Goal: Complete application form

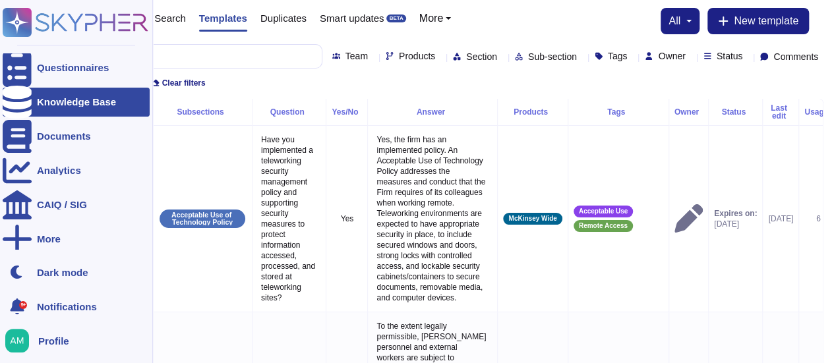
click at [28, 90] on div at bounding box center [17, 102] width 29 height 29
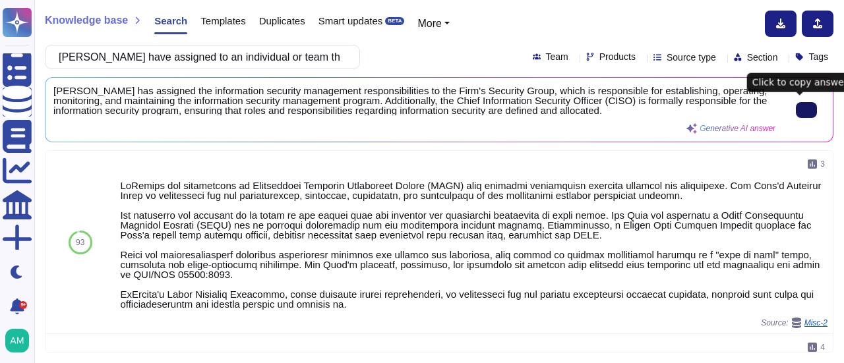
click at [806, 110] on icon at bounding box center [806, 110] width 0 height 0
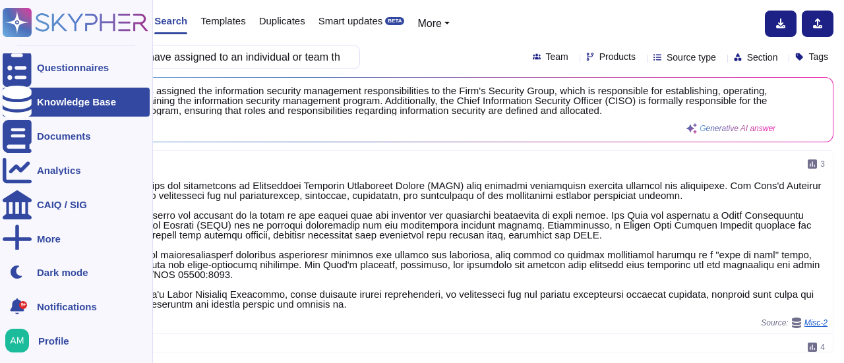
click at [23, 96] on icon at bounding box center [17, 102] width 29 height 33
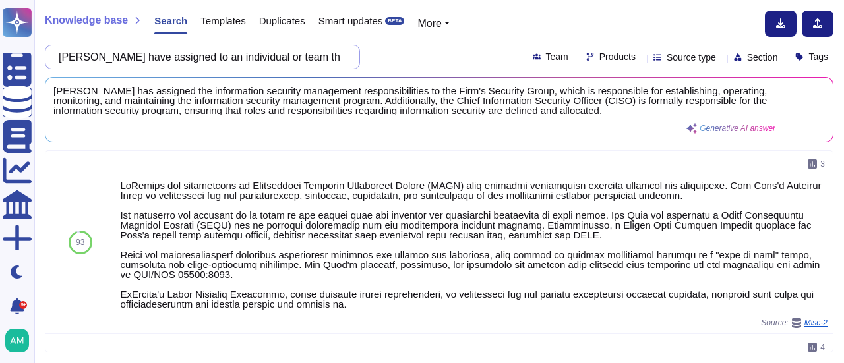
click at [115, 57] on input "McKinsey have assigned to an individual or team the information security manage…" at bounding box center [199, 56] width 294 height 23
paste input "should have established, implemented, documented and disseminated to all concer…"
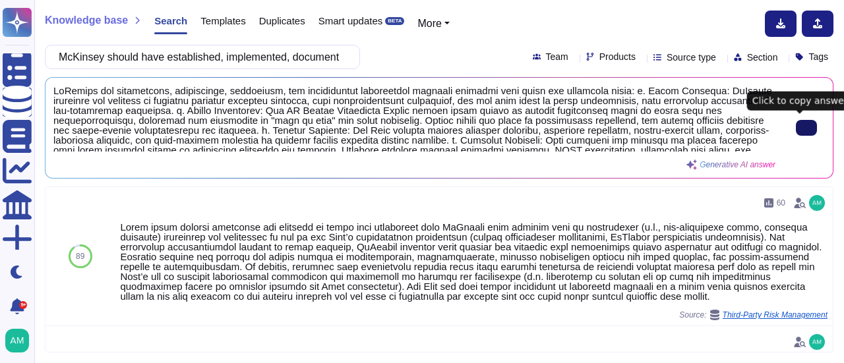
click at [119, 55] on input "McKinsey should have established, implemented, documented and disseminated to a…" at bounding box center [199, 56] width 294 height 23
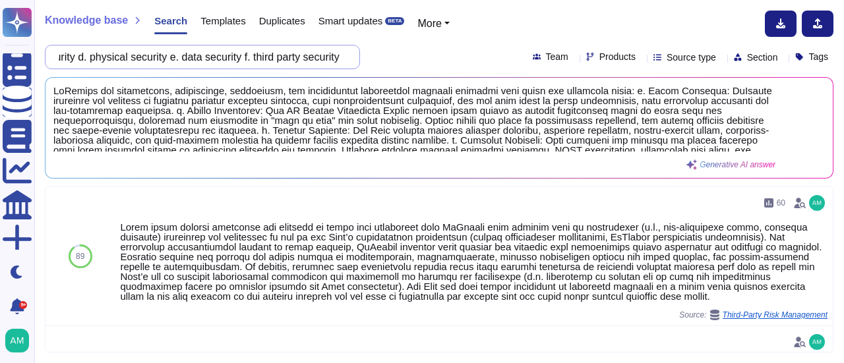
paste input "all provide relevant information security and data privacy training to its empl…"
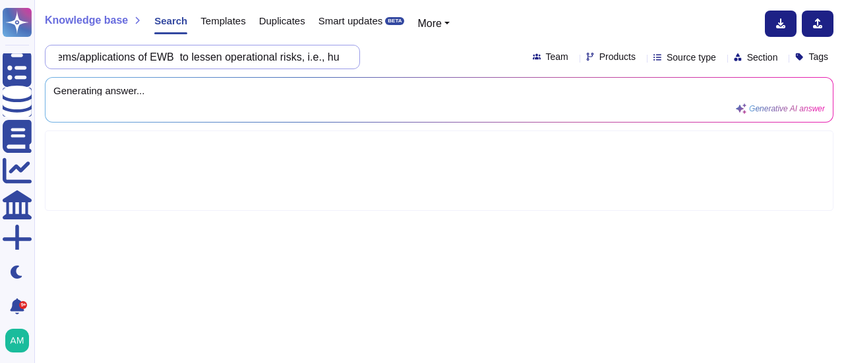
scroll to position [0, 1061]
type input "McKinsey shall provide relevant information security and data privacy training …"
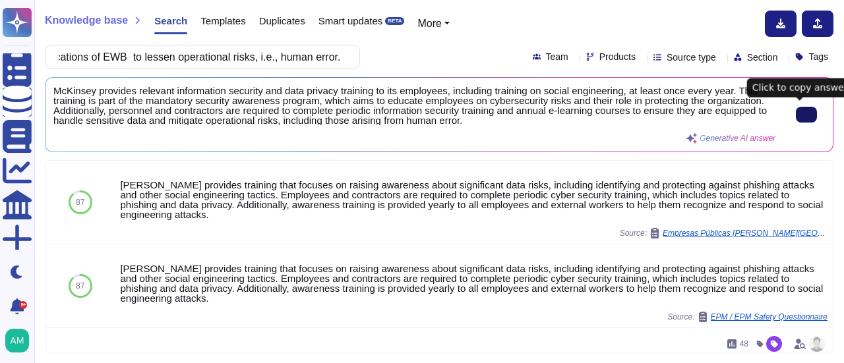
click at [806, 115] on icon at bounding box center [806, 115] width 0 height 0
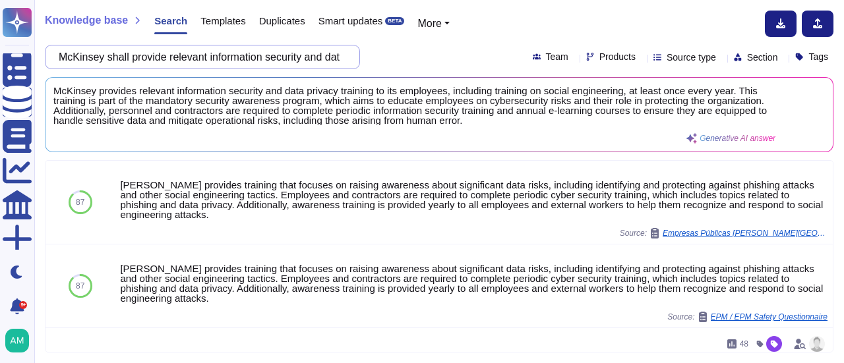
click at [119, 58] on input "McKinsey shall provide relevant information security and data privacy training …" at bounding box center [199, 56] width 294 height 23
paste input "should conduct a pre-employment screening for all prospective employees to asse…"
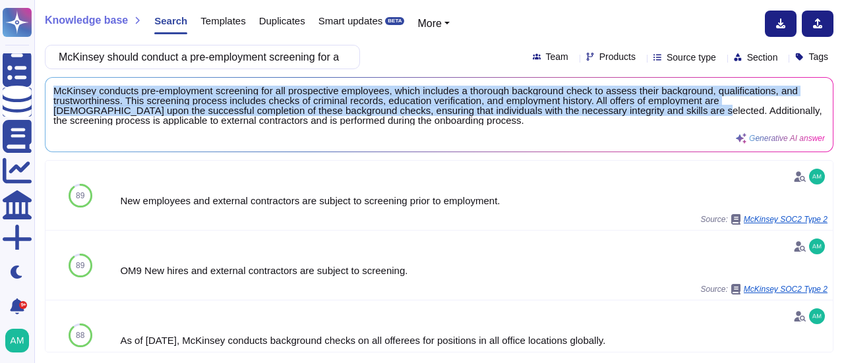
drag, startPoint x: 90, startPoint y: 120, endPoint x: 49, endPoint y: 92, distance: 49.7
click at [49, 92] on div "McKinsey conducts pre-employment screening for all prospective employees, which…" at bounding box center [438, 115] width 787 height 74
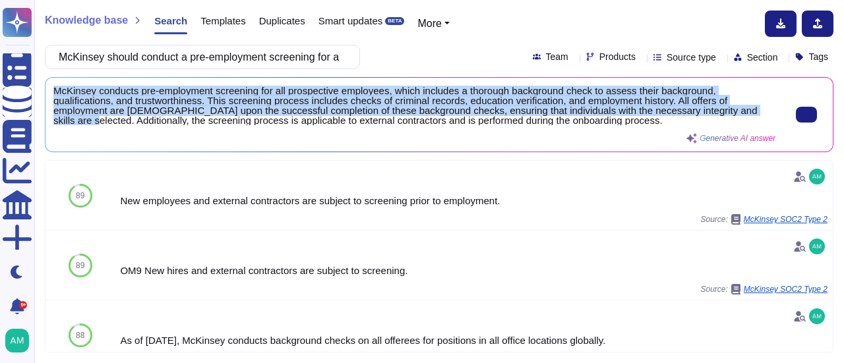
copy span "McKinsey conducts pre-employment screening for all prospective employees, which…"
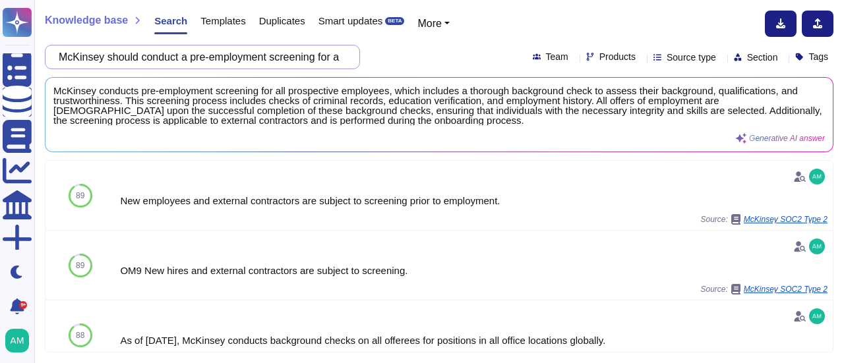
click at [116, 59] on input "McKinsey should conduct a pre-employment screening for all prospective employee…" at bounding box center [199, 56] width 294 height 23
paste input "have established, implemented, documented and disseminated to all concerned par…"
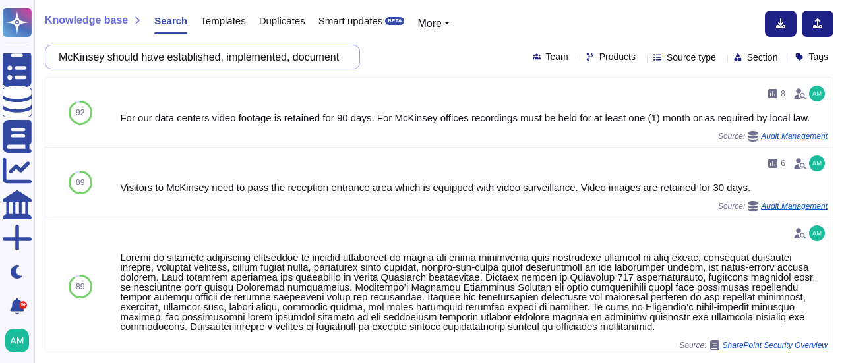
click at [116, 57] on input "McKinsey should have established, implemented, documented and disseminated to a…" at bounding box center [199, 56] width 294 height 23
paste input "data security policies, including, but not limited to, processing of data, and …"
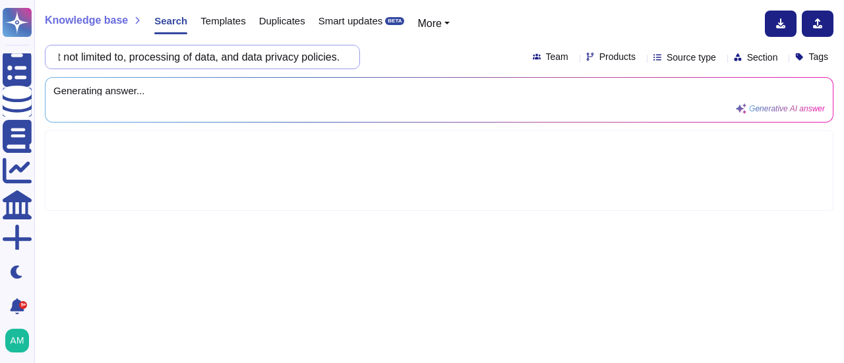
scroll to position [0, 665]
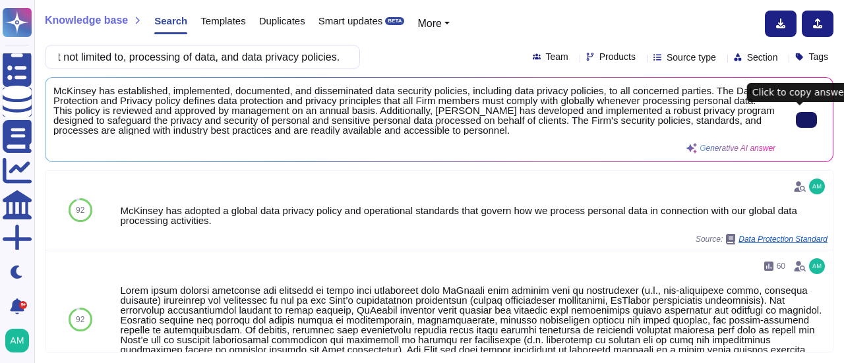
click at [807, 120] on button at bounding box center [806, 120] width 21 height 16
click at [119, 60] on input "McKinsey should have established, implemented, documented and disseminated to a…" at bounding box center [199, 56] width 294 height 23
paste input "access control and management policies, both for regular and privileged"
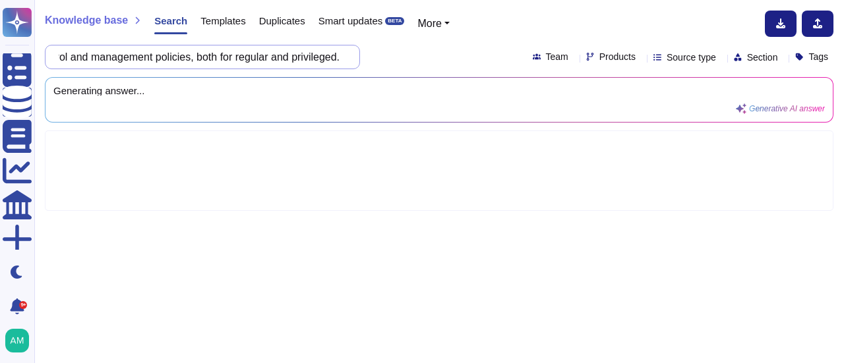
scroll to position [0, 559]
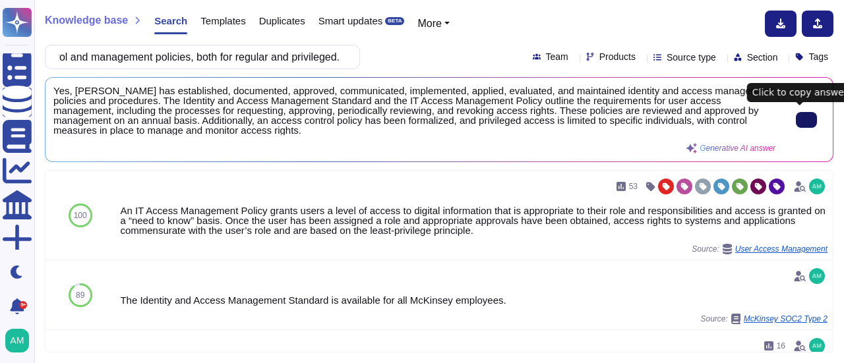
type input "McKinsey should have established, implemented, documented and disseminated to a…"
click at [806, 120] on icon at bounding box center [806, 120] width 0 height 0
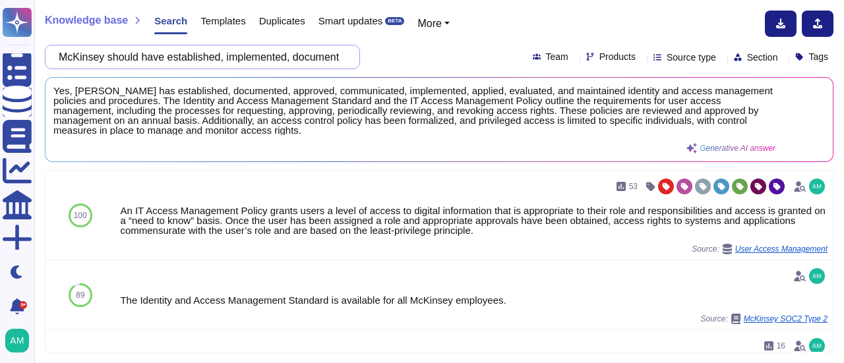
click at [119, 57] on input "McKinsey should have established, implemented, documented and disseminated to a…" at bounding box center [199, 56] width 294 height 23
paste input "policies on network, server, workstation, and cloud"
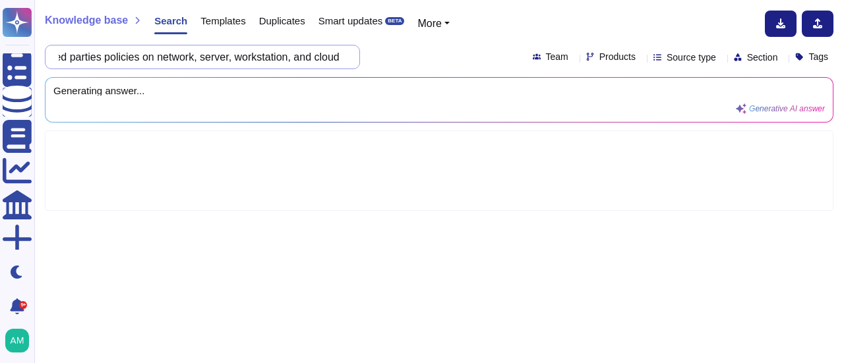
scroll to position [0, 457]
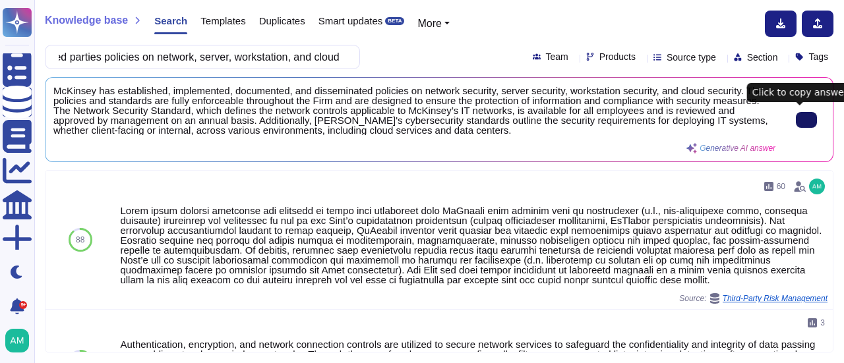
type input "McKinsey should have established, implemented, documented and disseminated to a…"
drag, startPoint x: 117, startPoint y: 57, endPoint x: 150, endPoint y: 62, distance: 33.9
click at [119, 57] on input "McKinsey should have established, implemented, documented and disseminated to a…" at bounding box center [199, 56] width 294 height 23
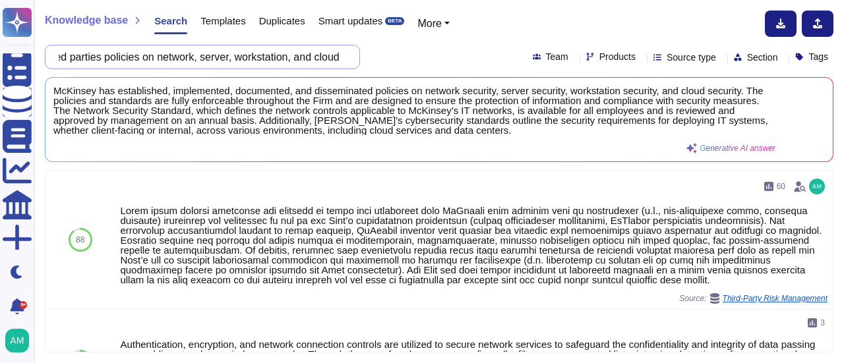
paste input "should have security tools in place such as, but not limited to, EDR, Anti-Viru…"
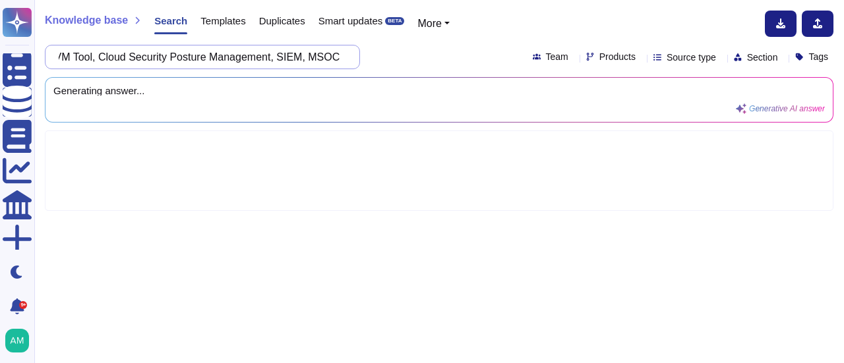
scroll to position [0, 448]
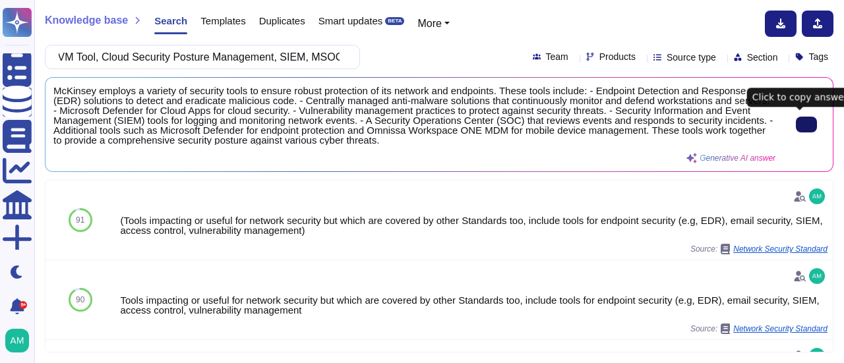
type input "McKinsey should have security tools in place such as, but not limited to, EDR, …"
drag, startPoint x: 119, startPoint y: 59, endPoint x: 643, endPoint y: 39, distance: 525.0
click at [643, 39] on div "Knowledge base Search Templates Duplicates Smart updates BETA More McKinsey sho…" at bounding box center [438, 181] width 809 height 363
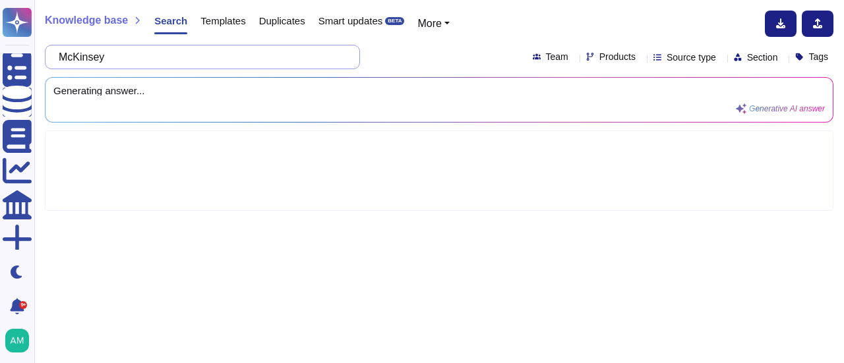
paste input "conducts regular VAPT on network and infrastructure."
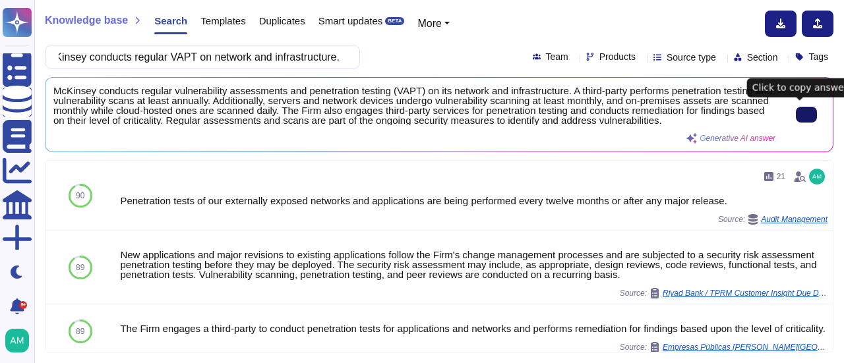
type input "McKinsey conducts regular VAPT on network and infrastructure."
click at [811, 112] on button at bounding box center [806, 115] width 21 height 16
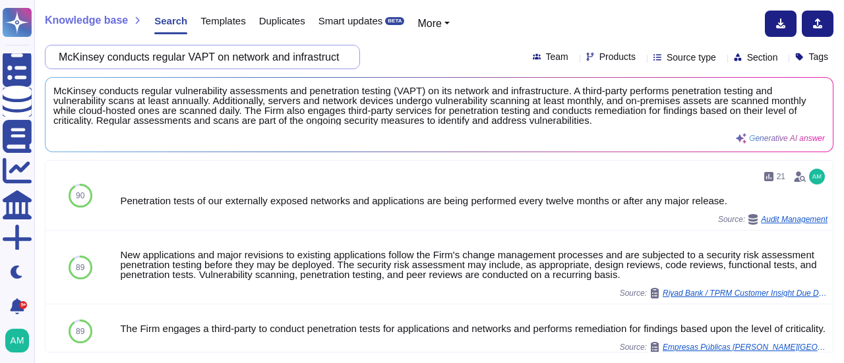
scroll to position [0, 26]
drag, startPoint x: 115, startPoint y: 57, endPoint x: 843, endPoint y: 42, distance: 727.9
click at [843, 42] on div "Knowledge base Search Templates Duplicates Smart updates BETA More McKinsey con…" at bounding box center [438, 181] width 809 height 363
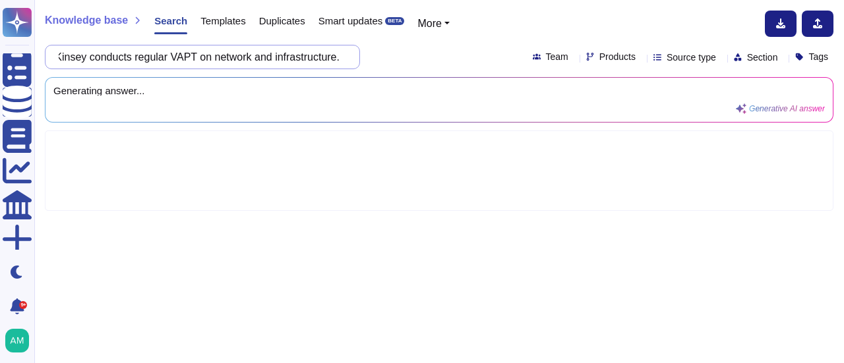
scroll to position [0, 0]
paste input "should have established, implemented, documented and disseminated to all concer…"
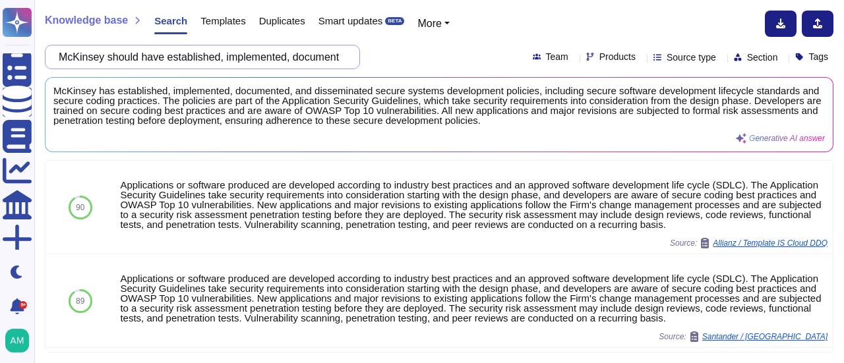
click at [120, 59] on input "McKinsey should have established, implemented, documented and disseminated to a…" at bounding box center [199, 56] width 294 height 23
paste input "conducts regular VAPT on application"
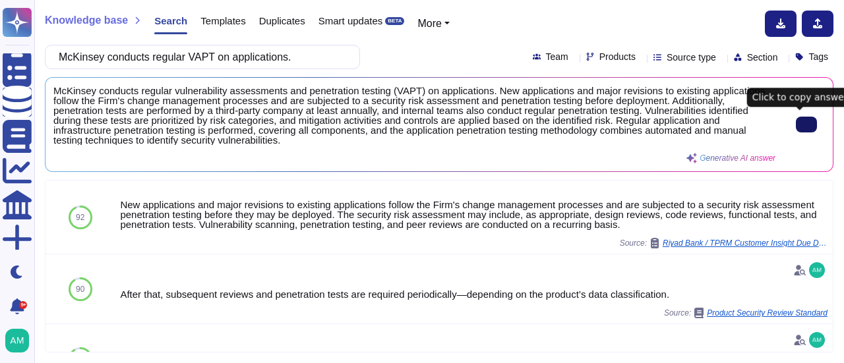
type input "McKinsey conducts regular VAPT on applications."
click at [796, 123] on button at bounding box center [806, 125] width 21 height 16
click at [119, 56] on input "McKinsey conducts regular VAPT on applications." at bounding box center [199, 56] width 294 height 23
paste input "should have an established Data Privacy Policy which shall include managing Per…"
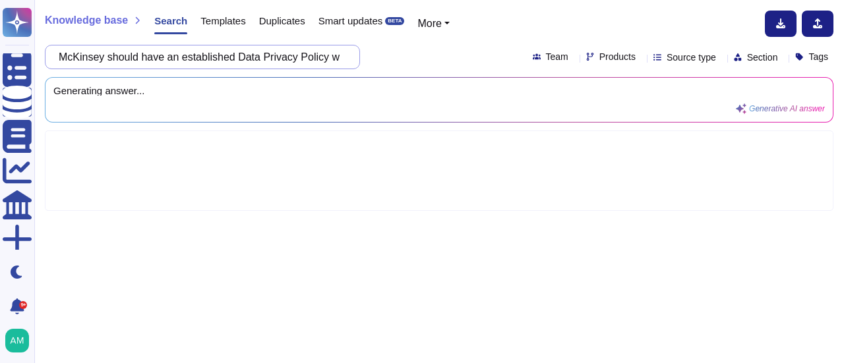
scroll to position [0, 867]
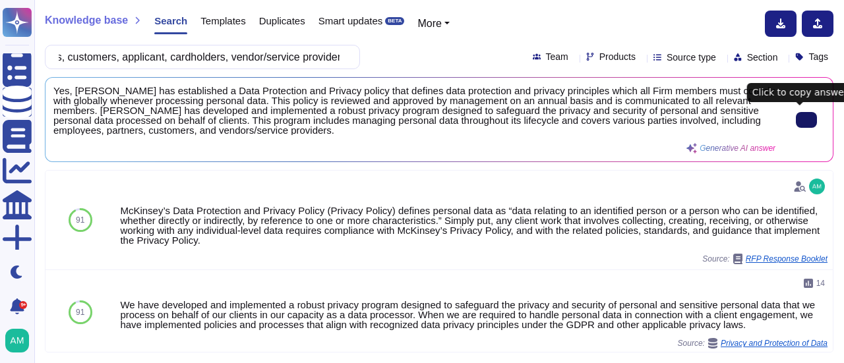
type input "McKinsey should have an established Data Privacy Policy which shall include man…"
click at [803, 112] on button at bounding box center [806, 120] width 21 height 16
drag, startPoint x: 117, startPoint y: 59, endPoint x: 455, endPoint y: 57, distance: 337.5
click at [455, 57] on div "McKinsey should have an established Data Privacy Policy which shall include man…" at bounding box center [439, 57] width 788 height 24
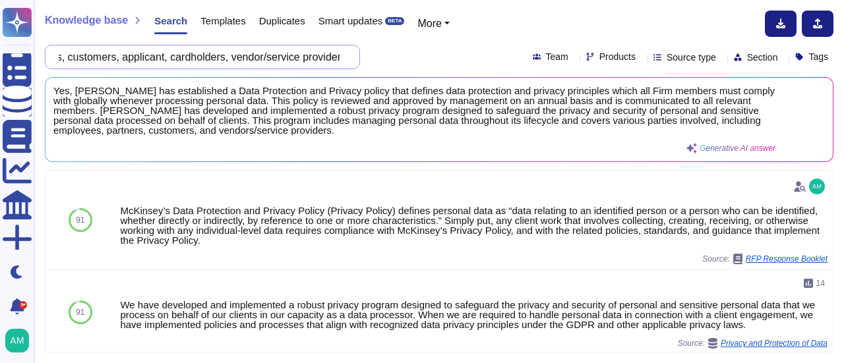
paste input "designated DPO (this is part of the DSA)"
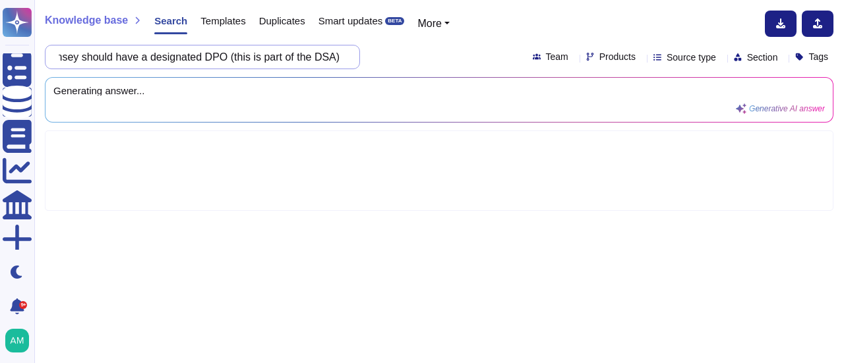
scroll to position [0, 32]
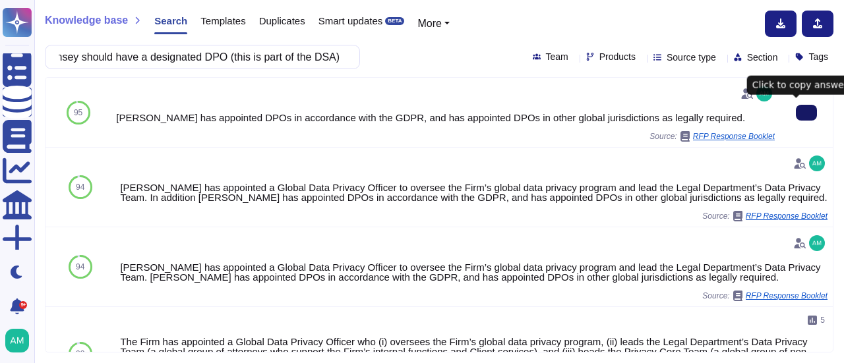
type input "McKinsey should have a designated DPO (this is part of the DSA)"
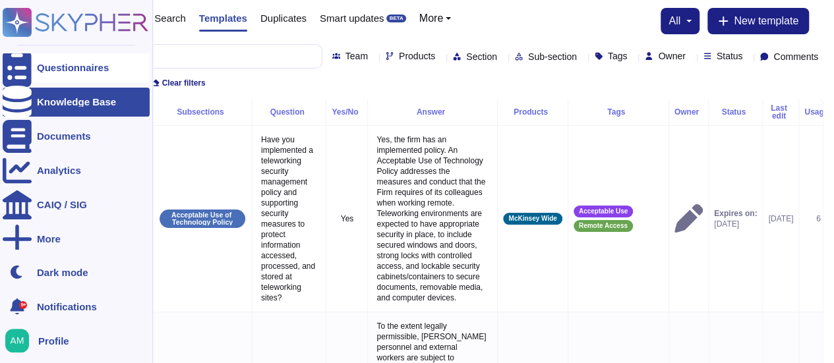
click at [16, 66] on icon at bounding box center [17, 68] width 29 height 39
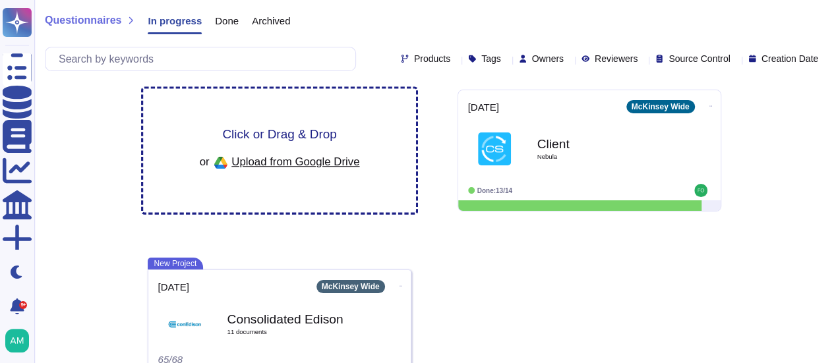
click at [253, 132] on span "Click or Drag & Drop" at bounding box center [279, 134] width 114 height 13
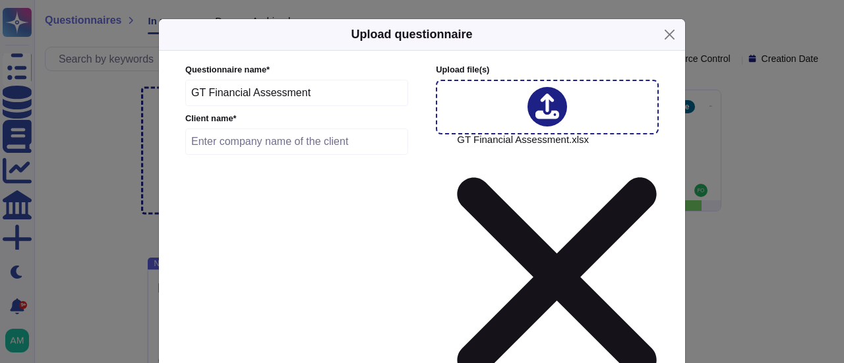
click at [266, 148] on input "text" at bounding box center [296, 142] width 223 height 26
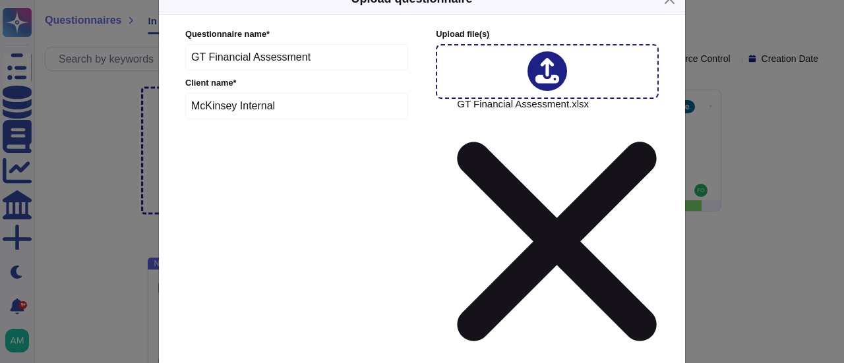
scroll to position [71, 0]
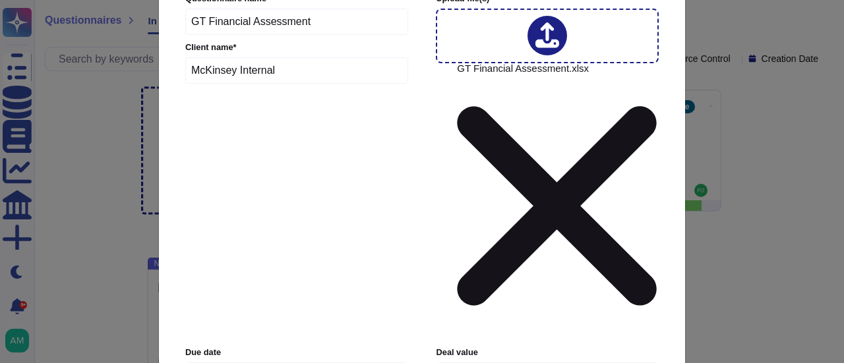
type input "McKinsey Internal"
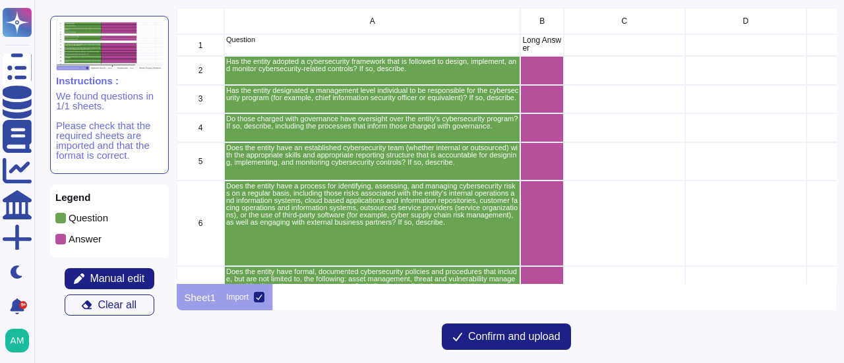
scroll to position [266, 649]
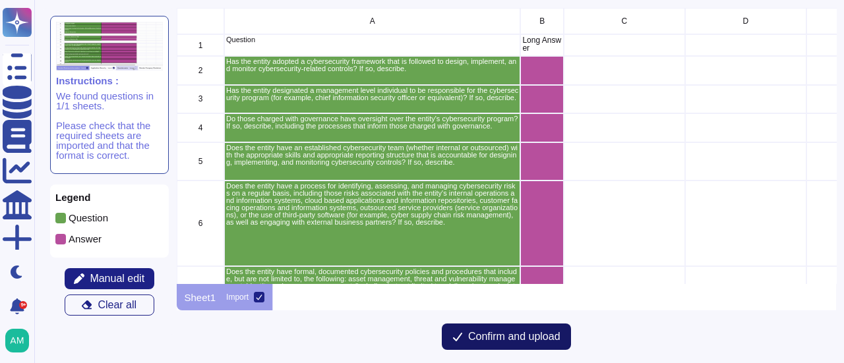
click at [469, 341] on span "Confirm and upload" at bounding box center [514, 337] width 92 height 11
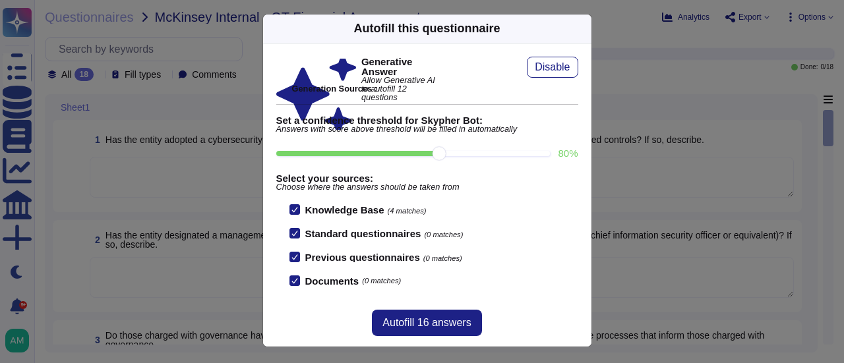
scroll to position [5, 0]
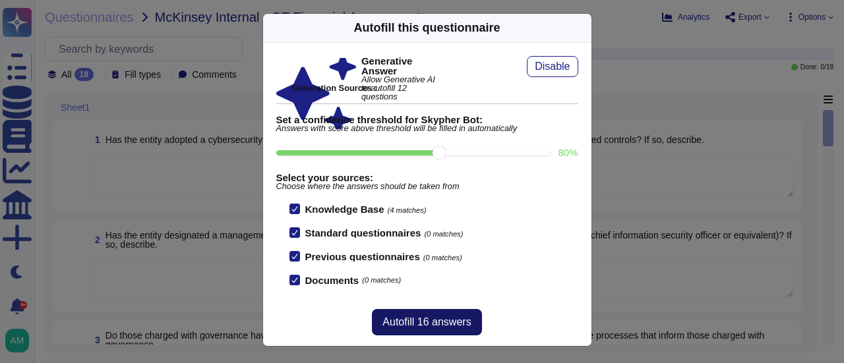
click at [405, 317] on span "Autofill 16 answers" at bounding box center [426, 322] width 88 height 11
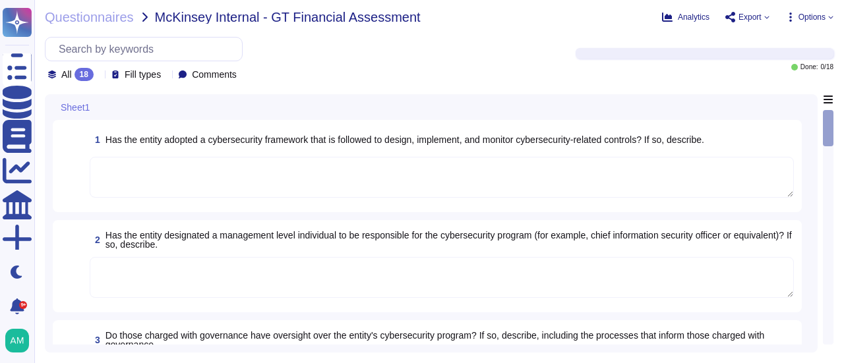
scroll to position [0, 0]
type textarea "Lor, ips dolors ame consect a Elits Doeiusmo Temporin Utlaboree dolorema al eni…"
type textarea "Yes, [PERSON_NAME] has designated a Chief Information Security Officer (CISO) w…"
type textarea "Yes, those charged with governance have oversight over [PERSON_NAME]'s cybersec…"
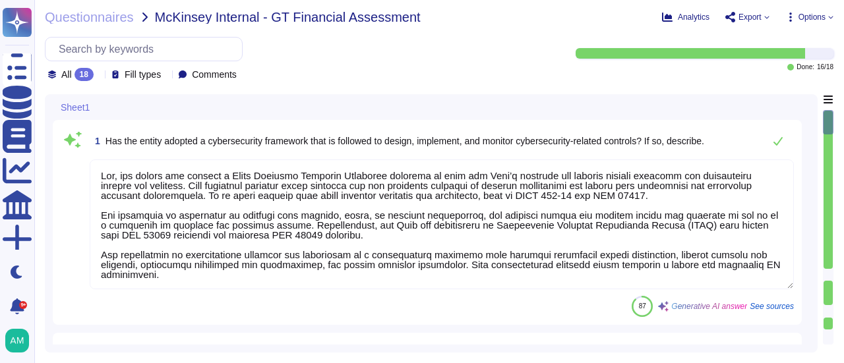
drag, startPoint x: 119, startPoint y: 175, endPoint x: 160, endPoint y: 176, distance: 40.2
click at [160, 176] on textarea at bounding box center [442, 225] width 704 height 130
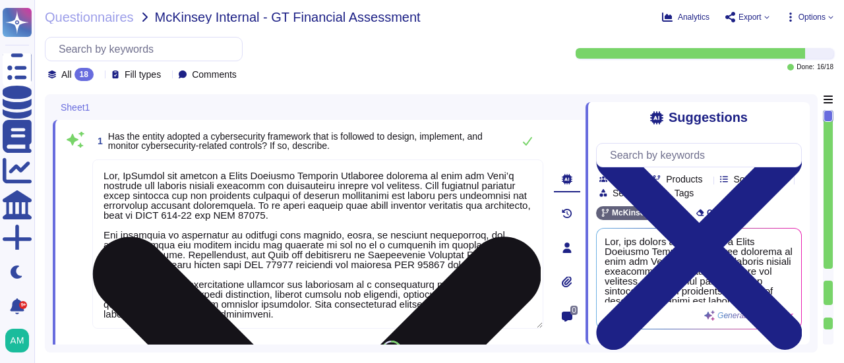
drag, startPoint x: 260, startPoint y: 213, endPoint x: 329, endPoint y: 213, distance: 69.2
click at [329, 213] on textarea at bounding box center [317, 244] width 451 height 169
paste textarea "NIST 800-53 and"
drag, startPoint x: 142, startPoint y: 255, endPoint x: 443, endPoint y: 263, distance: 300.7
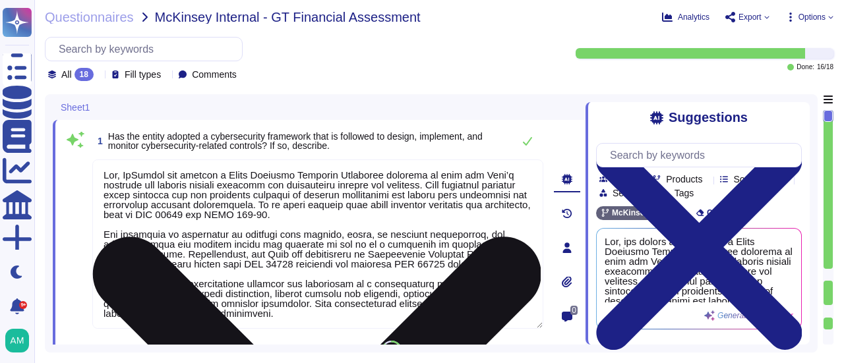
click at [443, 263] on textarea at bounding box center [317, 244] width 451 height 169
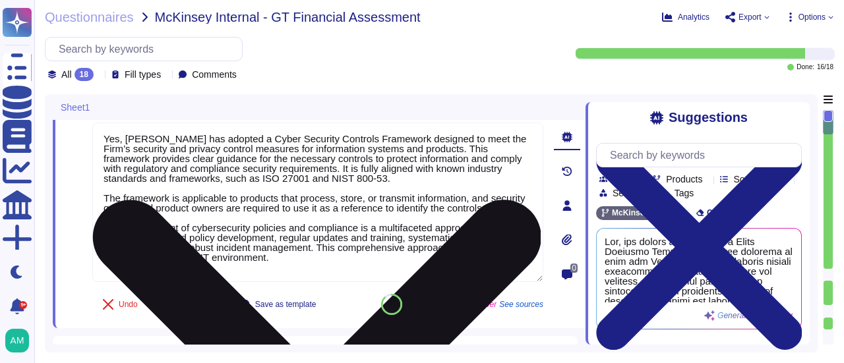
scroll to position [66, 0]
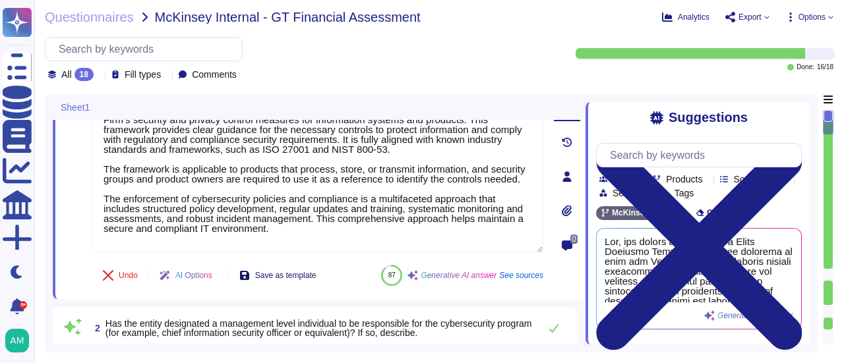
type textarea "Yes, [PERSON_NAME] has adopted a Cyber Security Controls Framework designed to …"
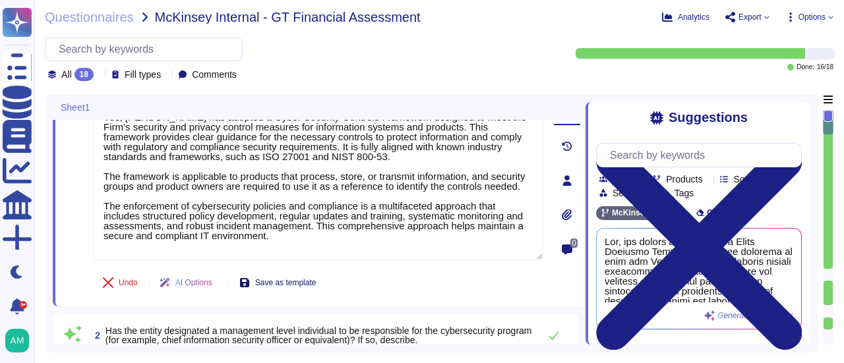
click at [274, 279] on span "Save as template" at bounding box center [285, 283] width 61 height 8
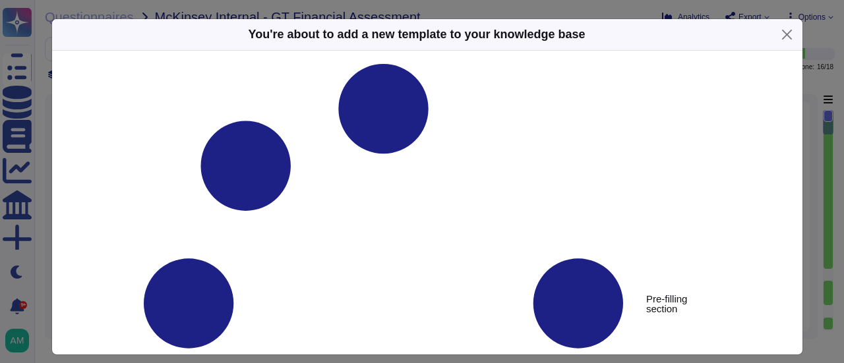
type textarea "Has the entity adopted a cybersecurity framework that is followed to design, im…"
type textarea "Yes, [PERSON_NAME] has adopted a Cyber Security Controls Framework designed to …"
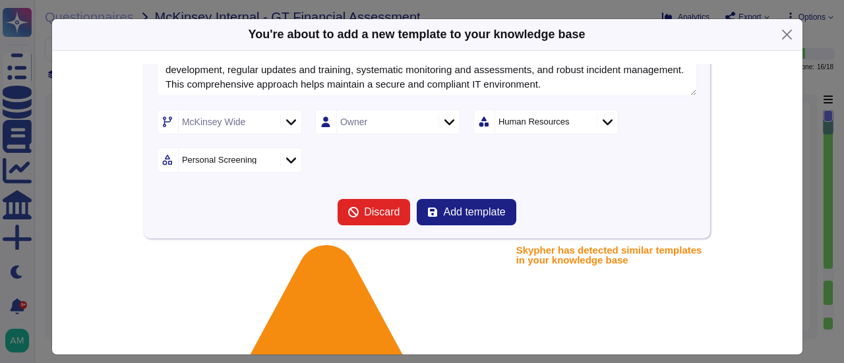
scroll to position [198, 0]
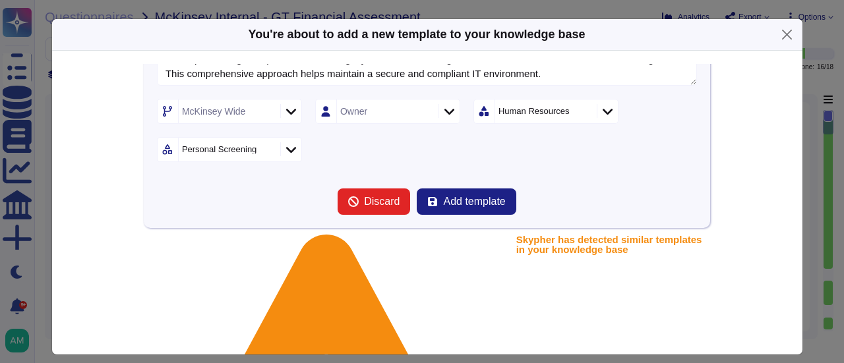
click at [583, 112] on icon at bounding box center [583, 112] width 0 height 0
click at [528, 113] on div "Sections" at bounding box center [544, 112] width 98 height 24
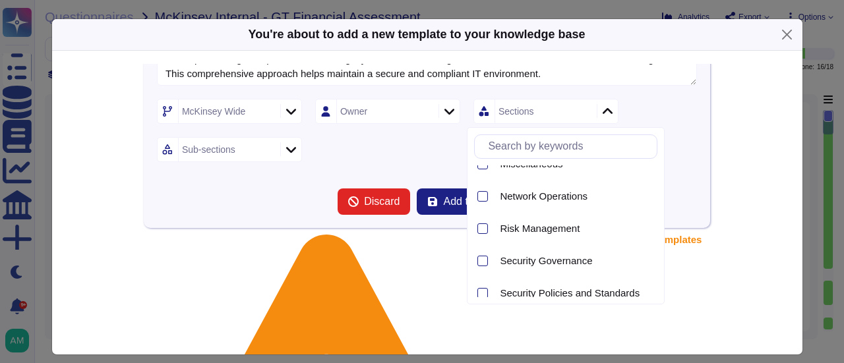
scroll to position [527, 0]
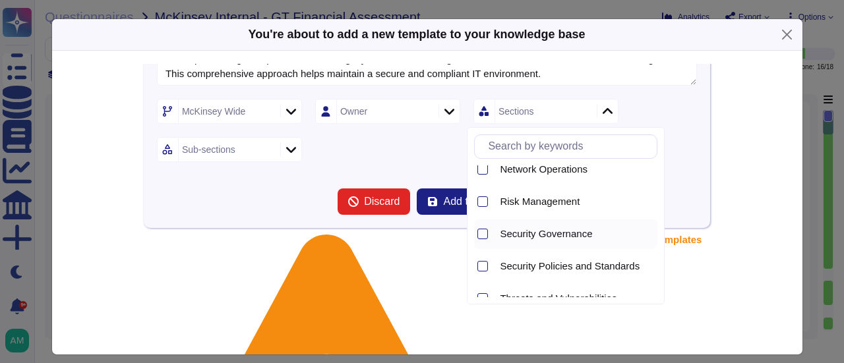
click at [535, 231] on span "Security Governance" at bounding box center [546, 234] width 92 height 12
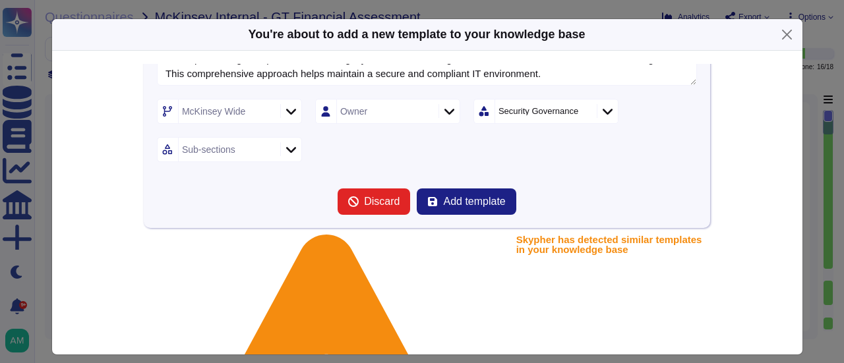
click at [682, 152] on div "McKinsey Wide Owner Security Governance Sub-sections" at bounding box center [427, 130] width 540 height 63
click at [286, 146] on icon at bounding box center [291, 149] width 10 height 13
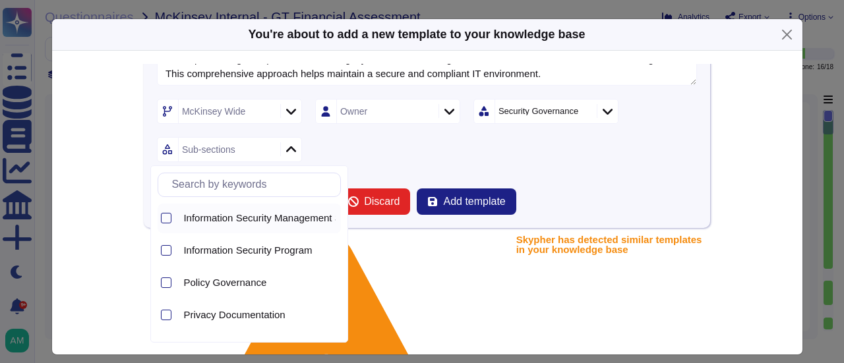
click at [245, 213] on span "Information Security Management System" at bounding box center [275, 218] width 184 height 12
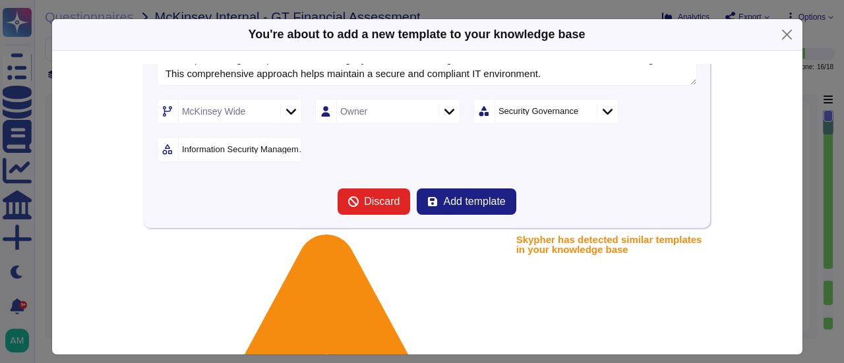
click at [419, 150] on div "McKinsey Wide Owner Security Governance Information Security Management System" at bounding box center [427, 130] width 540 height 63
click at [450, 204] on span "Add template" at bounding box center [474, 201] width 62 height 11
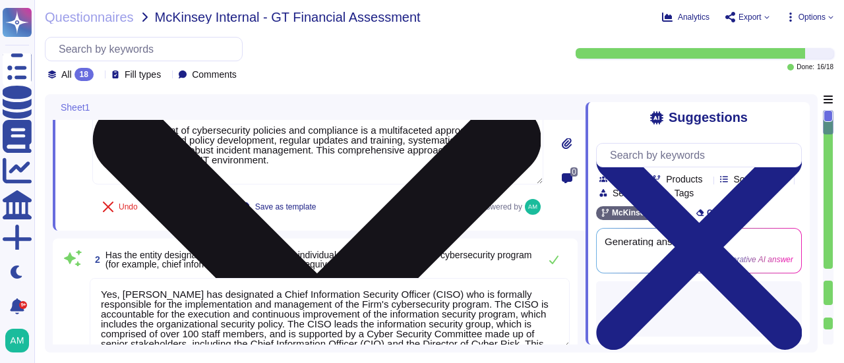
type textarea "Yes, [PERSON_NAME] has an established cybersecurity team that includes various …"
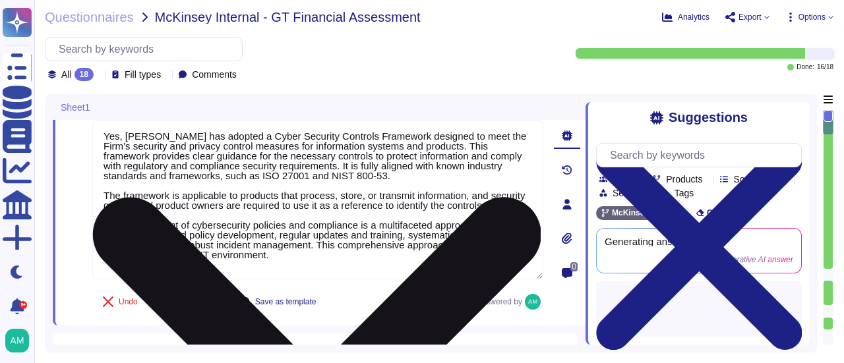
scroll to position [0, 0]
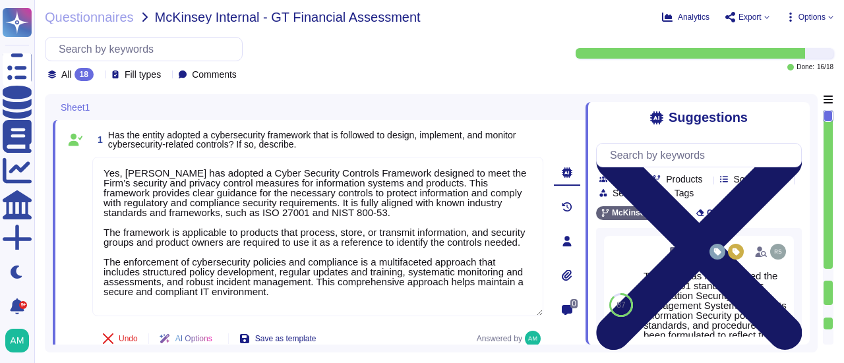
click at [789, 117] on icon at bounding box center [699, 247] width 206 height 274
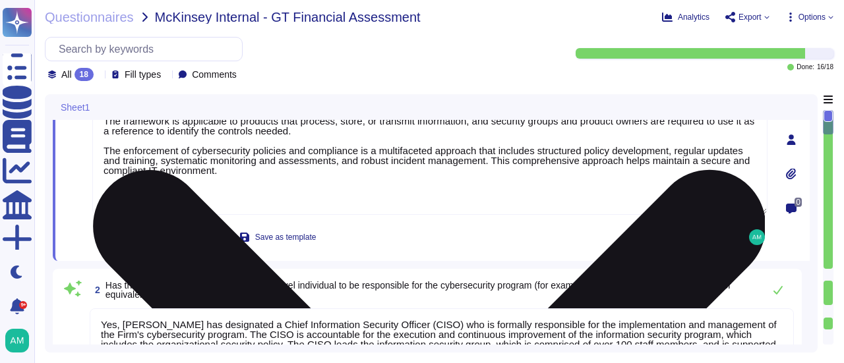
scroll to position [132, 0]
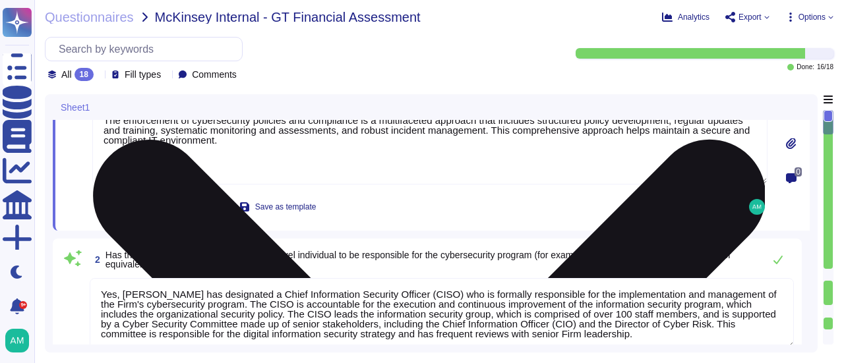
type textarea "Yes, [PERSON_NAME] has an established cybersecurity team that includes various …"
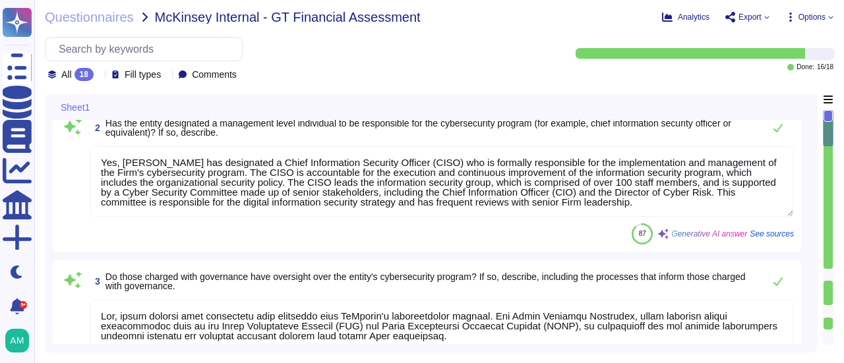
scroll to position [1, 0]
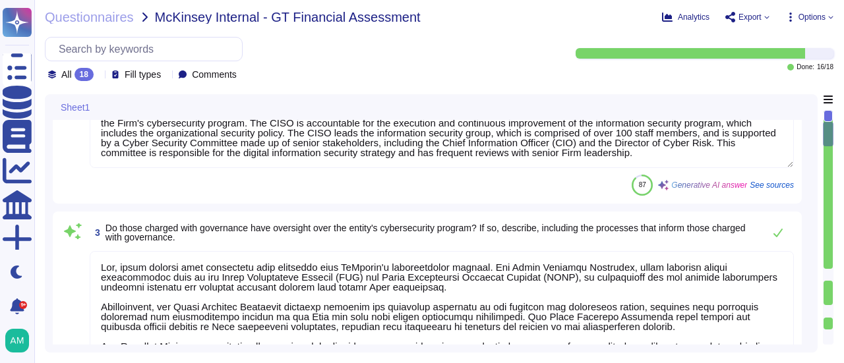
type textarea "Yes, our organization has a formal risk management process to identify, assess,…"
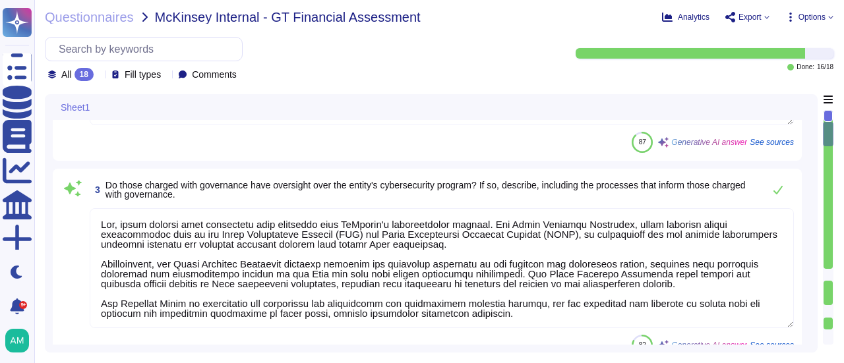
scroll to position [395, 0]
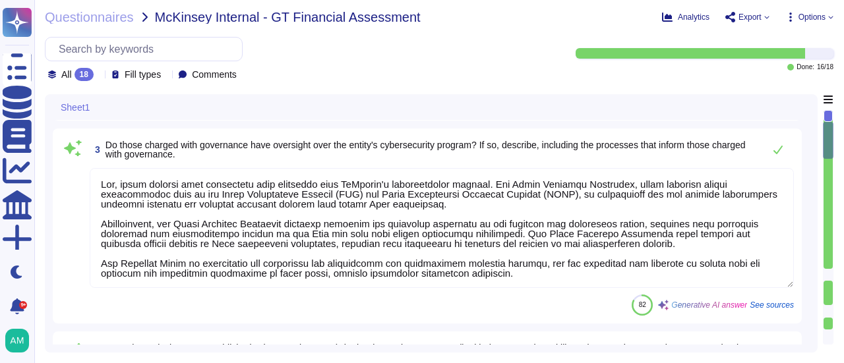
drag, startPoint x: 505, startPoint y: 183, endPoint x: 124, endPoint y: 183, distance: 381.0
click at [124, 183] on textarea at bounding box center [442, 228] width 704 height 120
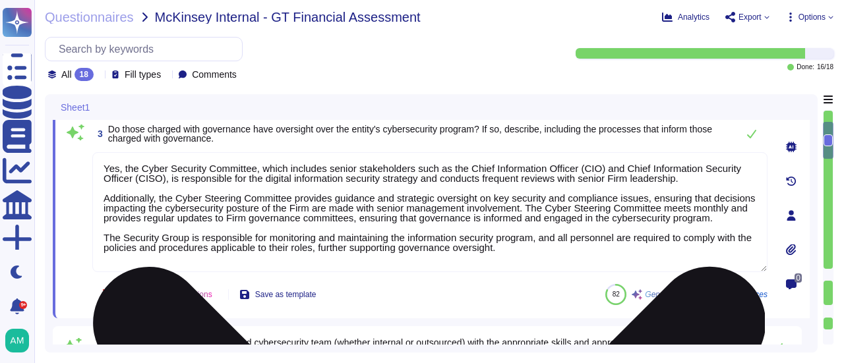
click at [139, 215] on textarea "Yes, the Cyber Security Committee, which includes senior stakeholders such as t…" at bounding box center [429, 212] width 675 height 120
click at [125, 219] on textarea "Yes, the Cyber Security Committee, which includes senior stakeholders such as t…" at bounding box center [429, 212] width 675 height 120
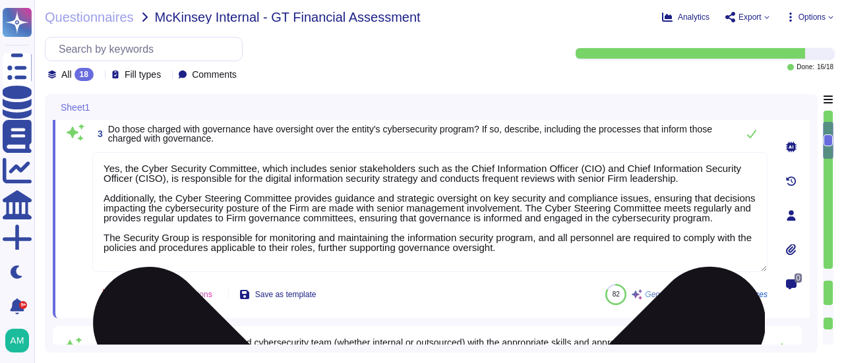
scroll to position [1, 0]
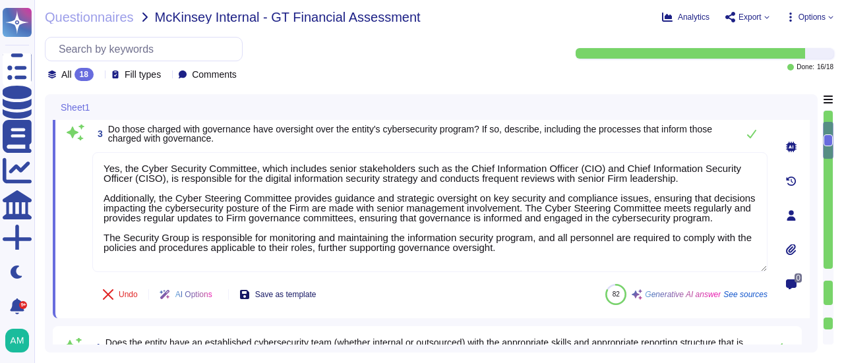
type textarea "Yes, the Cyber Security Committee, which includes senior stakeholders such as t…"
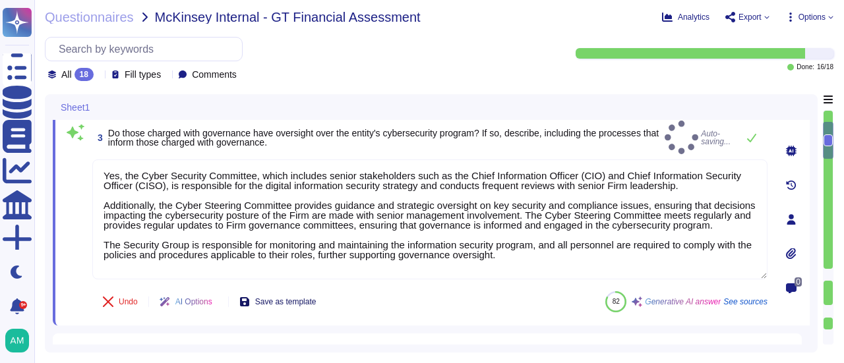
click at [272, 298] on span "Save as template" at bounding box center [285, 302] width 61 height 8
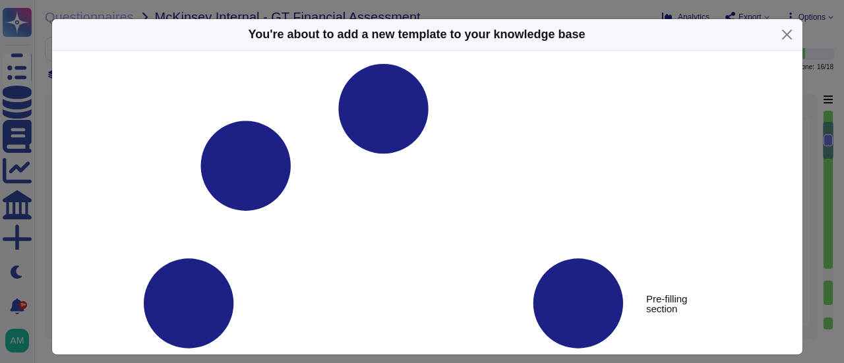
type textarea "Do those charged with governance have oversight over the entity's cybersecurity…"
type textarea "Yes, the Cyber Security Committee, which includes senior stakeholders such as t…"
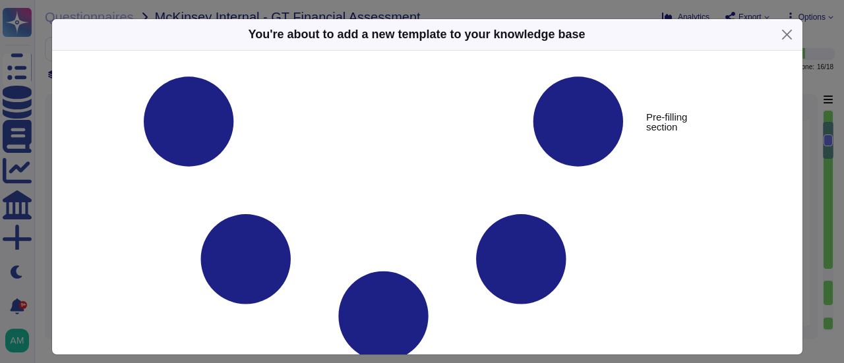
scroll to position [198, 0]
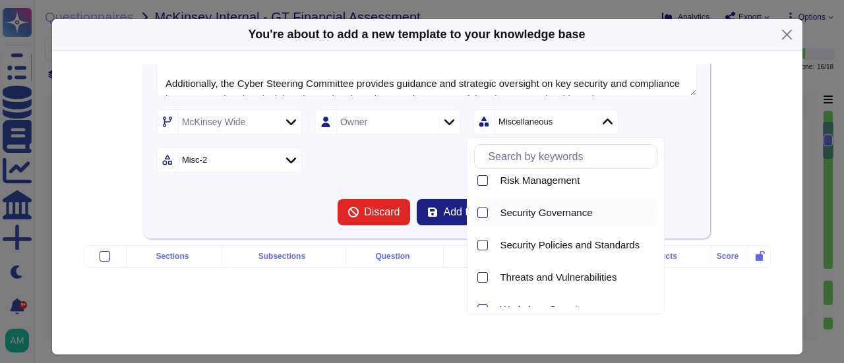
scroll to position [576, 0]
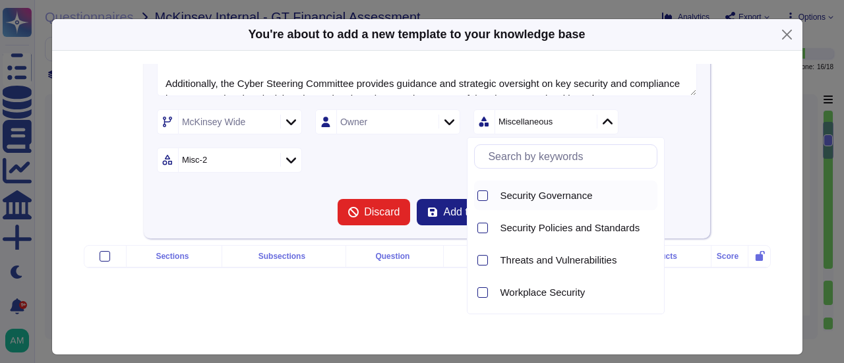
click at [513, 193] on span "Security Governance" at bounding box center [546, 196] width 92 height 12
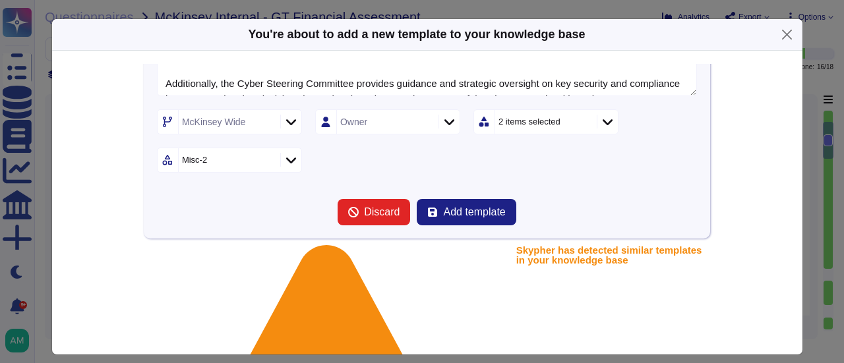
click at [286, 160] on icon at bounding box center [291, 160] width 10 height 13
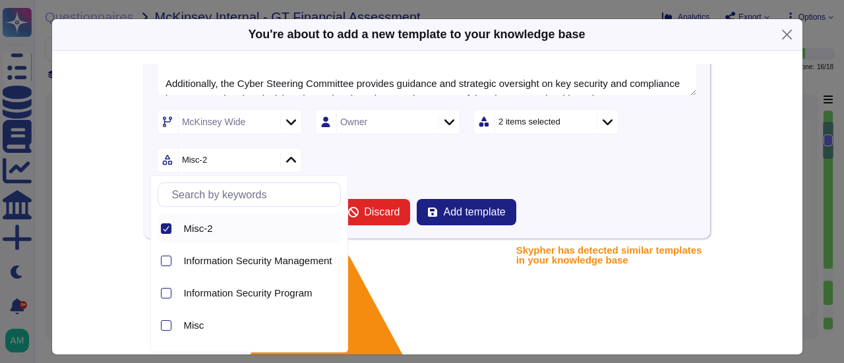
click at [290, 158] on div at bounding box center [290, 160] width 21 height 15
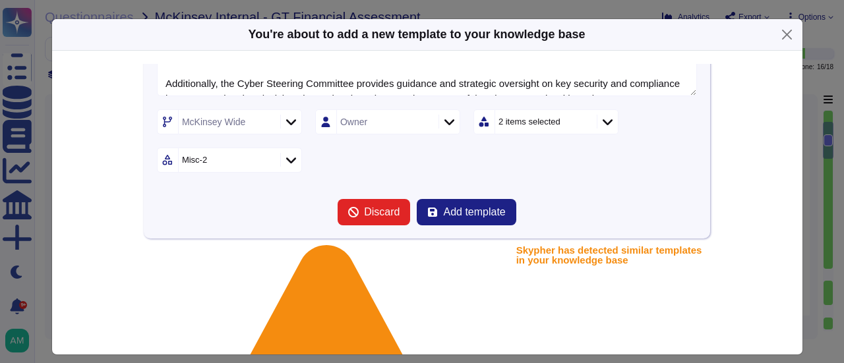
click at [267, 161] on icon at bounding box center [267, 161] width 0 height 0
click at [286, 158] on icon at bounding box center [291, 160] width 10 height 13
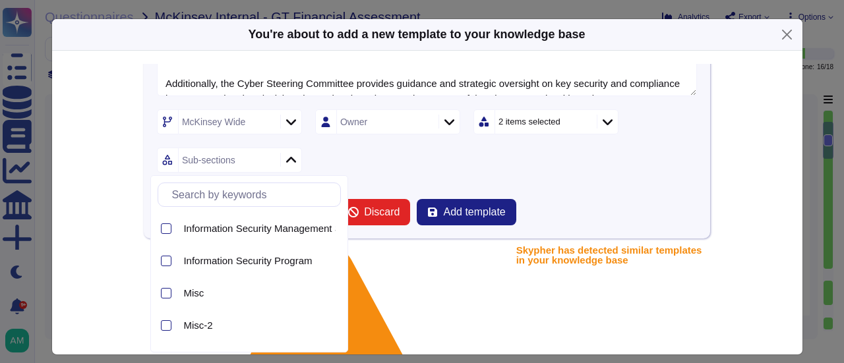
click at [583, 123] on icon at bounding box center [583, 123] width 0 height 0
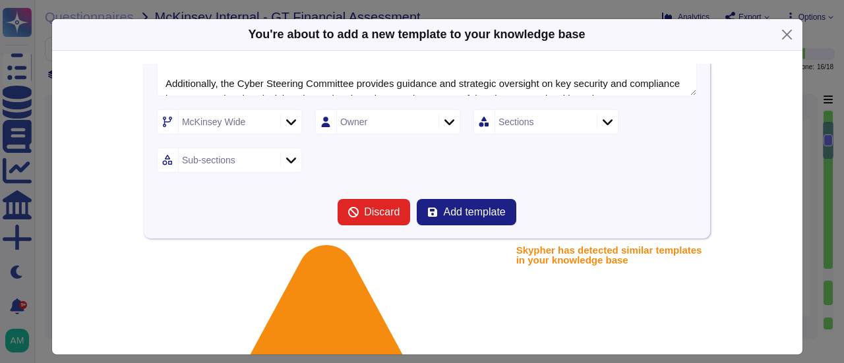
click at [597, 118] on div at bounding box center [607, 122] width 21 height 15
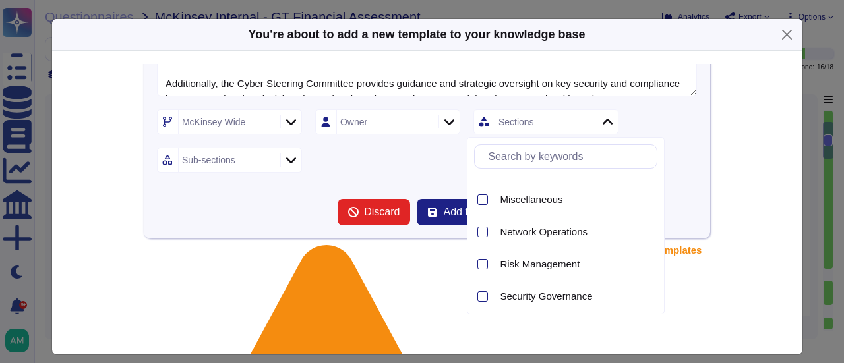
scroll to position [527, 0]
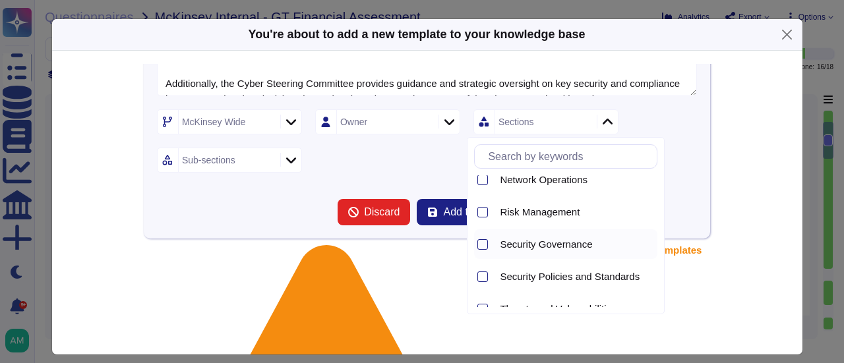
click at [529, 239] on span "Security Governance" at bounding box center [546, 245] width 92 height 12
click at [297, 157] on div "McKinsey Wide Owner Security Governance Sub-sections" at bounding box center [427, 140] width 540 height 63
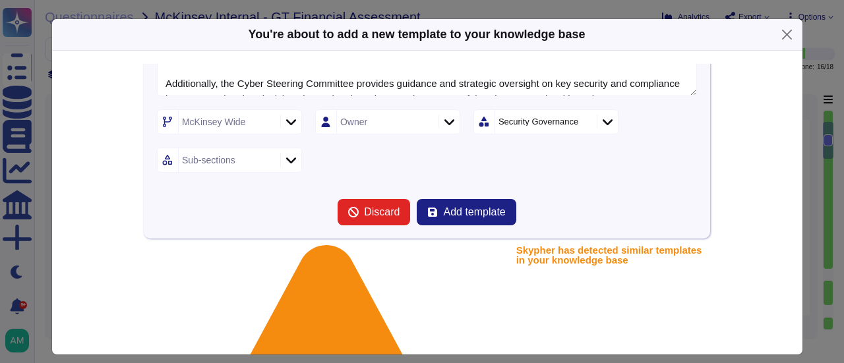
click at [286, 157] on icon at bounding box center [291, 160] width 10 height 13
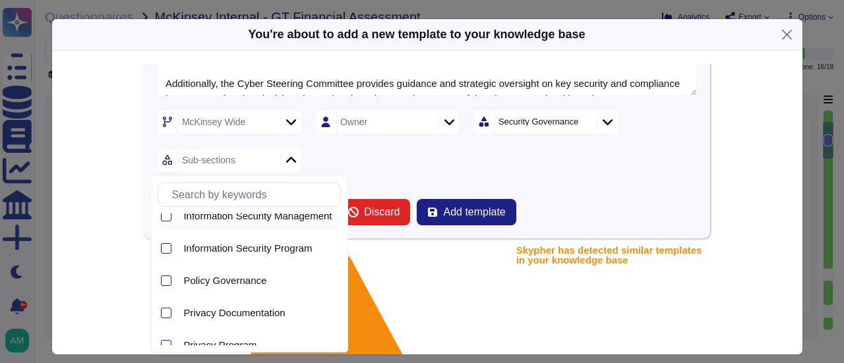
scroll to position [0, 0]
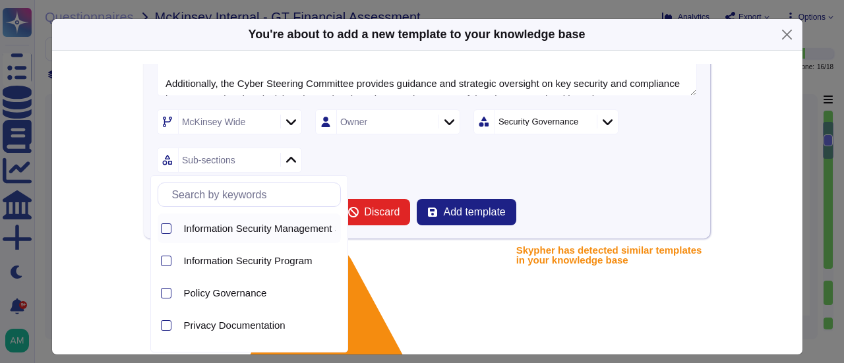
click at [221, 227] on span "Information Security Management System" at bounding box center [275, 229] width 184 height 12
click at [428, 164] on div "McKinsey Wide Owner Security Governance Information Security Management System" at bounding box center [427, 140] width 540 height 63
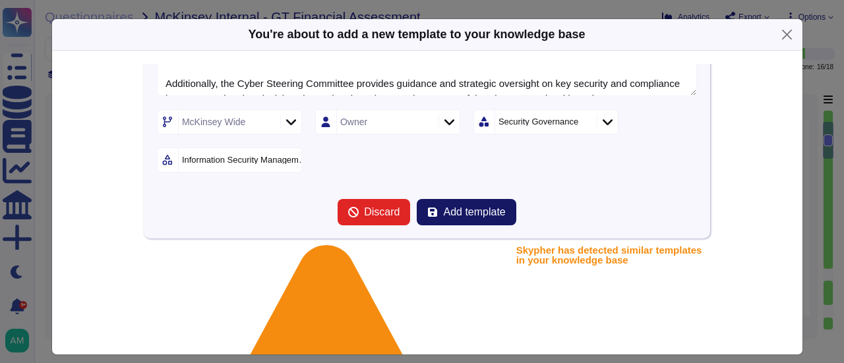
click at [463, 201] on button "Add template" at bounding box center [466, 212] width 99 height 26
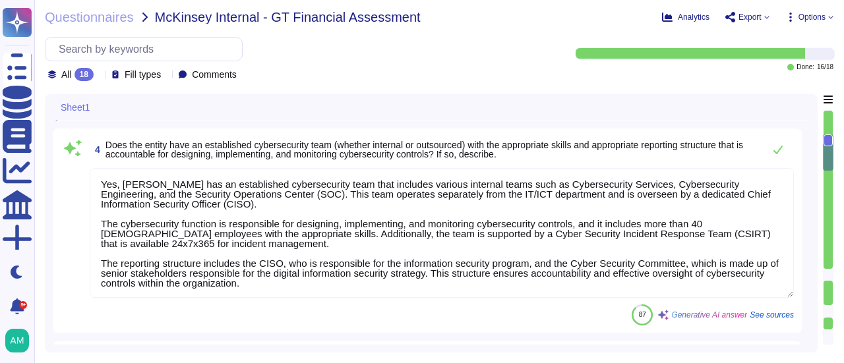
scroll to position [593, 0]
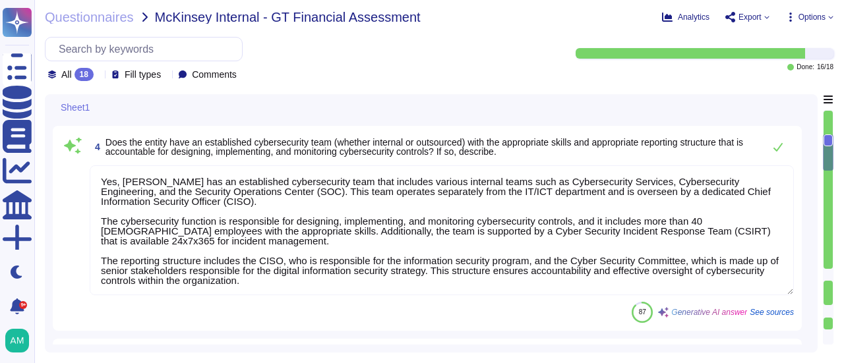
click at [332, 227] on textarea "Yes, [PERSON_NAME] has an established cybersecurity team that includes various …" at bounding box center [442, 230] width 704 height 130
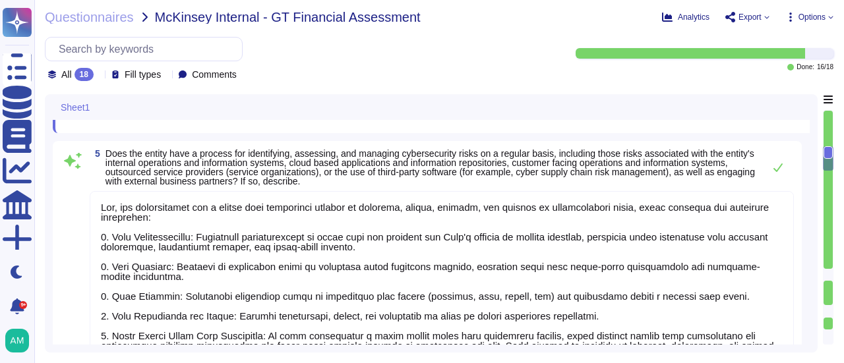
scroll to position [791, 0]
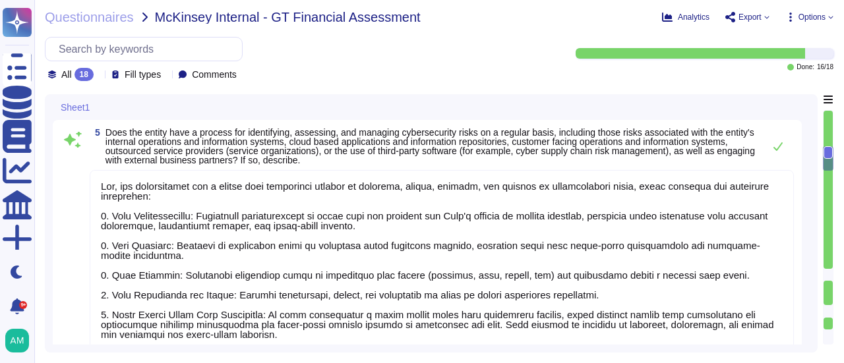
type textarea "McKinsey has formal, documented cybersecurity policies and procedures that gove…"
click at [243, 241] on textarea at bounding box center [442, 348] width 704 height 357
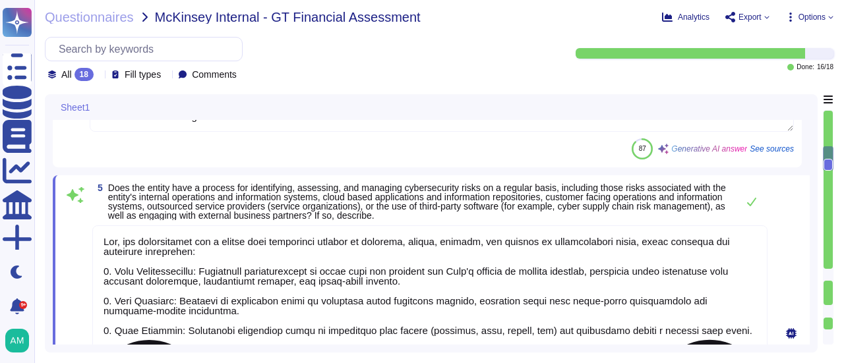
scroll to position [1, 0]
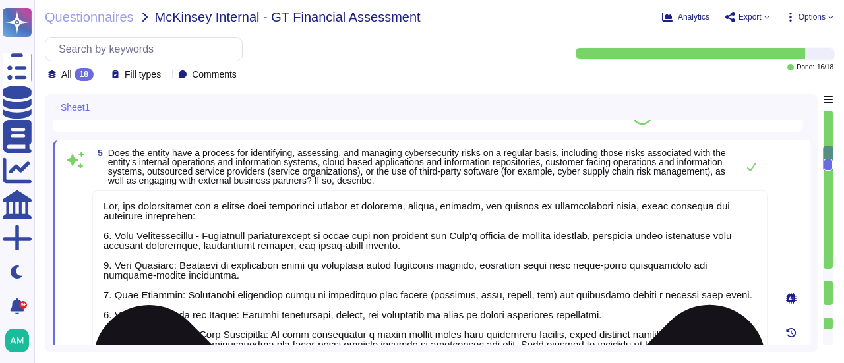
scroll to position [761, 0]
click at [167, 264] on textarea at bounding box center [429, 368] width 675 height 357
click at [175, 296] on textarea at bounding box center [429, 368] width 675 height 357
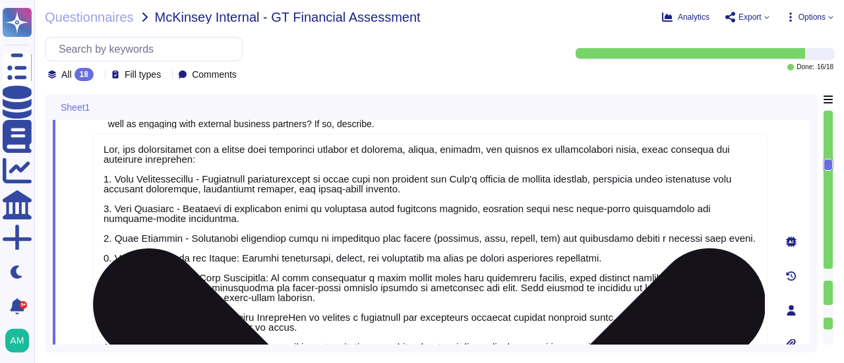
scroll to position [817, 0]
click at [237, 257] on textarea at bounding box center [429, 311] width 675 height 357
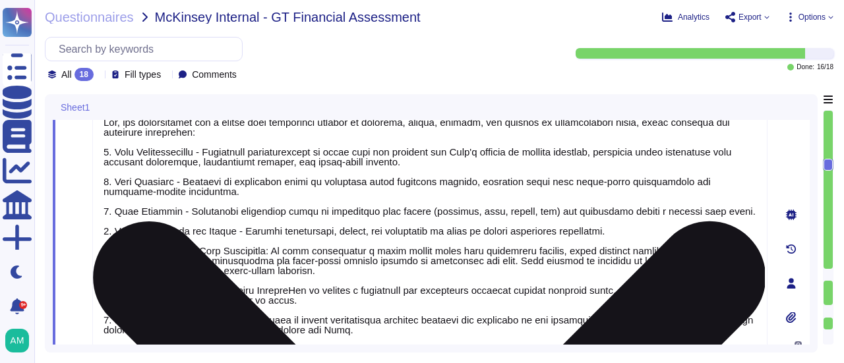
scroll to position [845, 0]
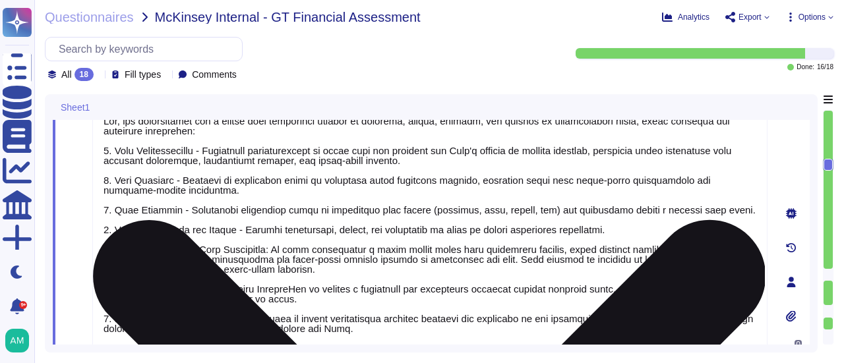
click at [278, 246] on textarea at bounding box center [429, 283] width 675 height 357
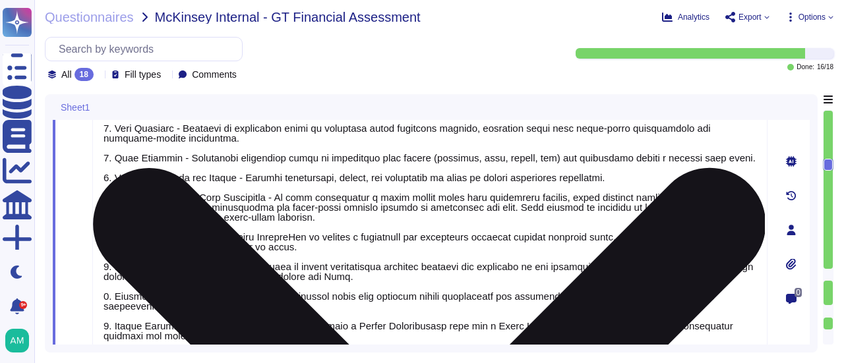
scroll to position [898, 0]
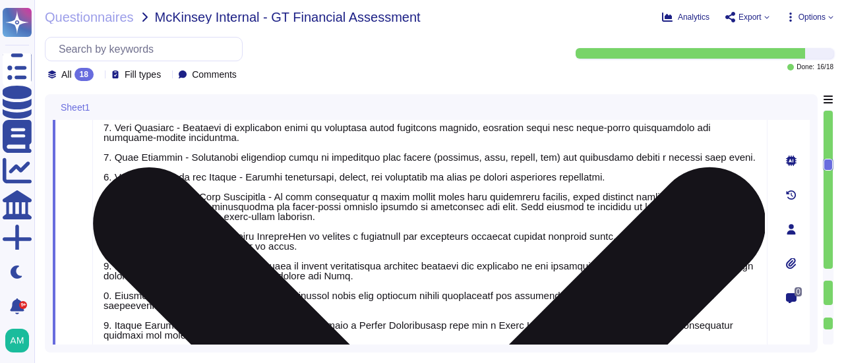
click at [195, 237] on textarea at bounding box center [429, 231] width 675 height 357
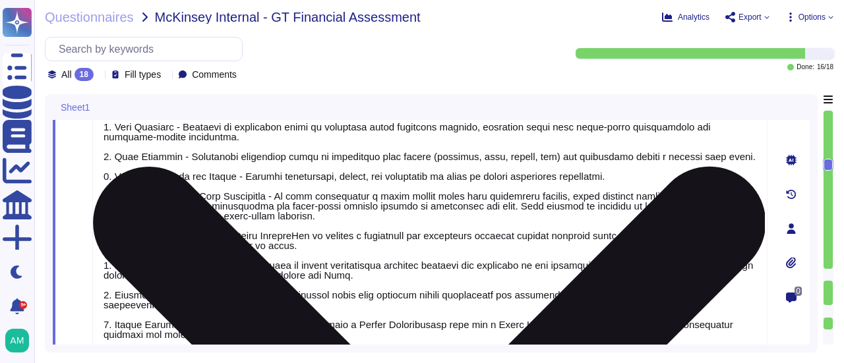
drag, startPoint x: 206, startPoint y: 235, endPoint x: 216, endPoint y: 233, distance: 10.7
click at [206, 234] on textarea at bounding box center [429, 230] width 675 height 357
click at [369, 285] on textarea at bounding box center [429, 230] width 675 height 357
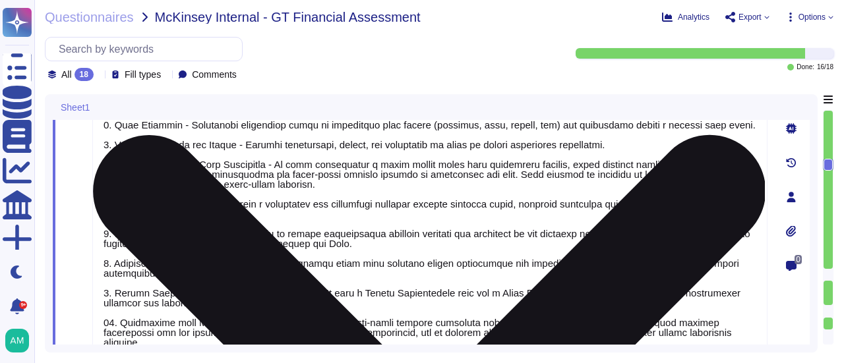
scroll to position [925, 0]
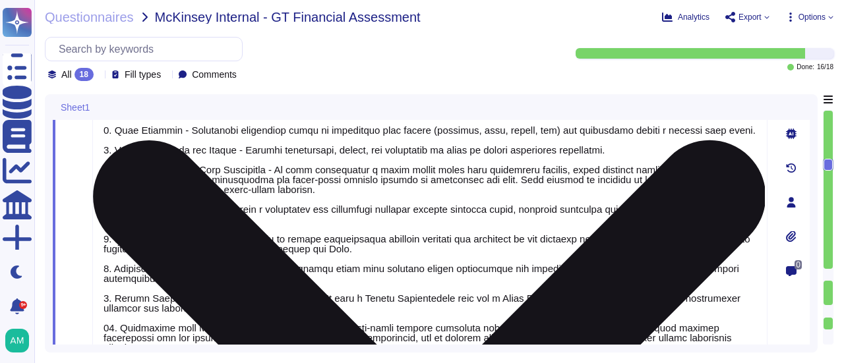
drag, startPoint x: 235, startPoint y: 238, endPoint x: 96, endPoint y: 234, distance: 139.1
click at [96, 234] on textarea at bounding box center [429, 204] width 675 height 357
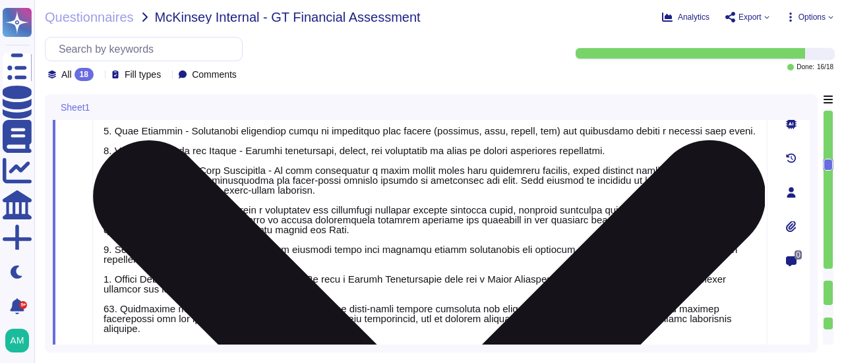
scroll to position [1, 0]
click at [275, 287] on textarea at bounding box center [429, 194] width 675 height 337
click at [260, 248] on textarea at bounding box center [429, 194] width 675 height 337
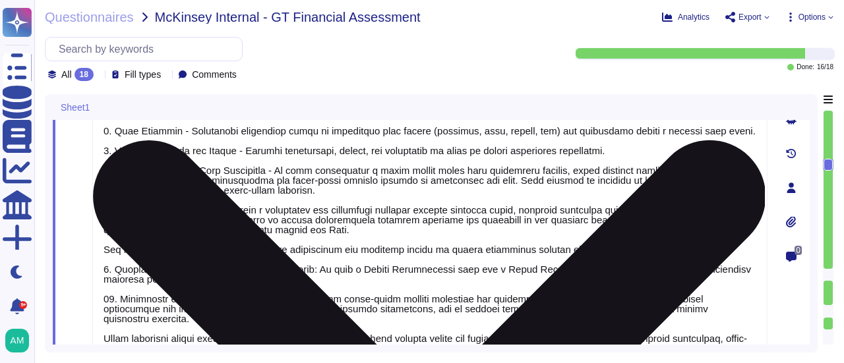
click at [302, 266] on textarea at bounding box center [429, 190] width 675 height 328
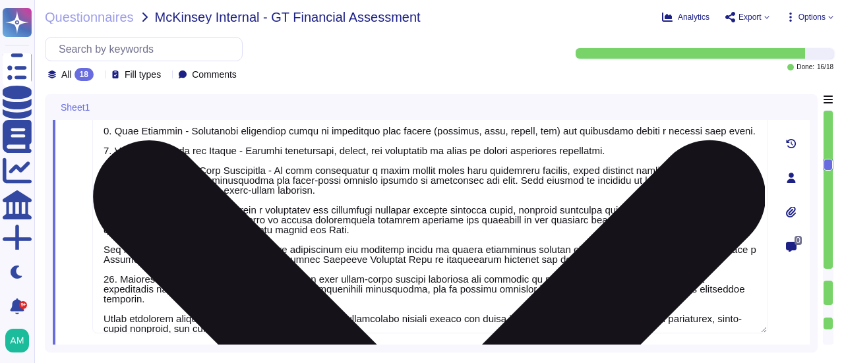
click at [290, 278] on textarea at bounding box center [429, 180] width 675 height 308
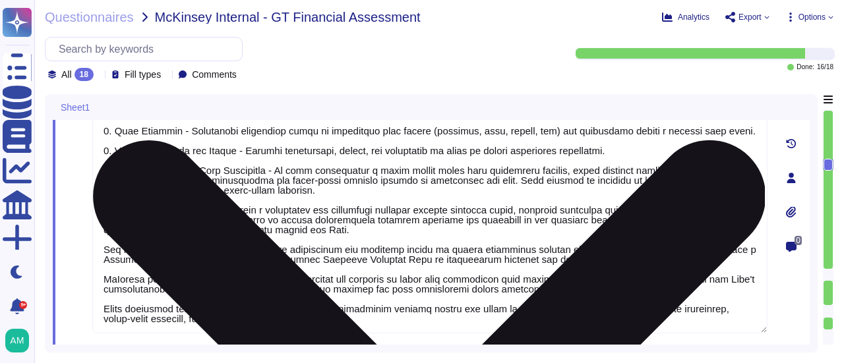
scroll to position [1, 0]
drag, startPoint x: 332, startPoint y: 318, endPoint x: 92, endPoint y: 303, distance: 240.4
click at [92, 303] on textarea at bounding box center [429, 180] width 675 height 308
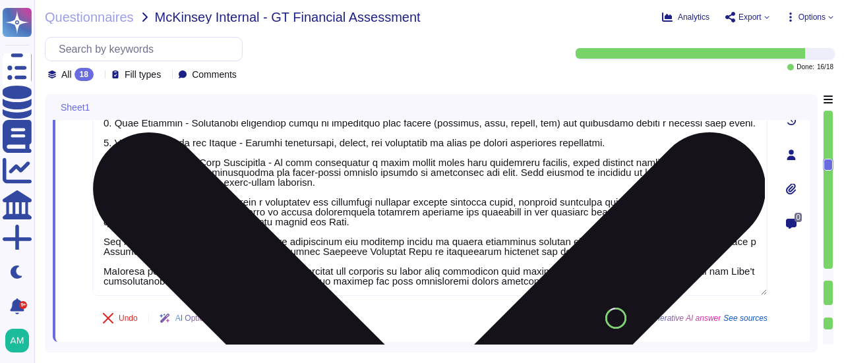
type textarea "Yes, our organization has a formal risk management process to identify, assess,…"
type textarea "Lor, ips dolors ametconsecte adipisci eli seddoeiusmo temporinci (UT) laboreetd…"
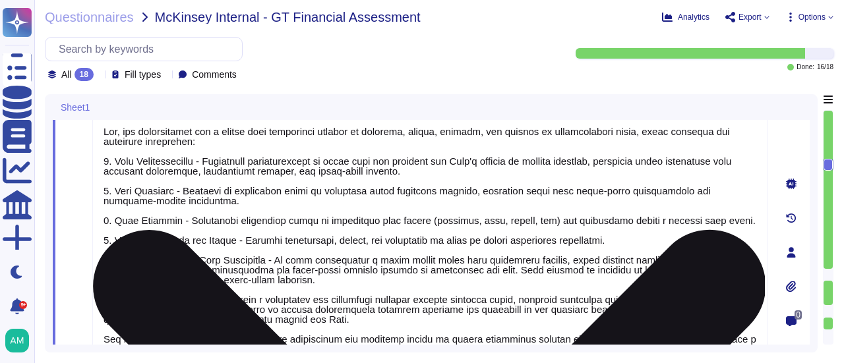
type textarea "Yes, the Cyber Security Committee, which includes senior stakeholders such as t…"
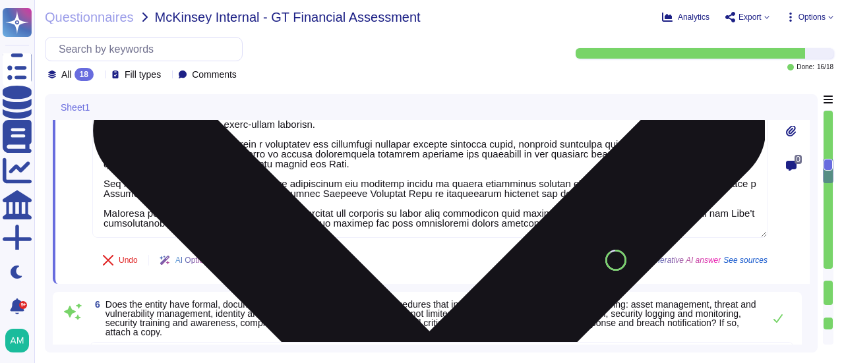
type textarea "Lor, ips dolors ametconsecte adipisci eli seddoeiusmo temporinci (UT) laboreetd…"
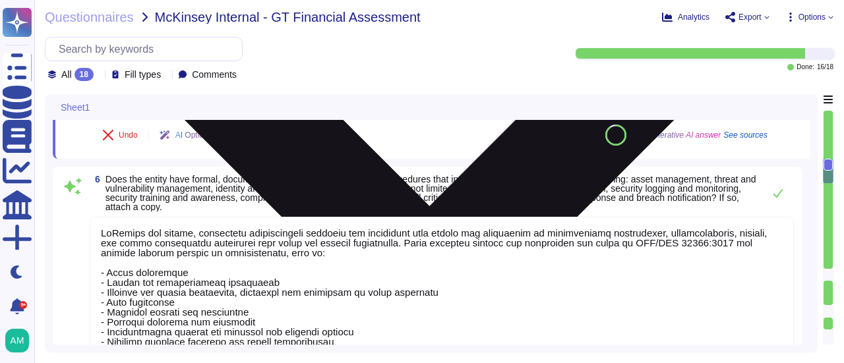
scroll to position [1102, 0]
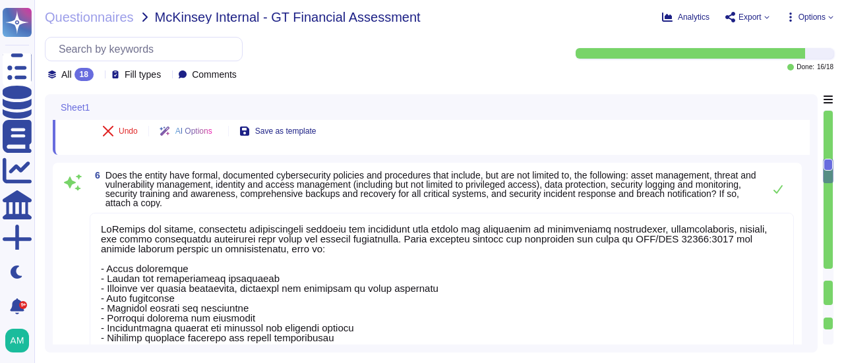
type textarea "Yes, our organization has a formal risk management process to identify, assess,…"
click at [182, 258] on textarea at bounding box center [442, 307] width 704 height 189
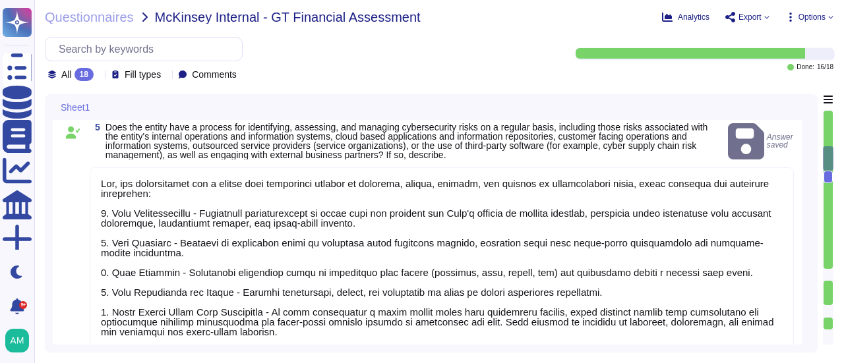
type textarea "Yes, the Cyber Security Committee, which includes senior stakeholders such as t…"
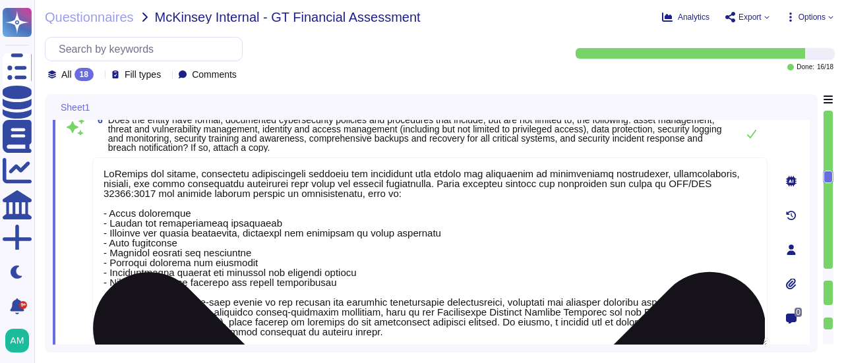
type textarea "Lor, ips dolors ametconsecte adipisci eli seddoeiusmo temporinci (UT) laboreetd…"
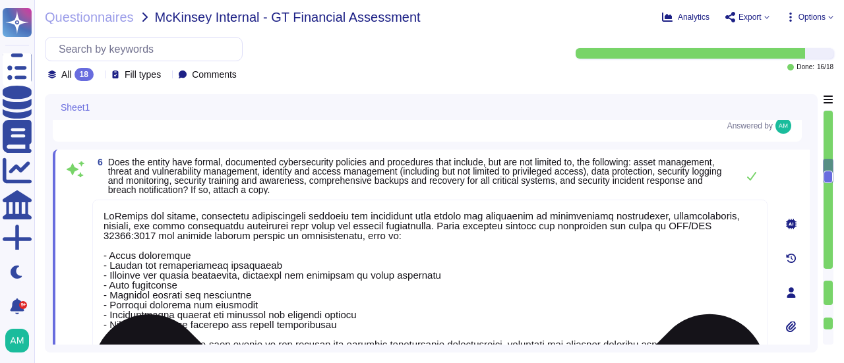
scroll to position [1101, 0]
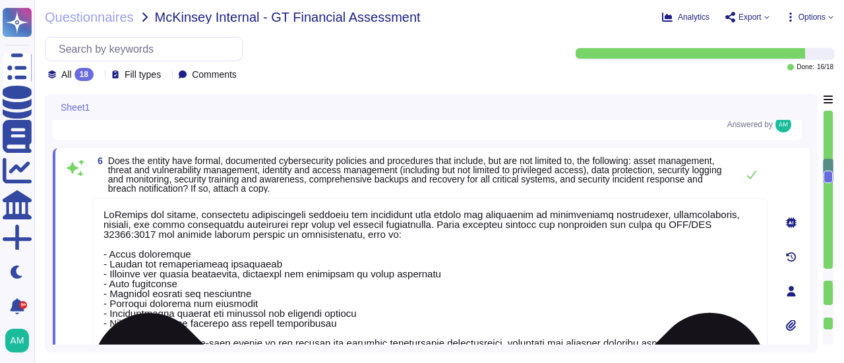
click at [736, 223] on textarea at bounding box center [429, 292] width 675 height 189
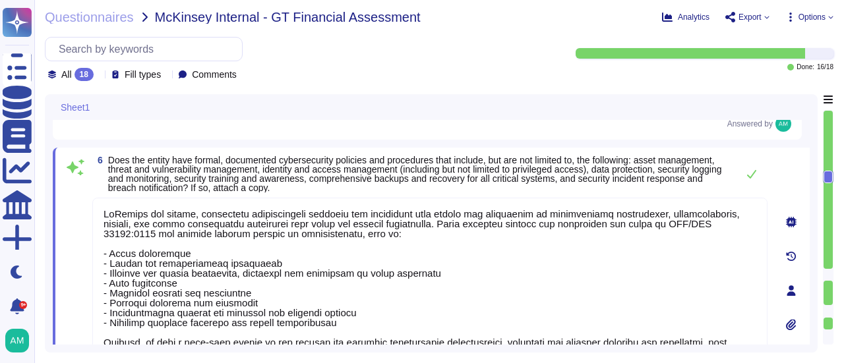
scroll to position [1167, 0]
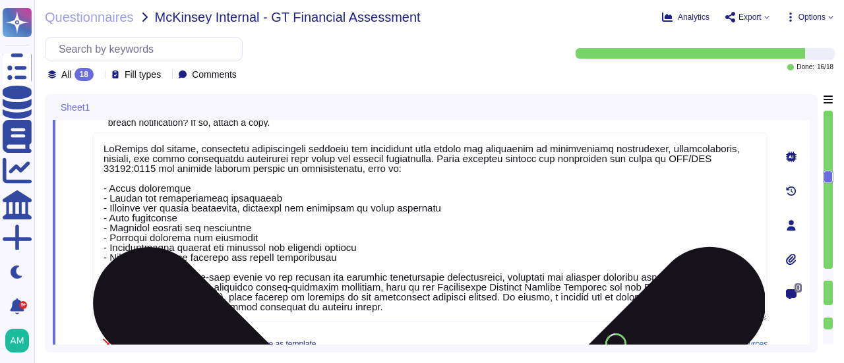
drag, startPoint x: 610, startPoint y: 287, endPoint x: 211, endPoint y: 301, distance: 399.7
click at [211, 301] on textarea at bounding box center [429, 226] width 675 height 189
type textarea "McKinsey has formal, documented cybersecurity policies and procedures that gove…"
click at [358, 275] on textarea at bounding box center [429, 226] width 675 height 189
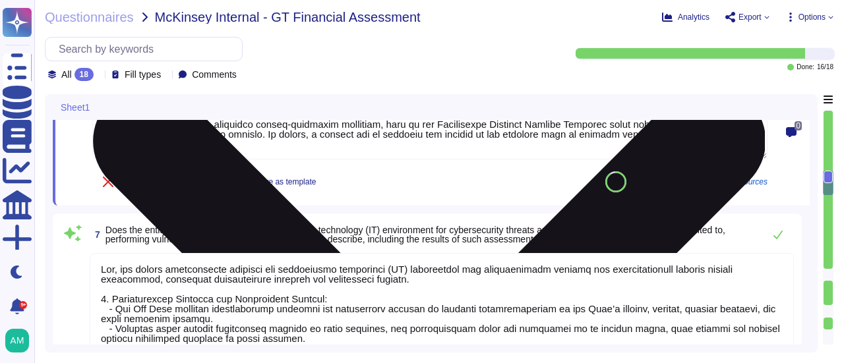
type textarea "Yes, the entity maintains baseline security configuration standards and configu…"
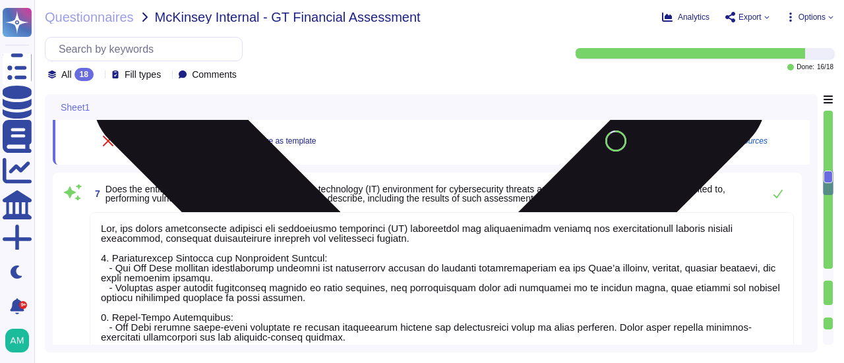
scroll to position [1364, 0]
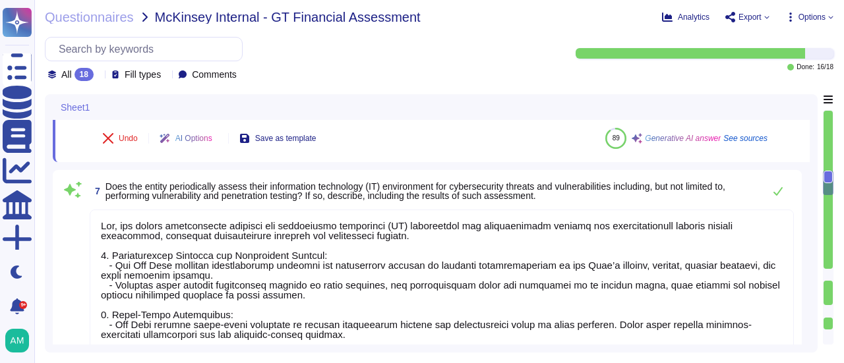
type textarea "McKinsey has formal, documented cybersecurity policies and procedures that gove…"
click at [174, 262] on textarea at bounding box center [442, 354] width 704 height 288
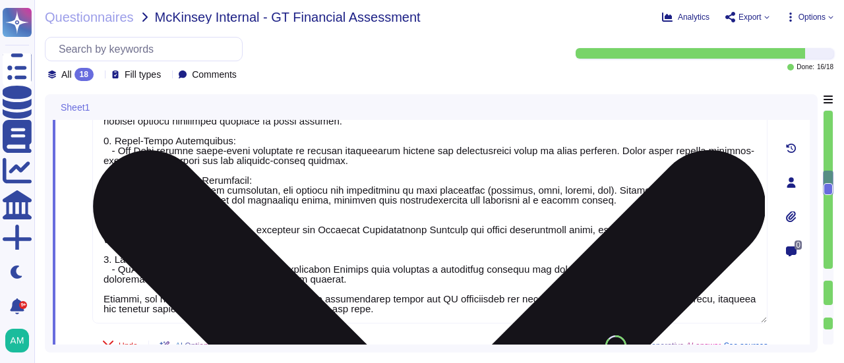
scroll to position [1581, 0]
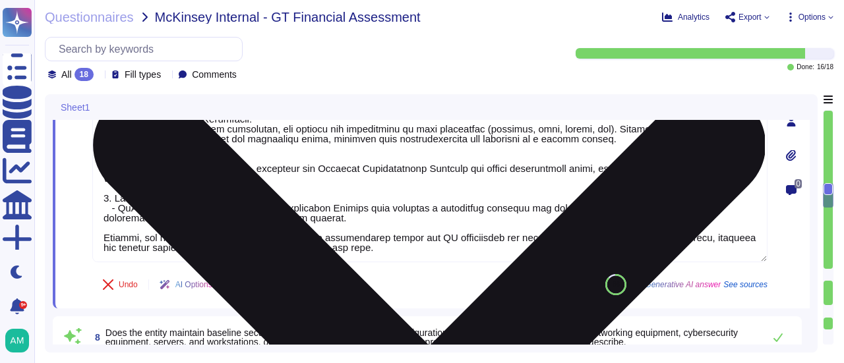
type textarea "Yes, [PERSON_NAME] has established comprehensive processes and procedures to en…"
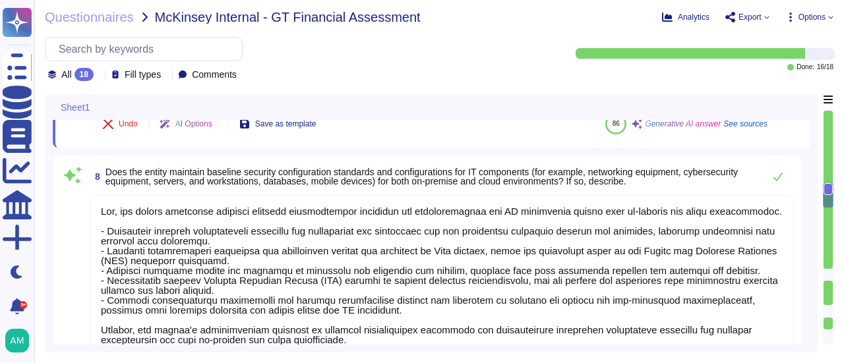
scroll to position [1, 0]
click at [122, 219] on textarea at bounding box center [442, 275] width 704 height 160
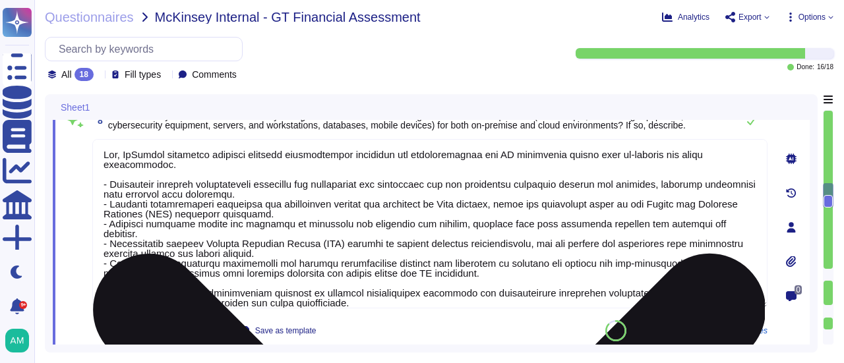
scroll to position [1794, 0]
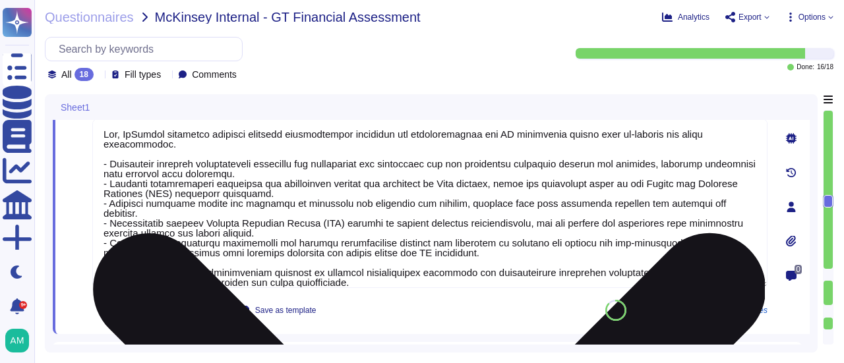
click at [109, 171] on textarea at bounding box center [429, 203] width 675 height 169
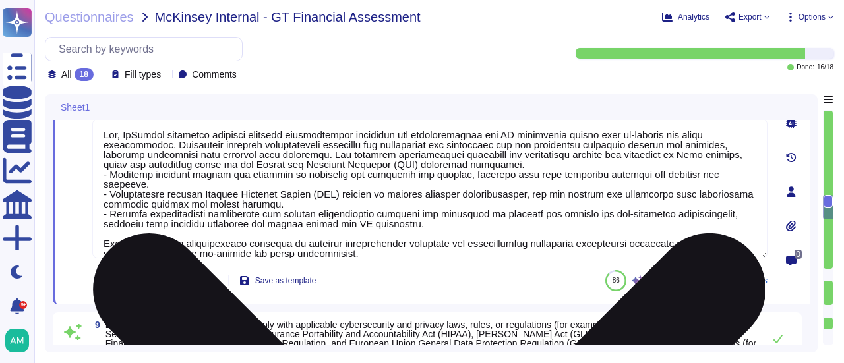
click at [111, 181] on textarea at bounding box center [429, 189] width 675 height 140
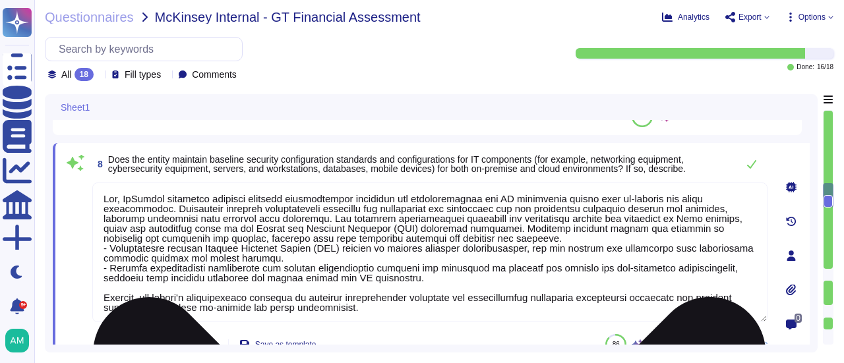
scroll to position [1730, 0]
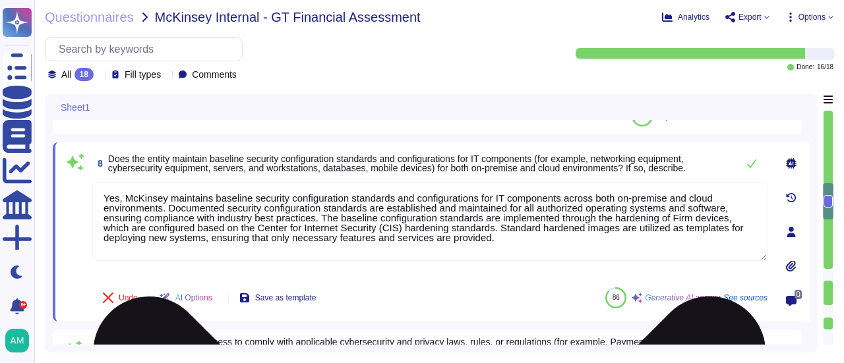
type textarea "Yes, McKinsey maintains baseline security configuration standards and configura…"
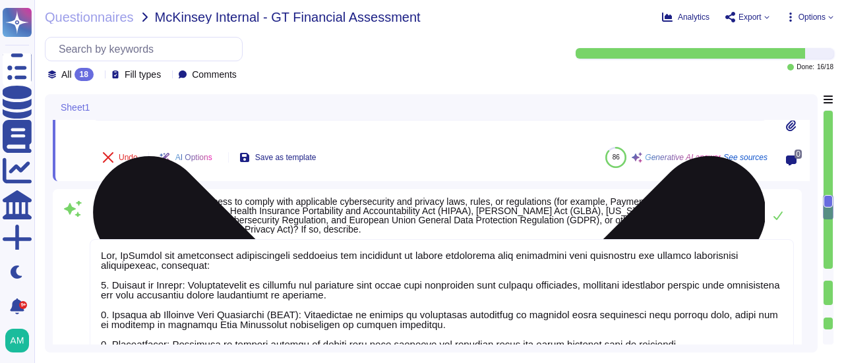
scroll to position [1877, 0]
type textarea "Yes, the entity has a documented data classification and retention policy, cont…"
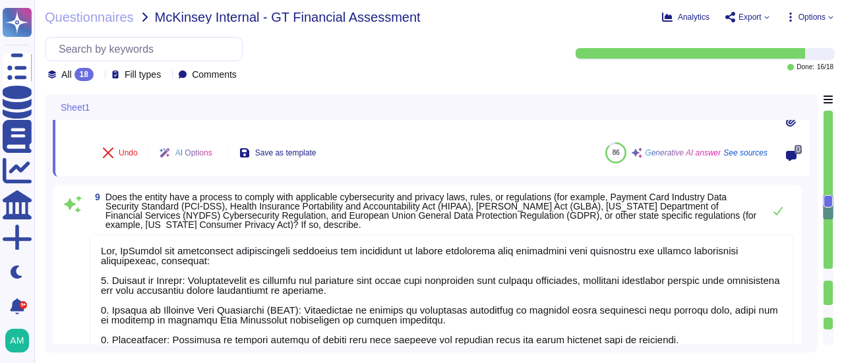
type textarea "Yes, McKinsey maintains baseline security configuration standards and configura…"
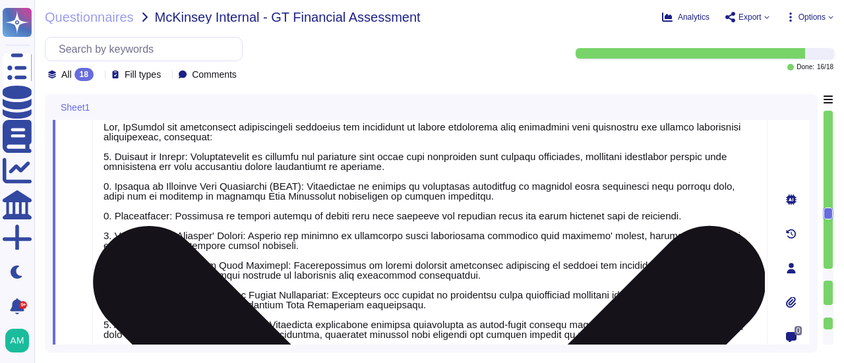
scroll to position [1968, 0]
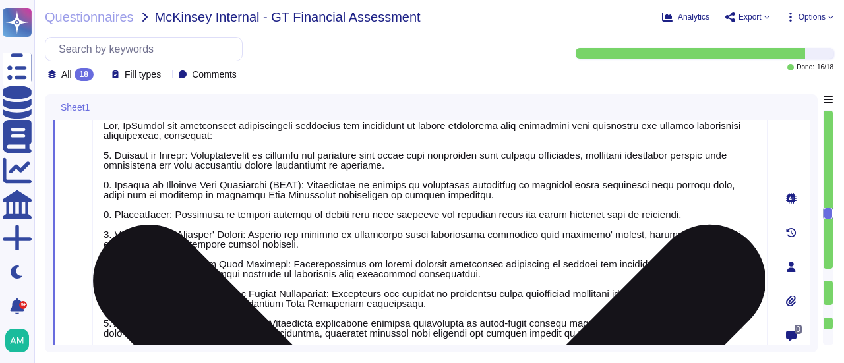
click at [181, 151] on textarea at bounding box center [429, 269] width 675 height 318
drag, startPoint x: 187, startPoint y: 154, endPoint x: 194, endPoint y: 156, distance: 6.9
click at [189, 154] on textarea at bounding box center [429, 269] width 675 height 318
click at [307, 184] on textarea at bounding box center [429, 269] width 675 height 318
click at [171, 214] on textarea at bounding box center [429, 269] width 675 height 318
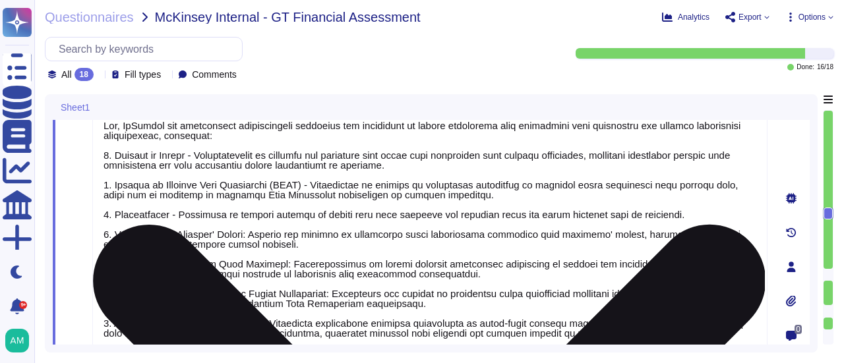
click at [244, 237] on textarea at bounding box center [429, 269] width 675 height 318
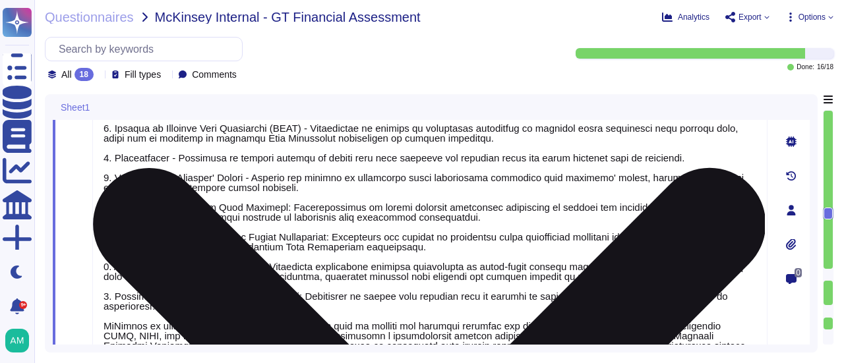
scroll to position [2028, 0]
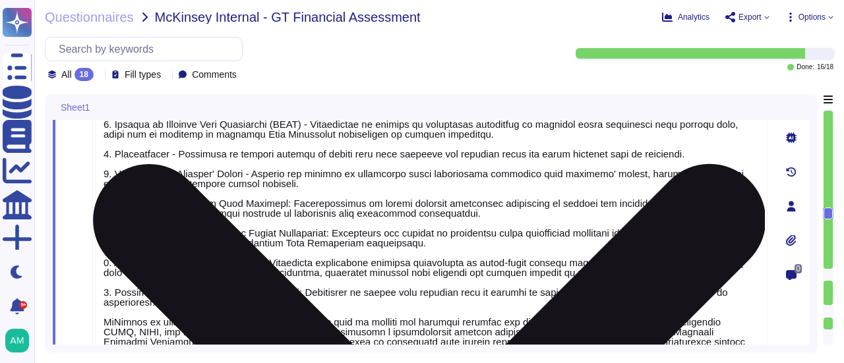
click at [270, 203] on textarea at bounding box center [429, 208] width 675 height 318
type textarea "Yes, [PERSON_NAME] has established comprehensive processes and procedures to en…"
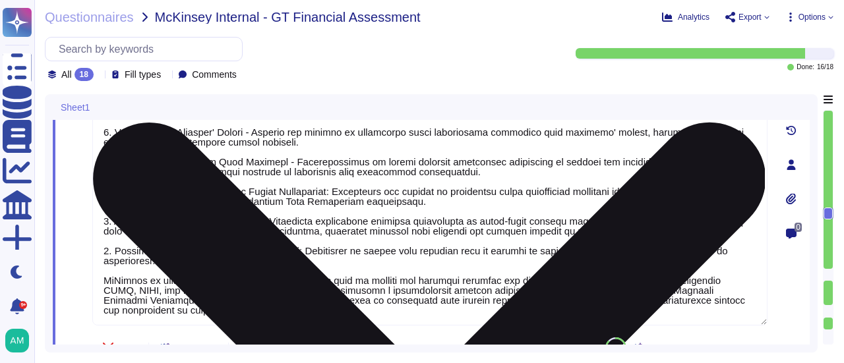
scroll to position [2065, 0]
type textarea "Yes, [PERSON_NAME] provides cybersecurity and awareness training to employees o…"
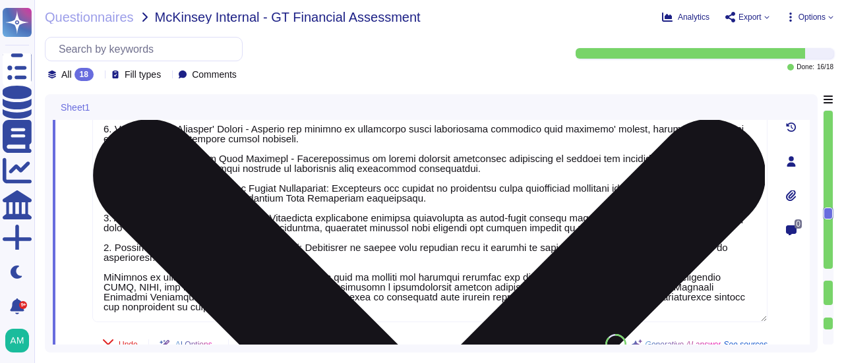
click at [339, 189] on textarea at bounding box center [429, 164] width 675 height 318
click at [277, 216] on textarea at bounding box center [429, 164] width 675 height 318
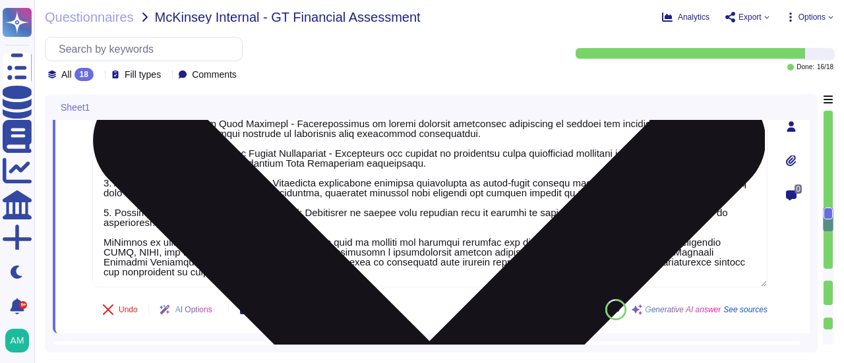
scroll to position [2101, 0]
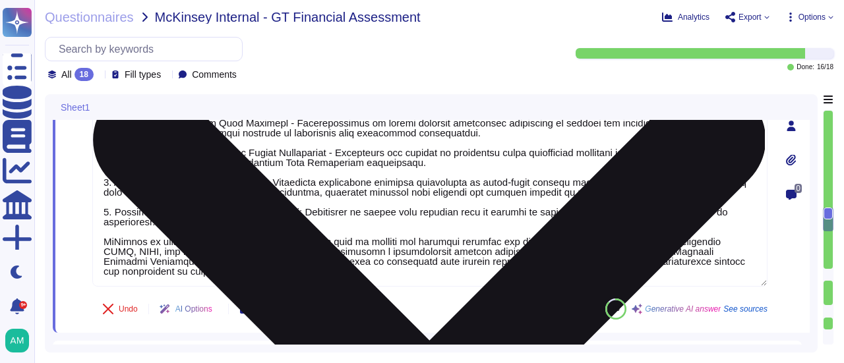
click at [289, 210] on textarea at bounding box center [429, 128] width 675 height 318
type textarea "Yes, [PERSON_NAME] has established comprehensive processes and procedures to en…"
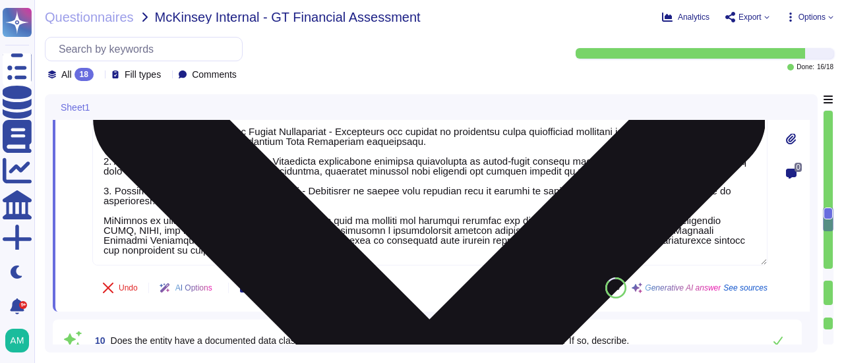
scroll to position [2122, 0]
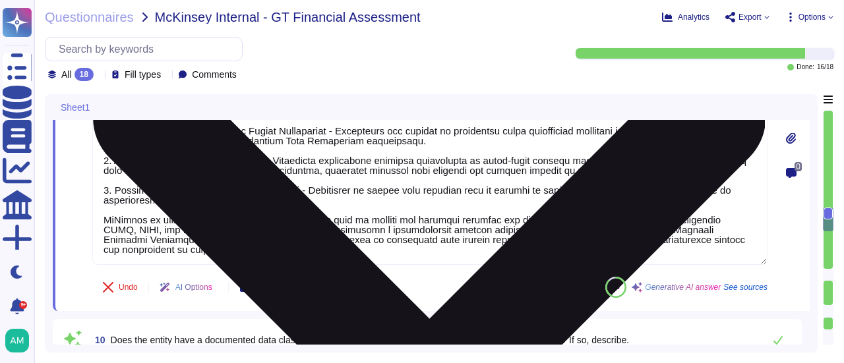
click at [336, 250] on textarea at bounding box center [429, 106] width 675 height 318
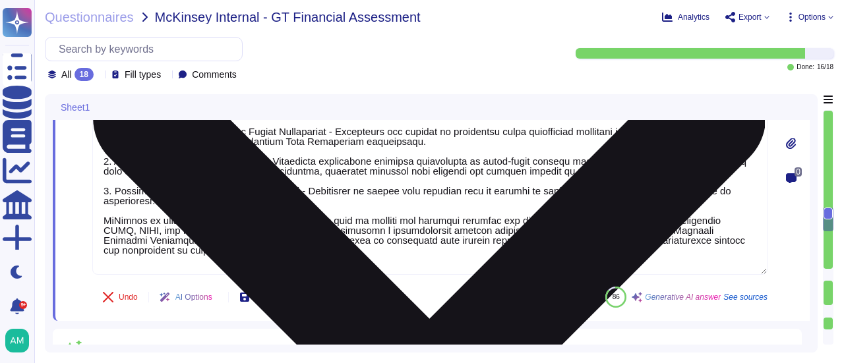
type textarea "Yes, [PERSON_NAME] provides cybersecurity and awareness training to employees o…"
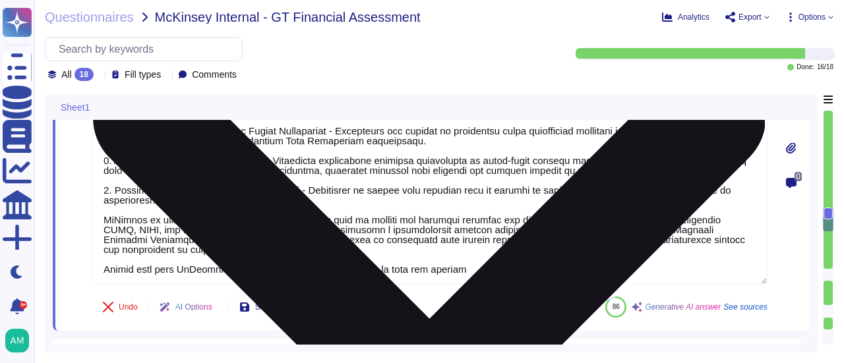
scroll to position [0, 0]
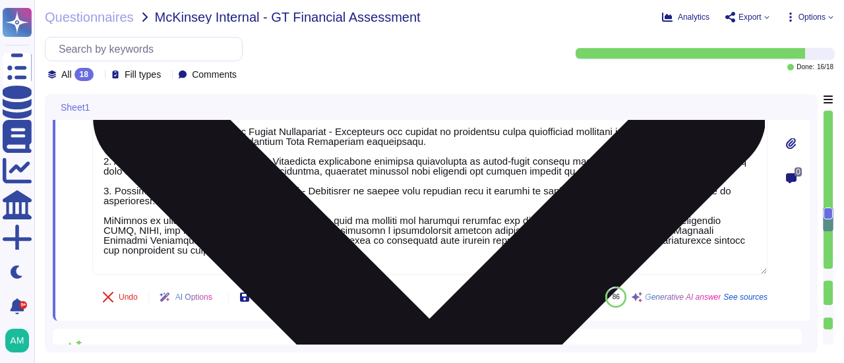
type textarea "Yes, [PERSON_NAME] has established comprehensive processes and procedures to en…"
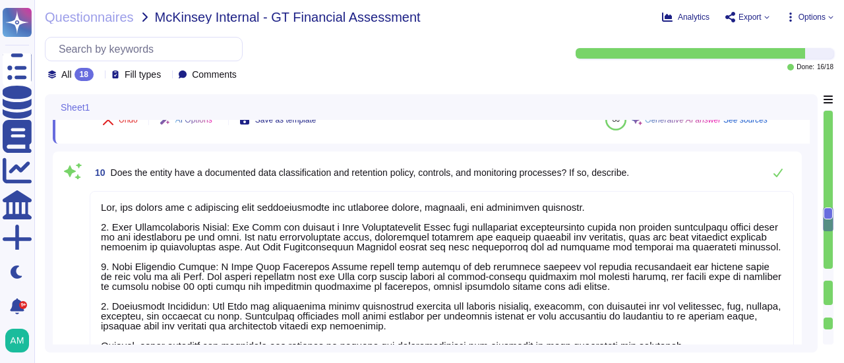
scroll to position [2320, 0]
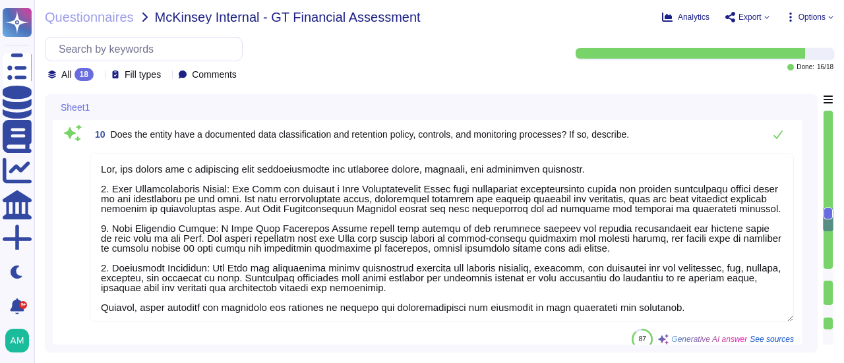
type textarea "Yes, the entity has a cyber insurance policy that covers cybersecurity incident…"
type textarea "Yes, [PERSON_NAME] has established comprehensive processes and procedures to en…"
click at [328, 246] on textarea at bounding box center [442, 237] width 704 height 169
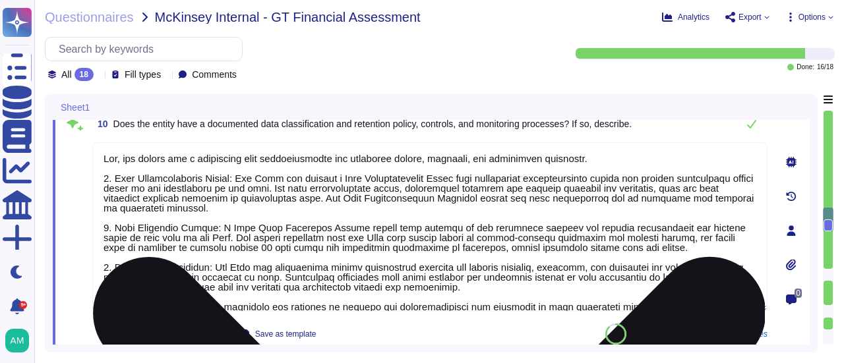
type textarea "Yes, the entity has a cyber insurance policy that covers cybersecurity incident…"
click at [214, 212] on textarea at bounding box center [429, 226] width 675 height 169
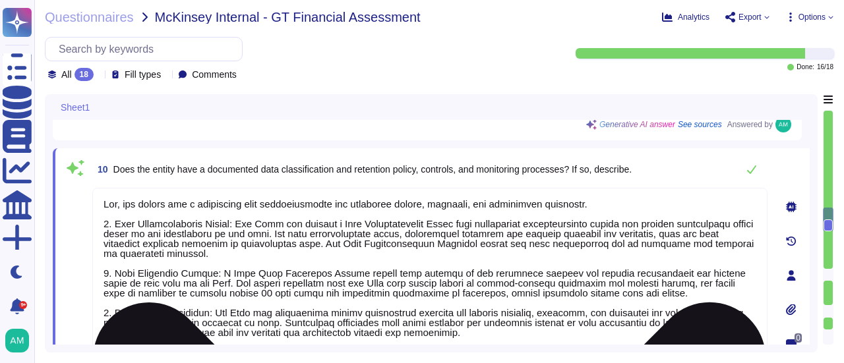
scroll to position [2254, 0]
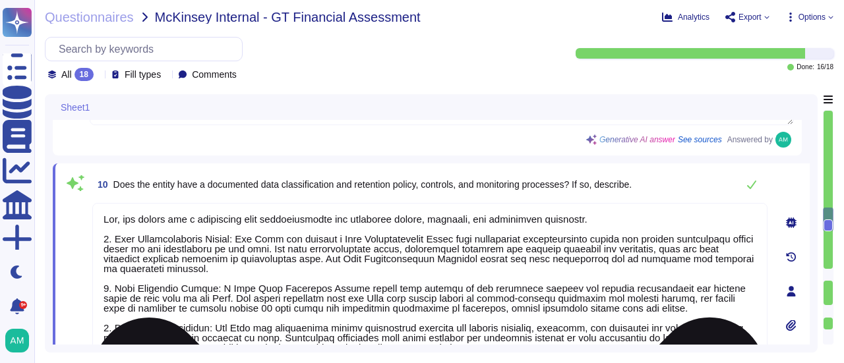
drag, startPoint x: 124, startPoint y: 221, endPoint x: 160, endPoint y: 209, distance: 37.7
click at [124, 221] on textarea at bounding box center [429, 287] width 675 height 169
click at [228, 237] on textarea at bounding box center [429, 292] width 675 height 179
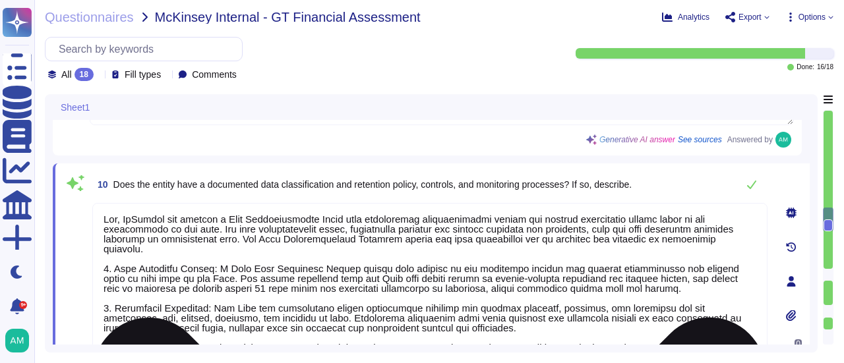
scroll to position [1, 0]
click at [182, 237] on textarea at bounding box center [429, 278] width 675 height 150
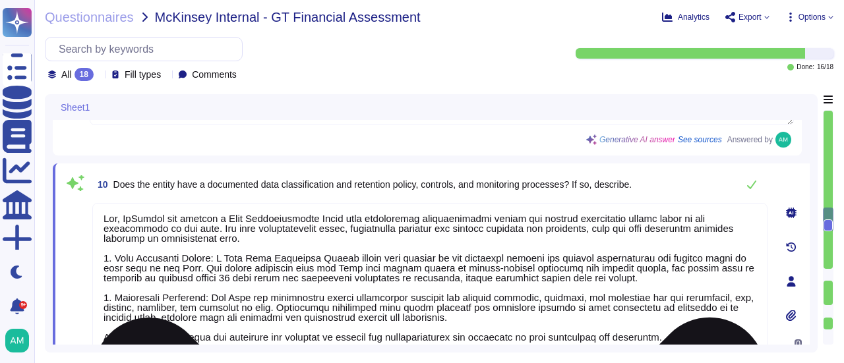
click at [213, 257] on textarea at bounding box center [429, 278] width 675 height 150
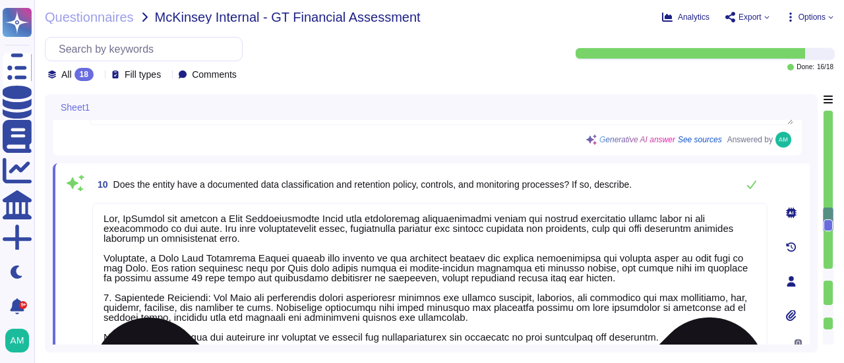
click at [265, 241] on textarea at bounding box center [429, 278] width 675 height 150
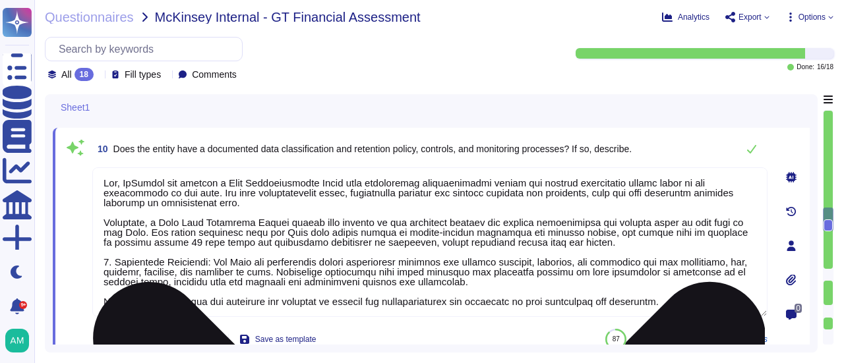
scroll to position [2291, 0]
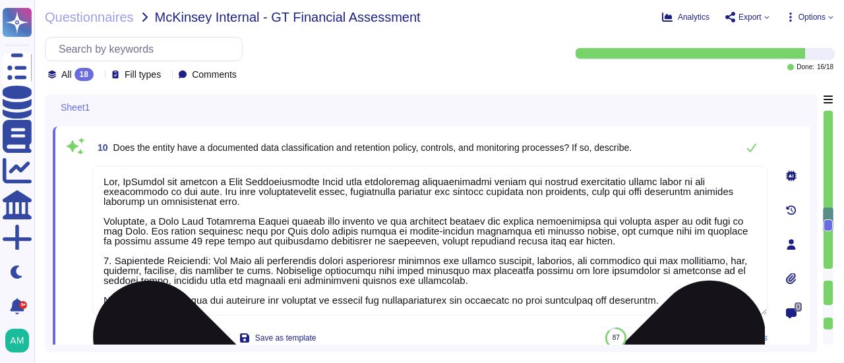
click at [133, 229] on textarea at bounding box center [429, 241] width 675 height 150
drag, startPoint x: 128, startPoint y: 229, endPoint x: 548, endPoint y: 243, distance: 420.1
click at [548, 243] on textarea at bounding box center [429, 241] width 675 height 150
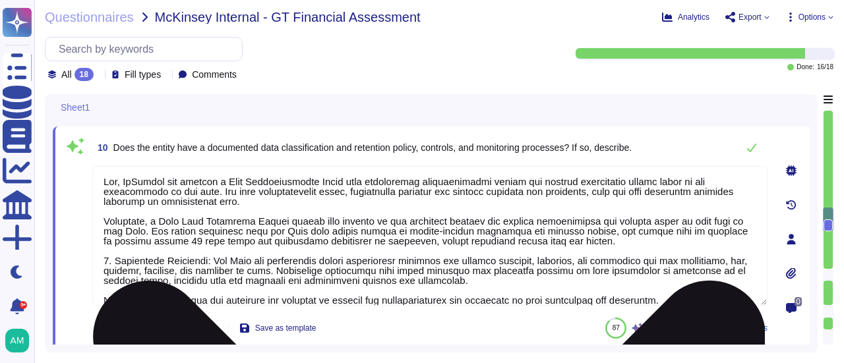
scroll to position [0, 0]
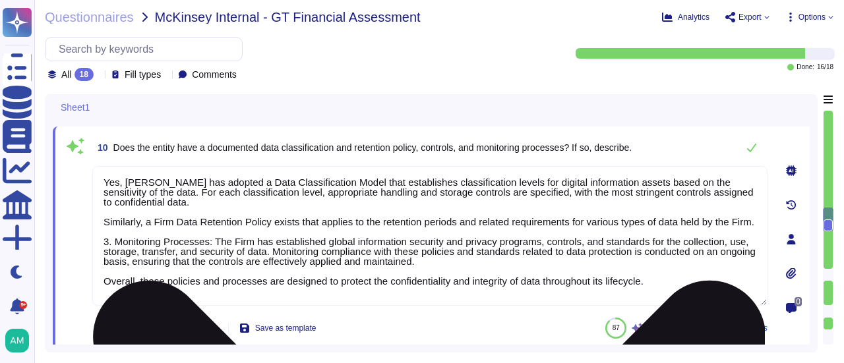
click at [212, 256] on textarea "Yes, [PERSON_NAME] has adopted a Data Classification Model that establishes cla…" at bounding box center [429, 236] width 675 height 140
type textarea "Yes, [PERSON_NAME] has adopted a Data Classification Model that establishes cla…"
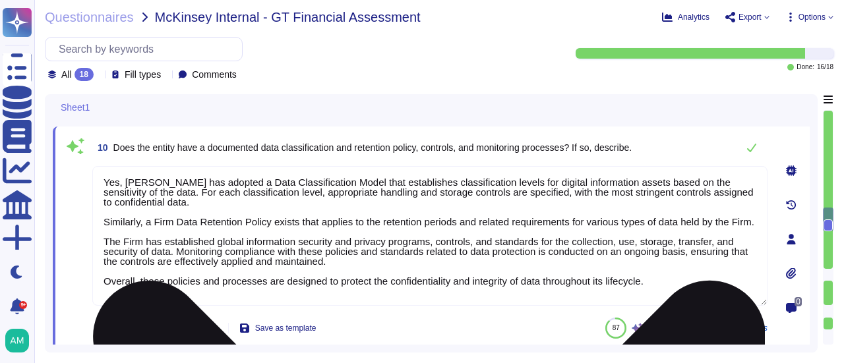
scroll to position [1, 0]
click at [661, 295] on textarea "Yes, [PERSON_NAME] has adopted a Data Classification Model that establishes cla…" at bounding box center [429, 236] width 675 height 140
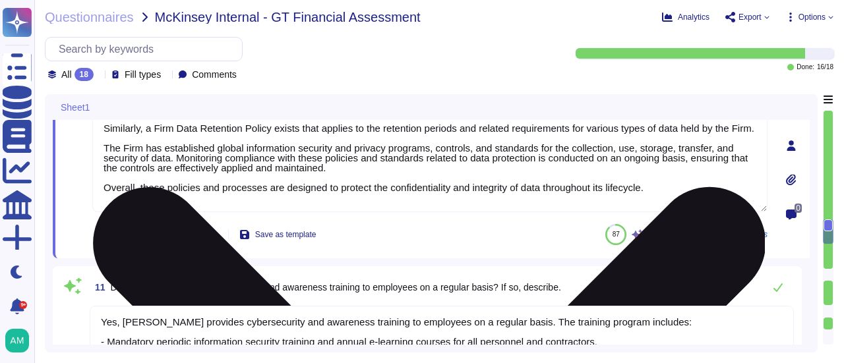
type textarea "User files stored on laptops and desktop computers are automatically backed up.…"
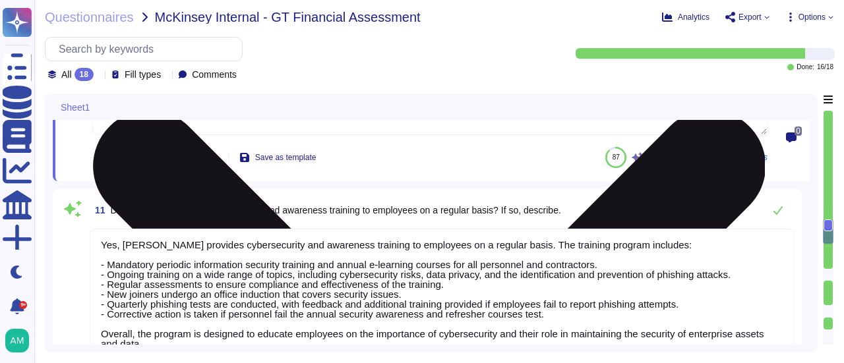
scroll to position [2465, 0]
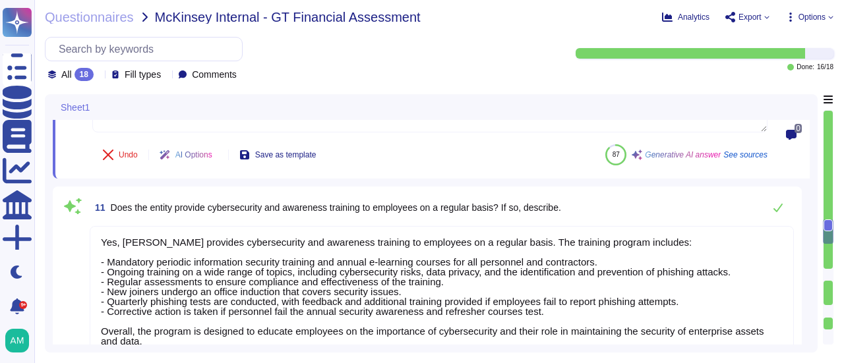
type textarea "Yes, [PERSON_NAME] has adopted a Data Classification Model that establishes cla…"
click at [264, 254] on textarea "Yes, [PERSON_NAME] provides cybersecurity and awareness training to employees o…" at bounding box center [442, 291] width 704 height 130
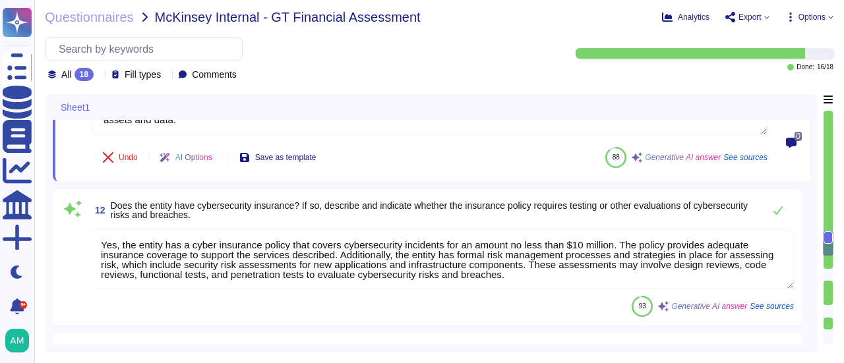
scroll to position [2722, 0]
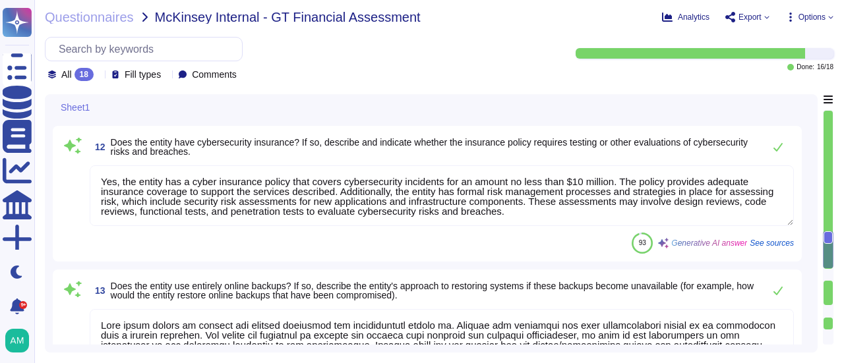
type textarea "No"
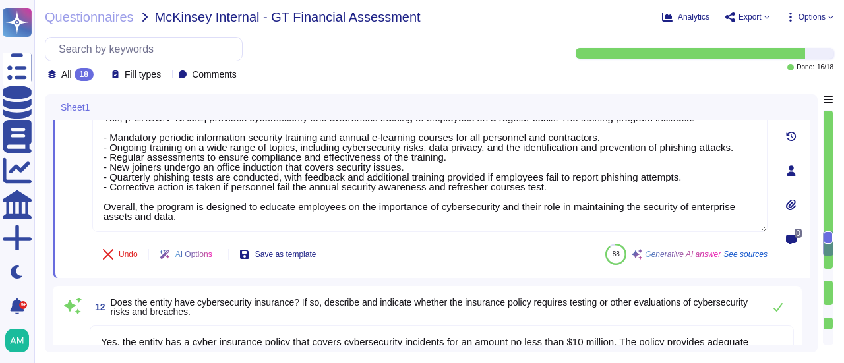
scroll to position [2524, 0]
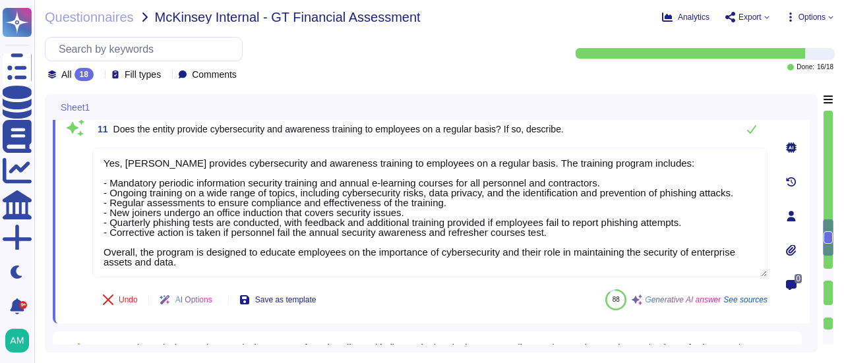
type textarea "Yes, [PERSON_NAME] has established comprehensive processes and procedures to en…"
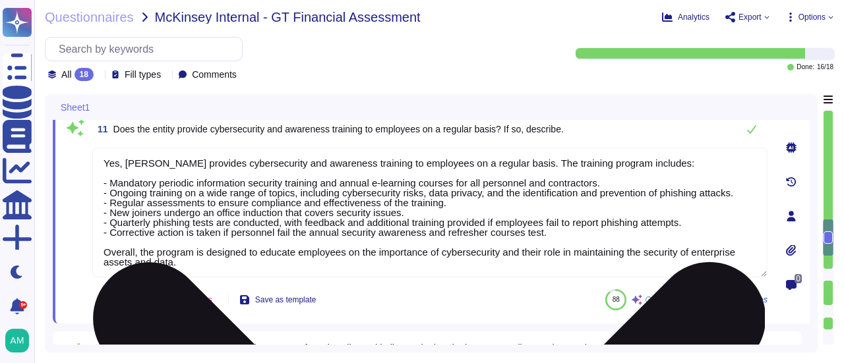
drag, startPoint x: 178, startPoint y: 262, endPoint x: 101, endPoint y: 251, distance: 77.8
click at [101, 251] on textarea "Yes, [PERSON_NAME] provides cybersecurity and awareness training to employees o…" at bounding box center [429, 213] width 675 height 130
click at [111, 250] on textarea "Yes, [PERSON_NAME] provides cybersecurity and awareness training to employees o…" at bounding box center [429, 213] width 675 height 130
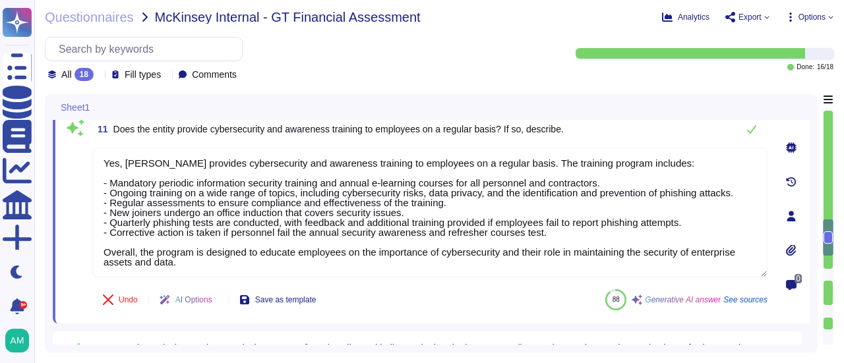
drag, startPoint x: 140, startPoint y: 251, endPoint x: 74, endPoint y: 252, distance: 65.9
click at [74, 252] on div "11 Does the entity provide cybersecurity and awareness training to employees on…" at bounding box center [415, 216] width 704 height 200
type textarea "Yes, [PERSON_NAME] provides cybersecurity and awareness training to employees o…"
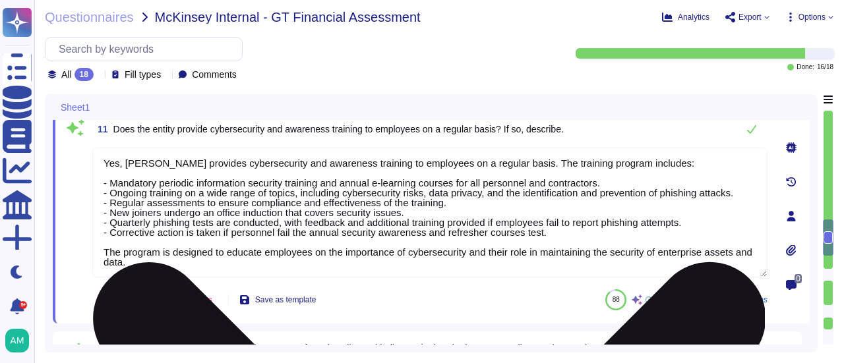
scroll to position [0, 0]
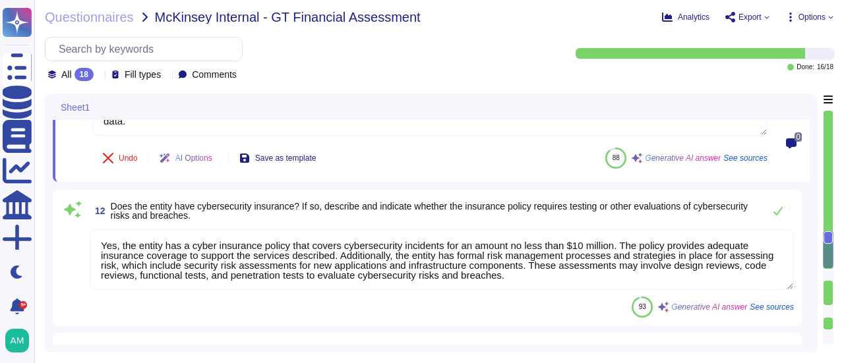
type textarea "No"
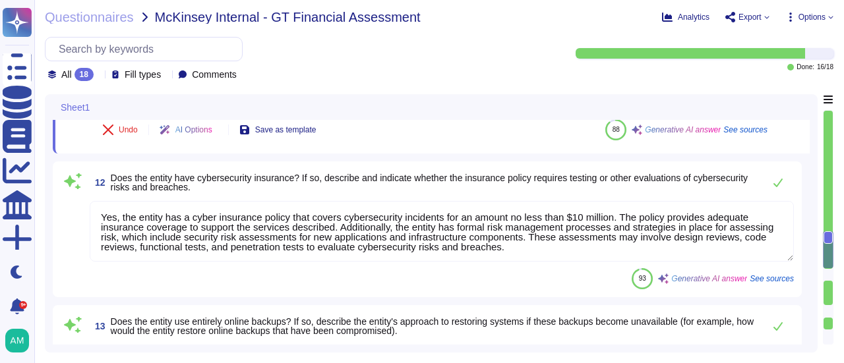
scroll to position [2722, 0]
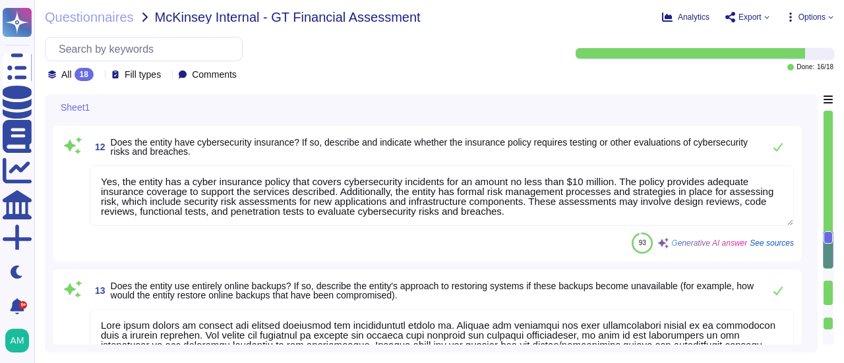
type textarea "Yes, [PERSON_NAME] provides cybersecurity and awareness training to employees o…"
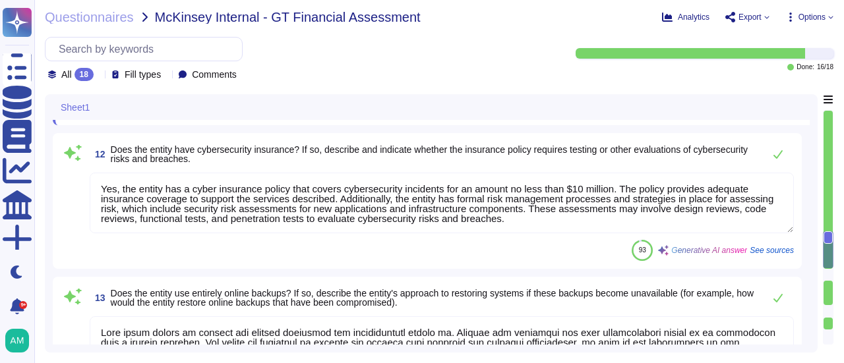
click at [233, 200] on textarea "Yes, the entity has a cyber insurance policy that covers cybersecurity incident…" at bounding box center [442, 203] width 704 height 61
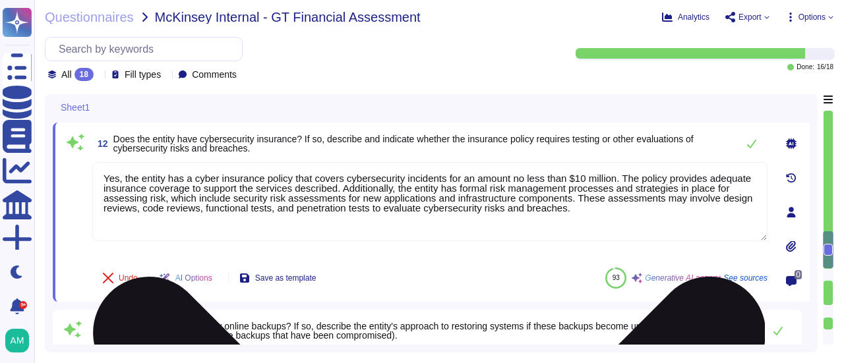
type textarea "No"
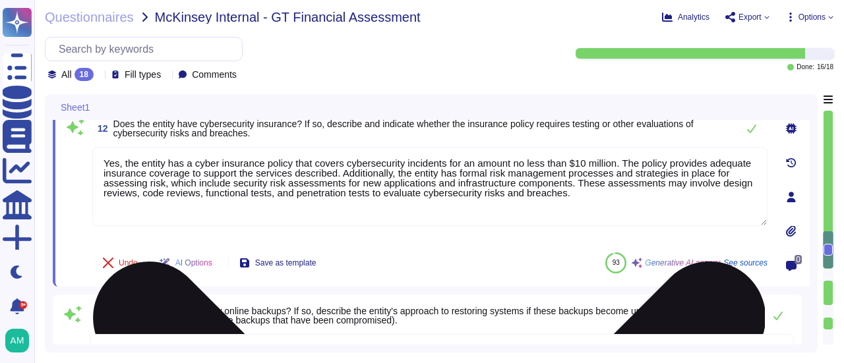
click at [161, 159] on textarea "Yes, the entity has a cyber insurance policy that covers cybersecurity incident…" at bounding box center [429, 186] width 675 height 79
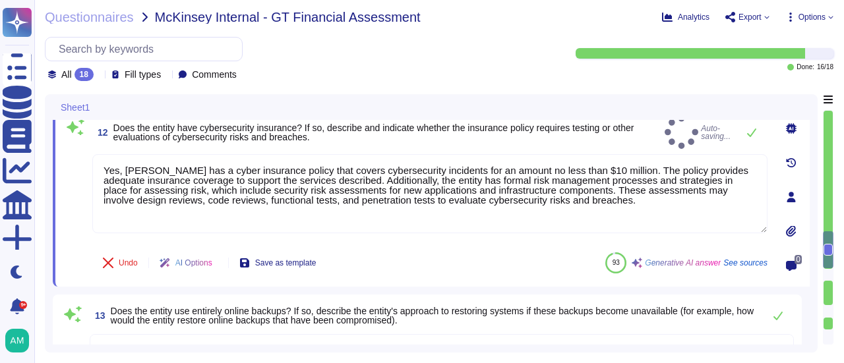
type textarea "Yes, [PERSON_NAME] has a cyber insurance policy that covers cybersecurity incid…"
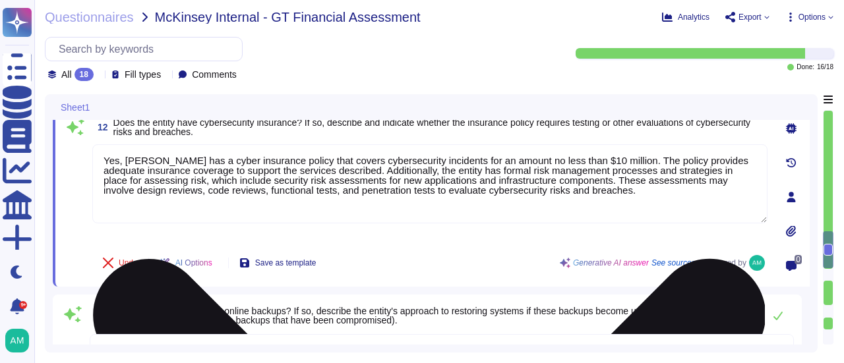
click at [246, 218] on textarea "Yes, [PERSON_NAME] has a cyber insurance policy that covers cybersecurity incid…" at bounding box center [429, 183] width 675 height 79
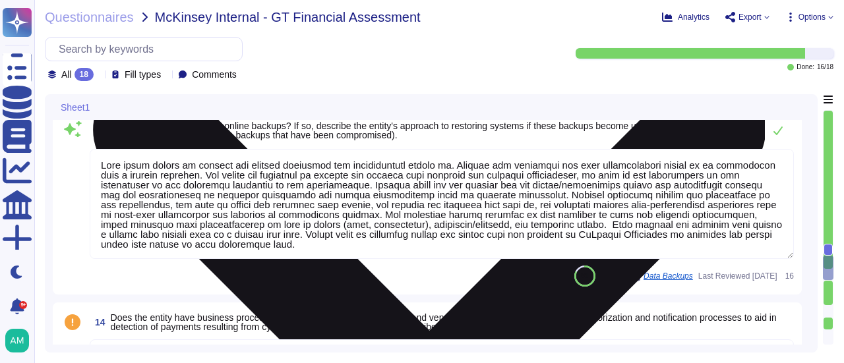
type textarea "Within the last twelve (12) months, [PERSON_NAME] has not experienced any repor…"
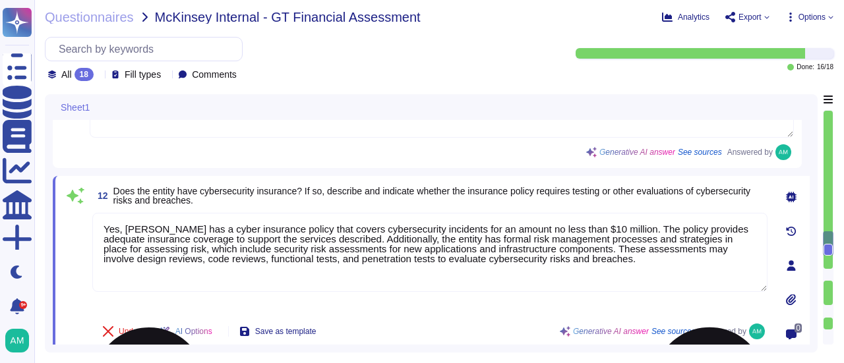
type textarea "Yes, [PERSON_NAME] has adopted a Data Classification Model that establishes cla…"
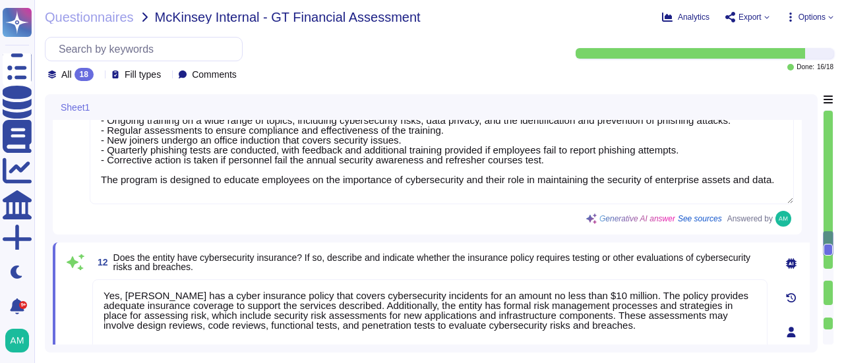
scroll to position [2615, 0]
type textarea "Yes, [PERSON_NAME] has established comprehensive processes and procedures to en…"
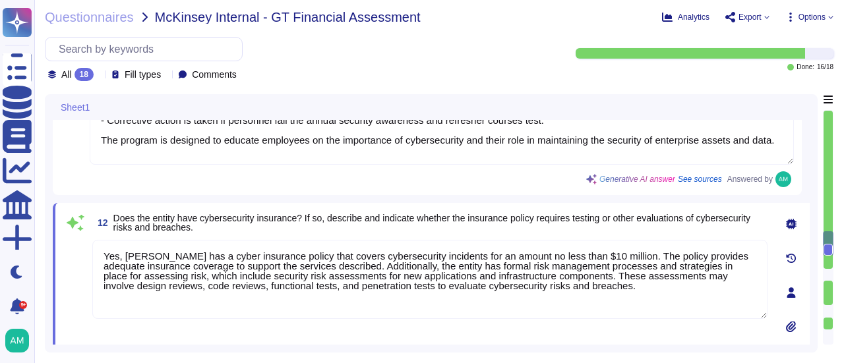
click at [216, 262] on textarea "Yes, [PERSON_NAME] has a cyber insurance policy that covers cybersecurity incid…" at bounding box center [429, 279] width 675 height 79
drag, startPoint x: 341, startPoint y: 264, endPoint x: 568, endPoint y: 297, distance: 229.1
click at [568, 297] on textarea "Yes, [PERSON_NAME] has a cyber insurance policy that covers cybersecurity incid…" at bounding box center [429, 279] width 675 height 79
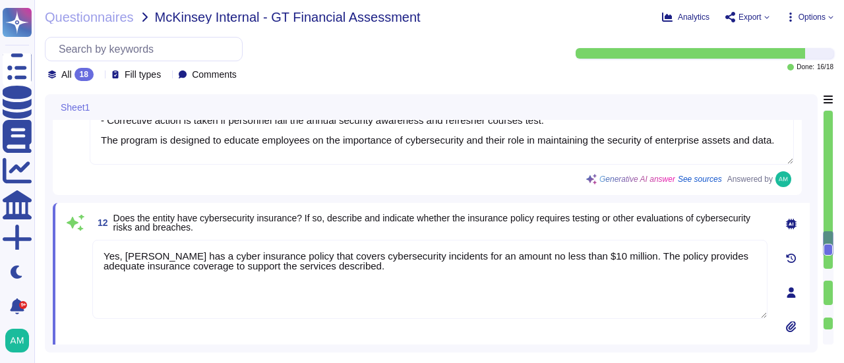
drag, startPoint x: 615, startPoint y: 254, endPoint x: 618, endPoint y: 266, distance: 12.2
click at [618, 266] on textarea "Yes, [PERSON_NAME] has a cyber insurance policy that covers cybersecurity incid…" at bounding box center [429, 279] width 675 height 79
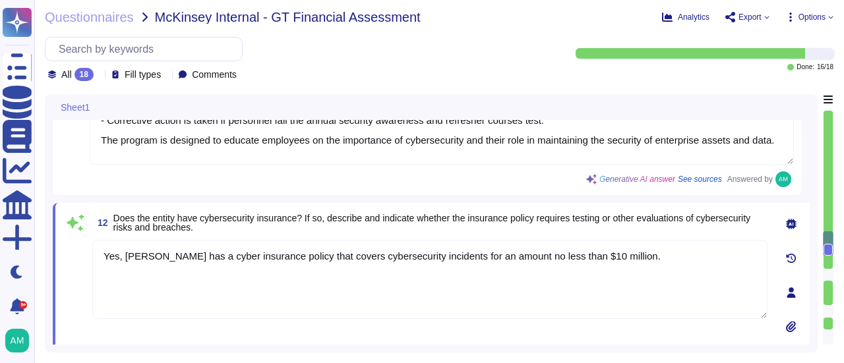
type textarea "Yes, [PERSON_NAME] has a cyber insurance policy that covers cybersecurity incid…"
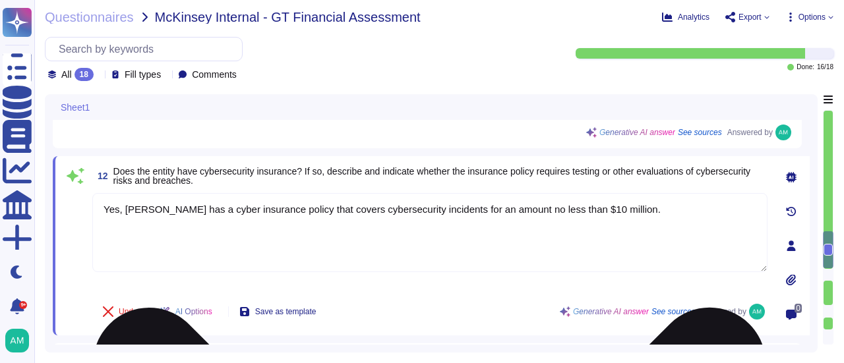
type textarea "No"
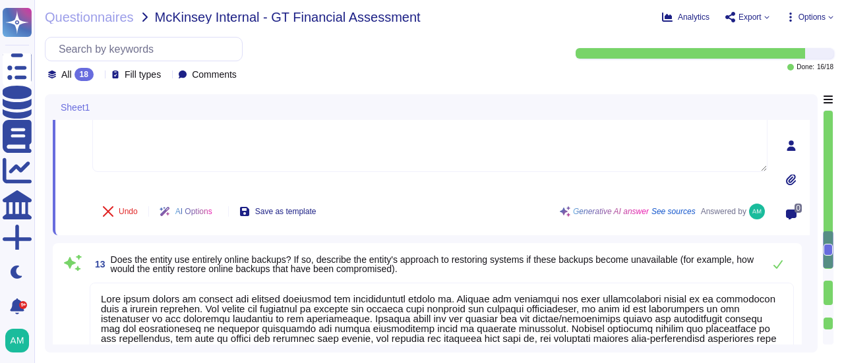
scroll to position [2813, 0]
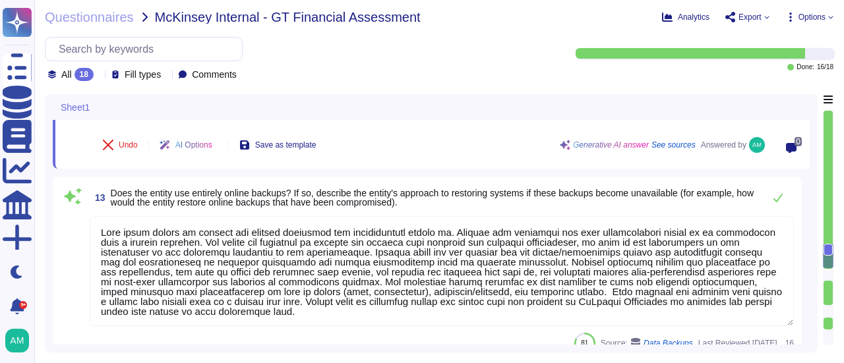
type textarea "Within the last twelve (12) months, [PERSON_NAME] has not experienced any repor…"
type textarea "Yes, [PERSON_NAME] has a cyber insurance policy that covers cybersecurity incid…"
click at [362, 242] on textarea at bounding box center [442, 271] width 704 height 110
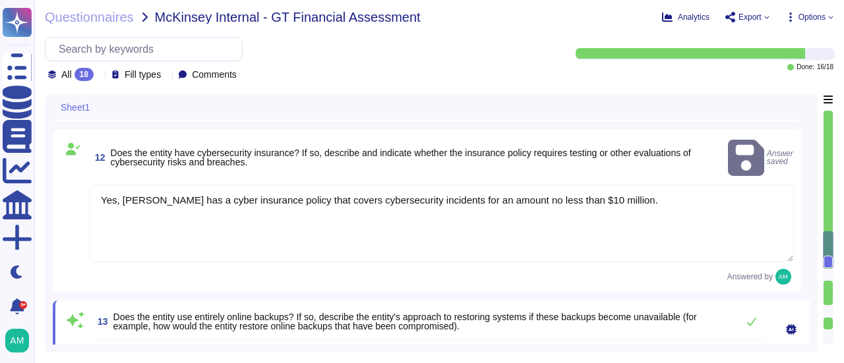
type textarea "Yes, [PERSON_NAME] has adopted a Data Classification Model that establishes cla…"
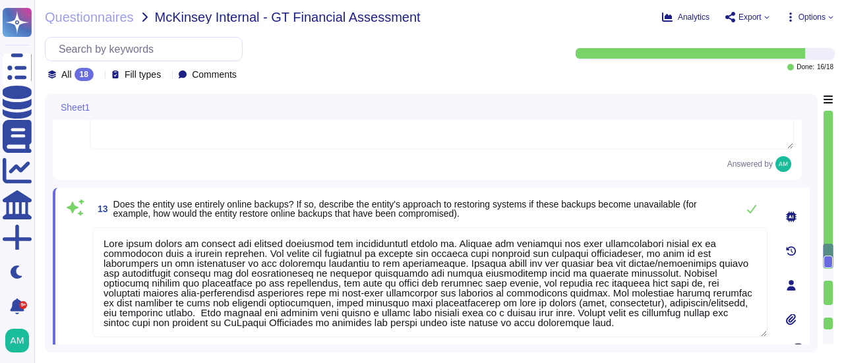
type textarea "Within the last twelve (12) months, [PERSON_NAME] has not experienced any repor…"
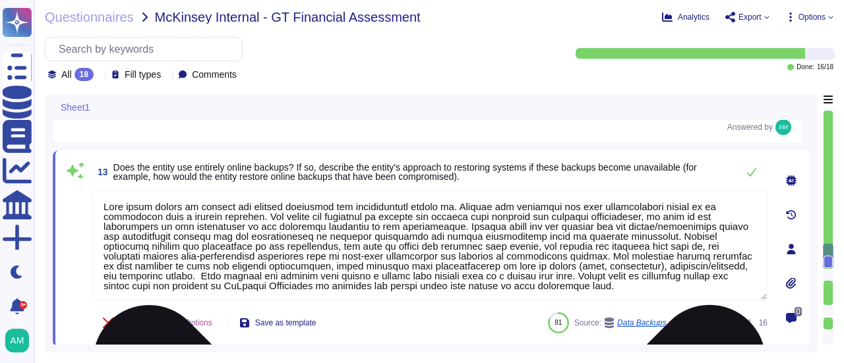
drag, startPoint x: 436, startPoint y: 225, endPoint x: 457, endPoint y: 256, distance: 37.5
click at [457, 256] on textarea at bounding box center [429, 245] width 675 height 110
click at [419, 259] on textarea at bounding box center [429, 245] width 675 height 110
drag, startPoint x: 103, startPoint y: 285, endPoint x: 208, endPoint y: 288, distance: 104.8
click at [208, 288] on textarea at bounding box center [429, 245] width 675 height 110
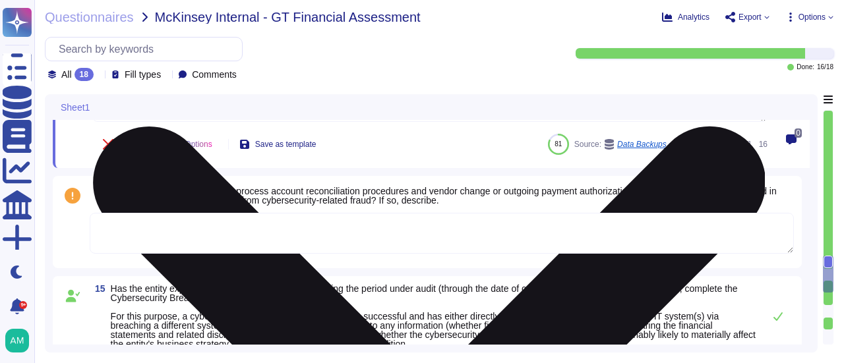
scroll to position [3010, 0]
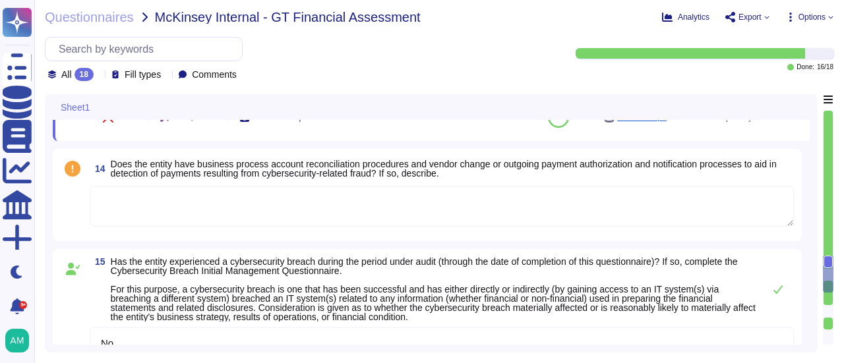
type textarea "User files stored on laptops and desktop computers are automatically backed up.…"
click at [268, 196] on textarea at bounding box center [442, 206] width 704 height 41
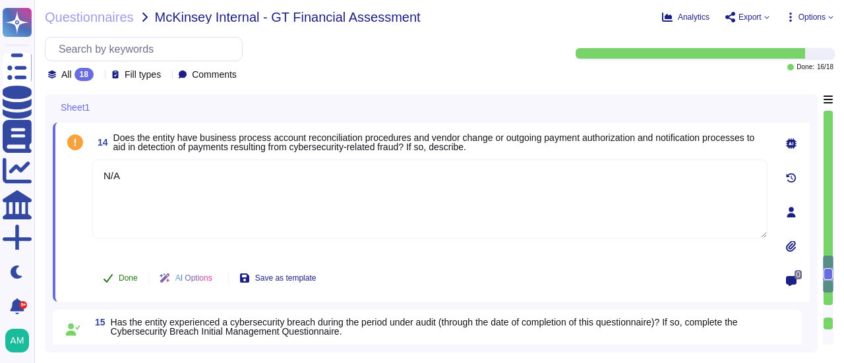
type textarea "N/A"
click at [119, 284] on button "Done" at bounding box center [120, 278] width 56 height 26
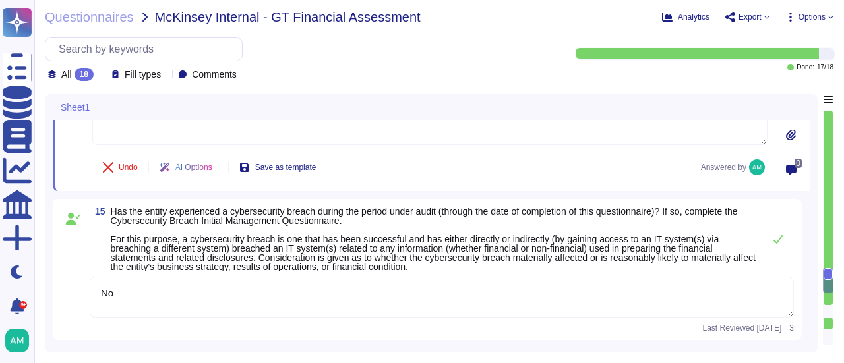
scroll to position [3142, 0]
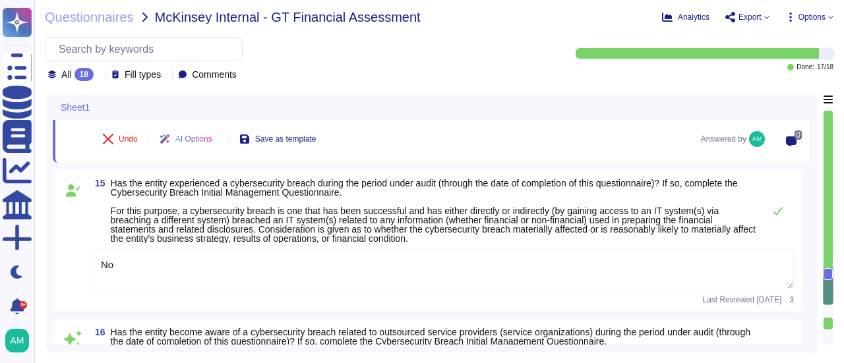
type textarea "No"
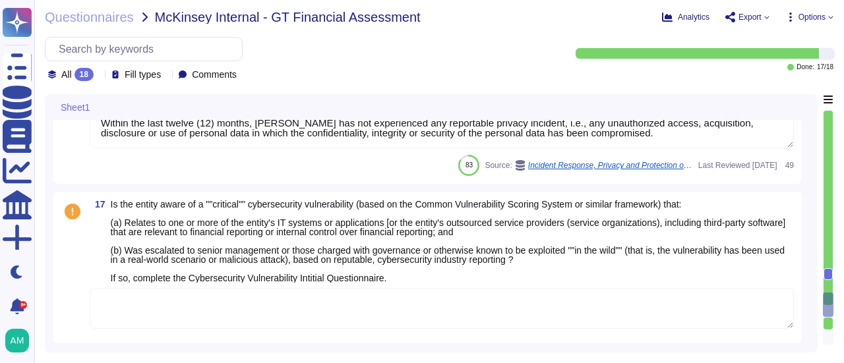
scroll to position [3472, 0]
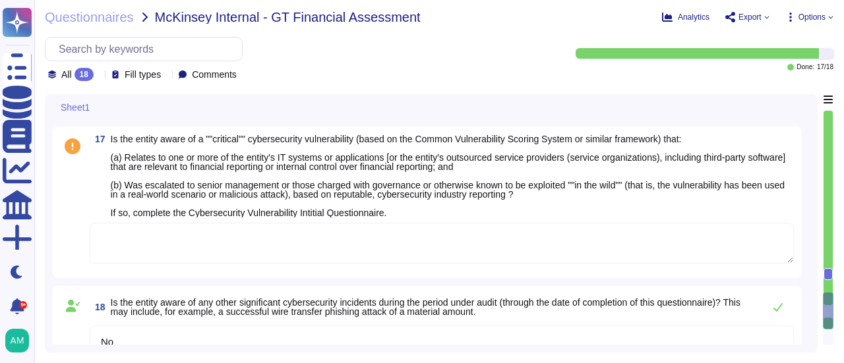
click at [159, 236] on textarea at bounding box center [442, 243] width 704 height 41
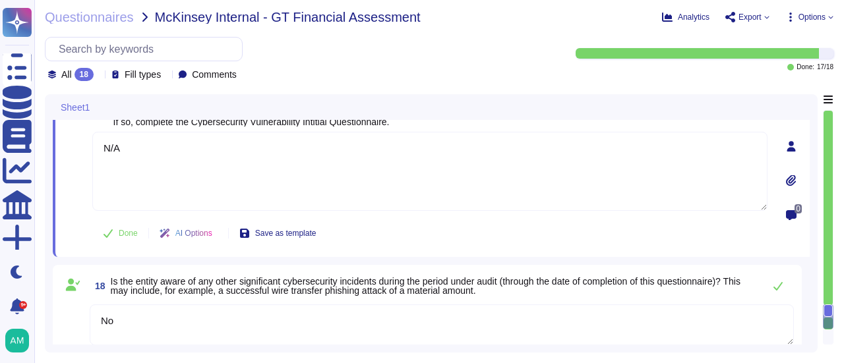
scroll to position [3584, 0]
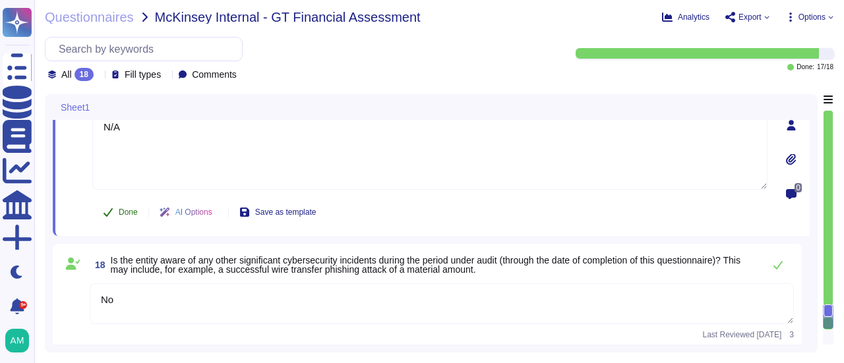
type textarea "N/A"
click at [117, 207] on button "Done" at bounding box center [120, 212] width 56 height 26
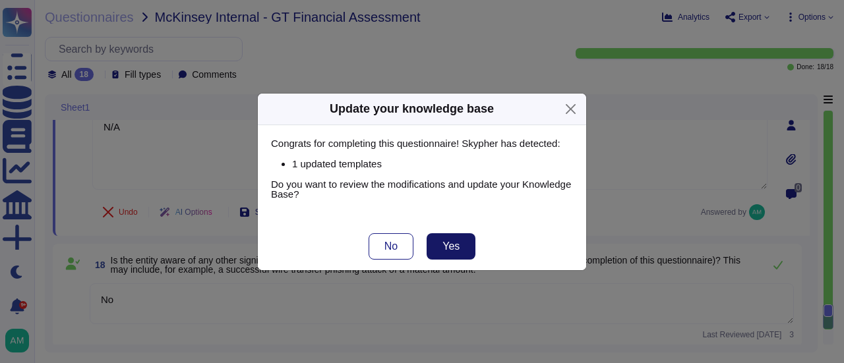
click at [452, 241] on span "Yes" at bounding box center [450, 246] width 17 height 11
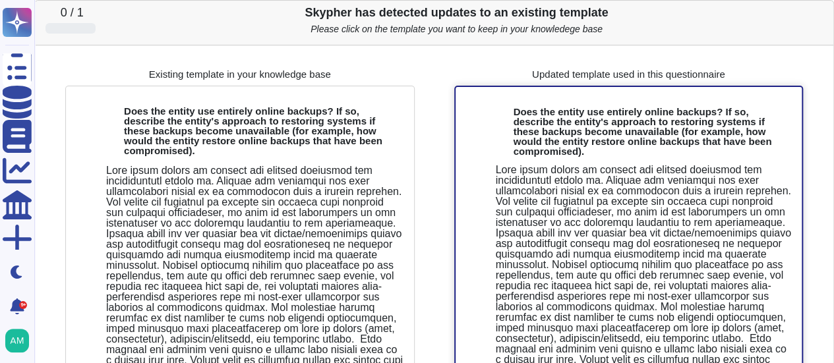
click at [558, 135] on b "Does the entity use entirely online backups? If so, describe the entity's appro…" at bounding box center [642, 131] width 258 height 51
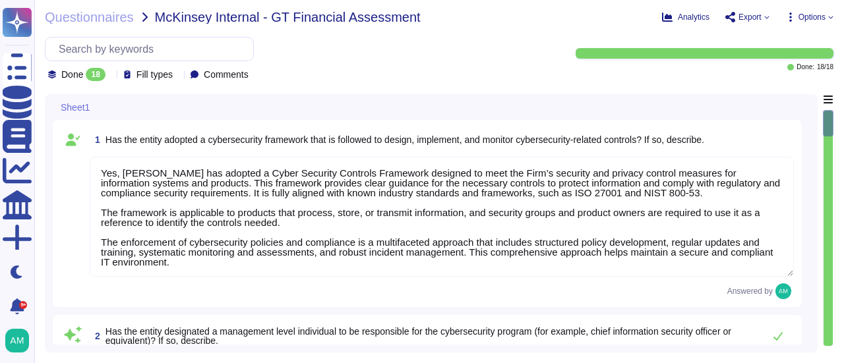
type textarea "Yes, [PERSON_NAME] has adopted a Cyber Security Controls Framework designed to …"
type textarea "Yes, [PERSON_NAME] has designated a Chief Information Security Officer (CISO) w…"
type textarea "Yes, the Cyber Security Committee, which includes senior stakeholders such as t…"
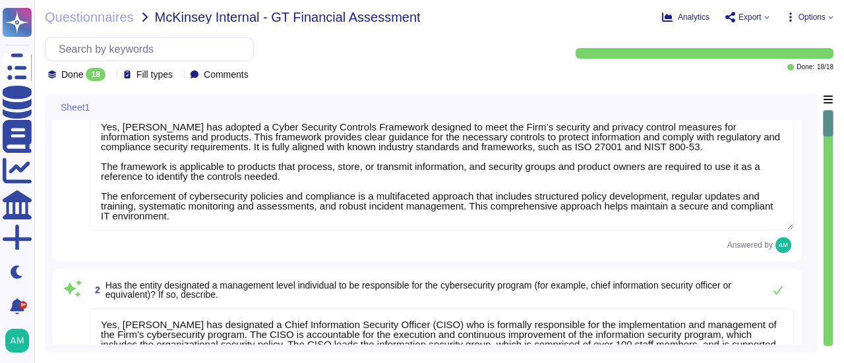
type textarea "Yes, [PERSON_NAME] has an established cybersecurity team that includes various …"
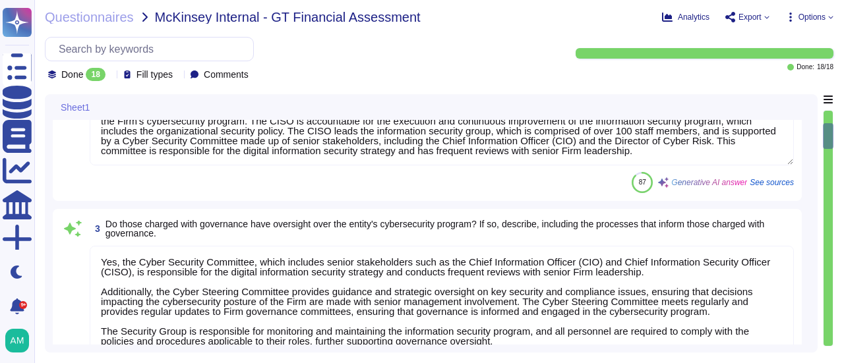
type textarea "Yes, our organization has a formal risk management process to identify, assess,…"
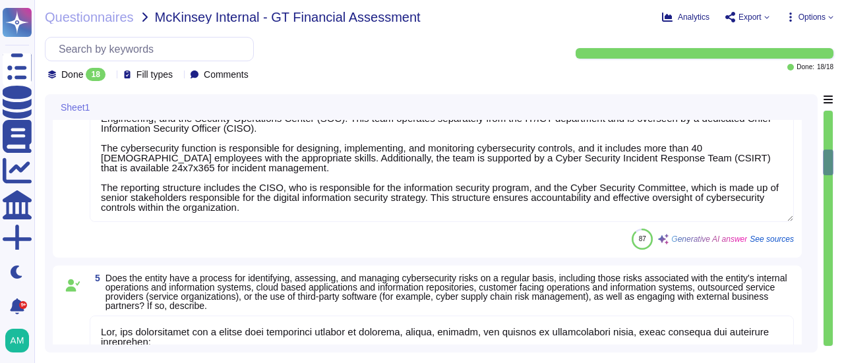
type textarea "McKinsey has formal, documented cybersecurity policies and procedures that gove…"
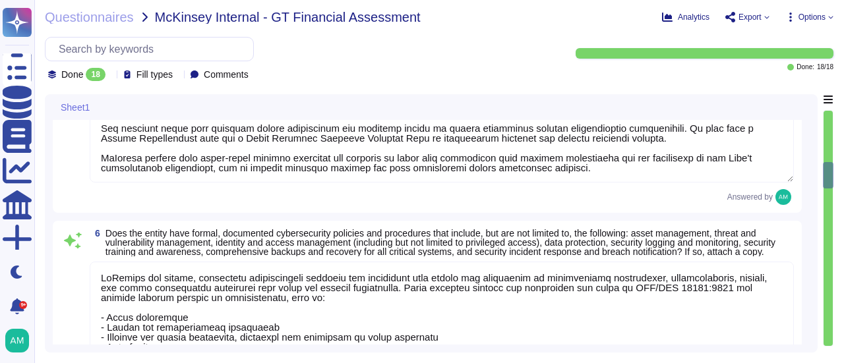
type textarea "Lor, ips dolors ametconsecte adipisci eli seddoeiusmo temporinci (UT) laboreetd…"
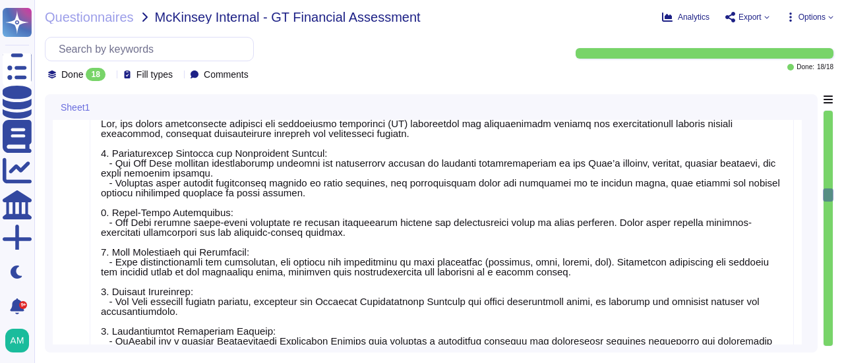
type textarea "Yes, McKinsey maintains baseline security configuration standards and configura…"
type textarea "Yes, [PERSON_NAME] has established comprehensive processes and procedures to en…"
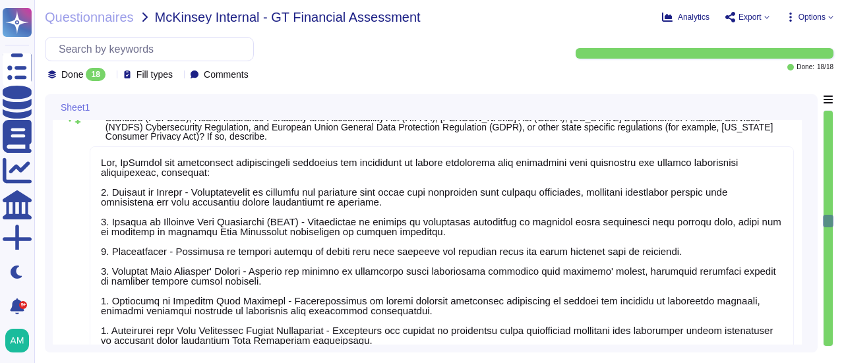
type textarea "Yes, [PERSON_NAME] has adopted a Data Classification Model that establishes cla…"
type textarea "Yes, [PERSON_NAME] provides cybersecurity and awareness training to employees o…"
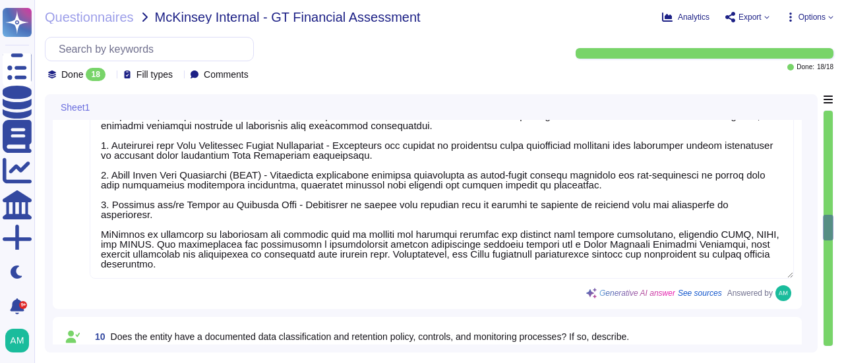
type textarea "Yes, [PERSON_NAME] has a cyber insurance policy that covers cybersecurity incid…"
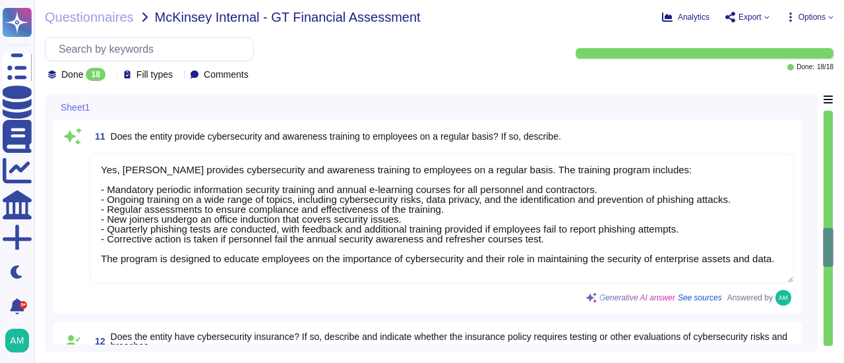
type textarea "User files stored on laptops and desktop computers are automatically backed up.…"
type textarea "N/A"
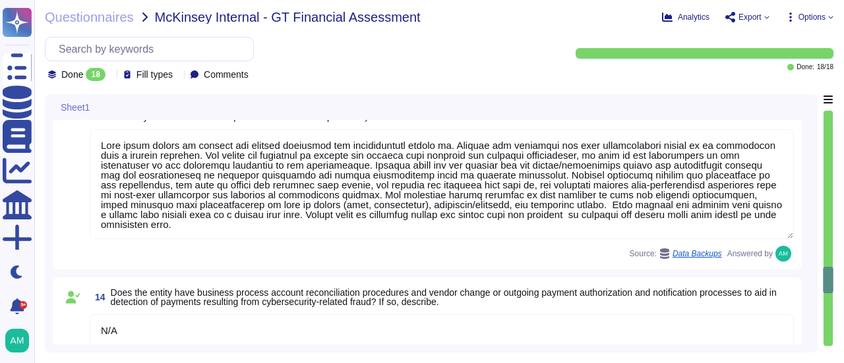
type textarea "No"
type textarea "Within the last twelve (12) months, [PERSON_NAME] has not experienced any repor…"
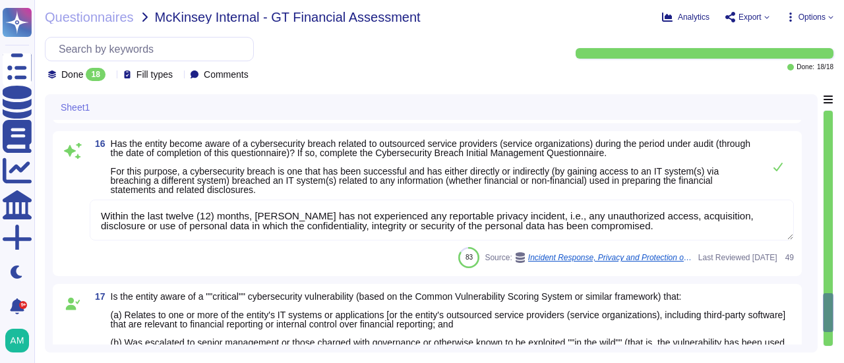
type textarea "N/A"
type textarea "No"
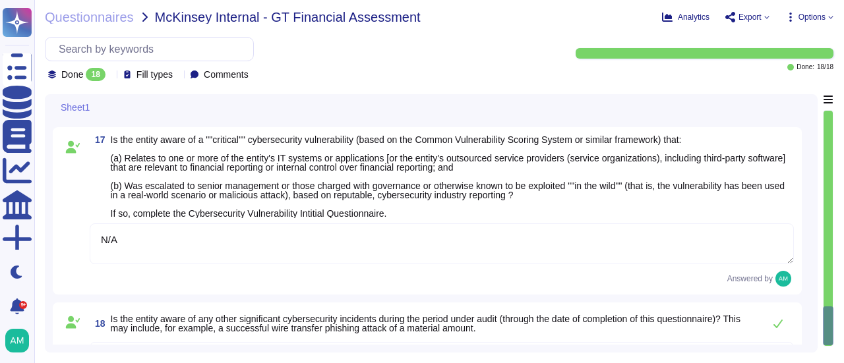
scroll to position [3364, 0]
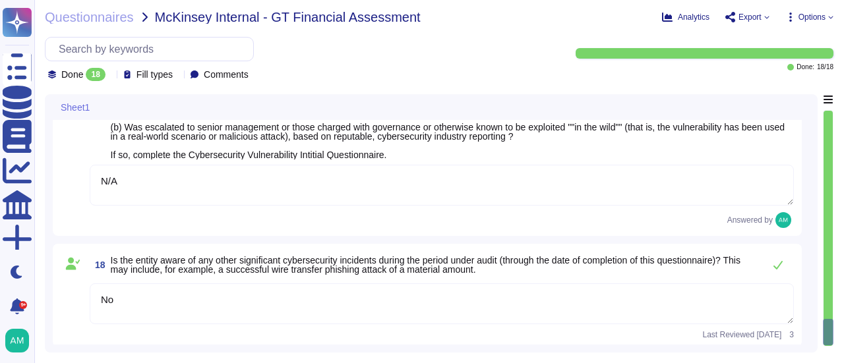
click at [831, 19] on icon at bounding box center [830, 17] width 5 height 5
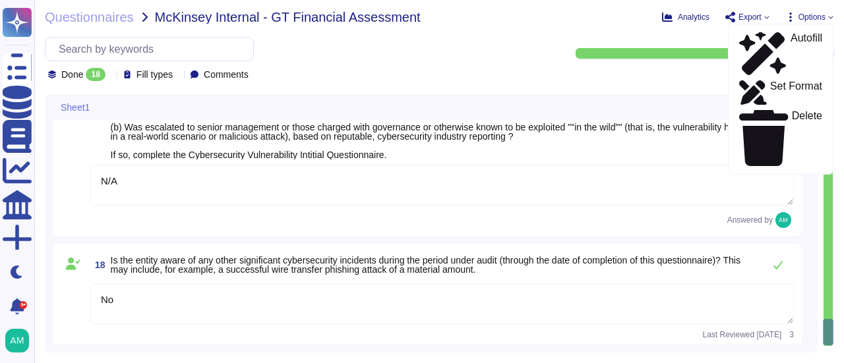
click at [831, 19] on icon at bounding box center [830, 17] width 5 height 5
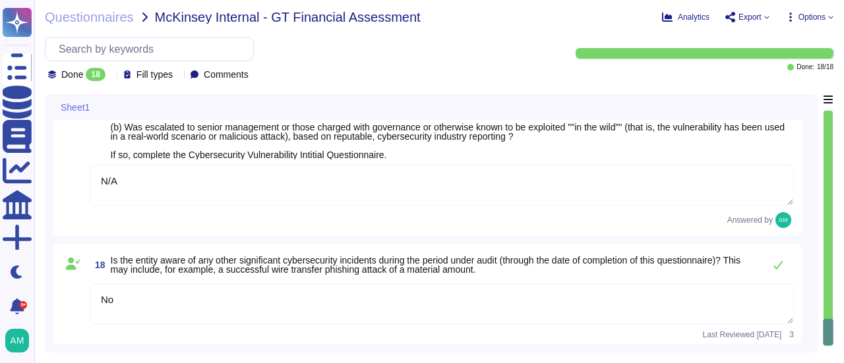
click at [771, 19] on div "Analytics Export Options Autofill Set Format Delete" at bounding box center [732, 17] width 201 height 13
click at [760, 17] on span "Export" at bounding box center [749, 17] width 23 height 8
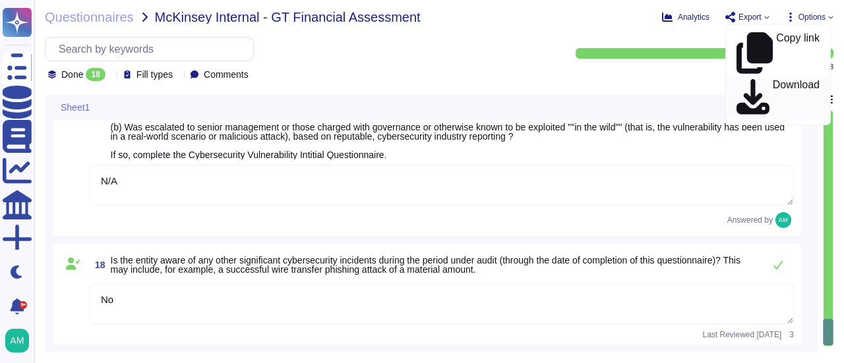
click at [773, 80] on p "Download" at bounding box center [796, 98] width 47 height 37
